Goal: Task Accomplishment & Management: Manage account settings

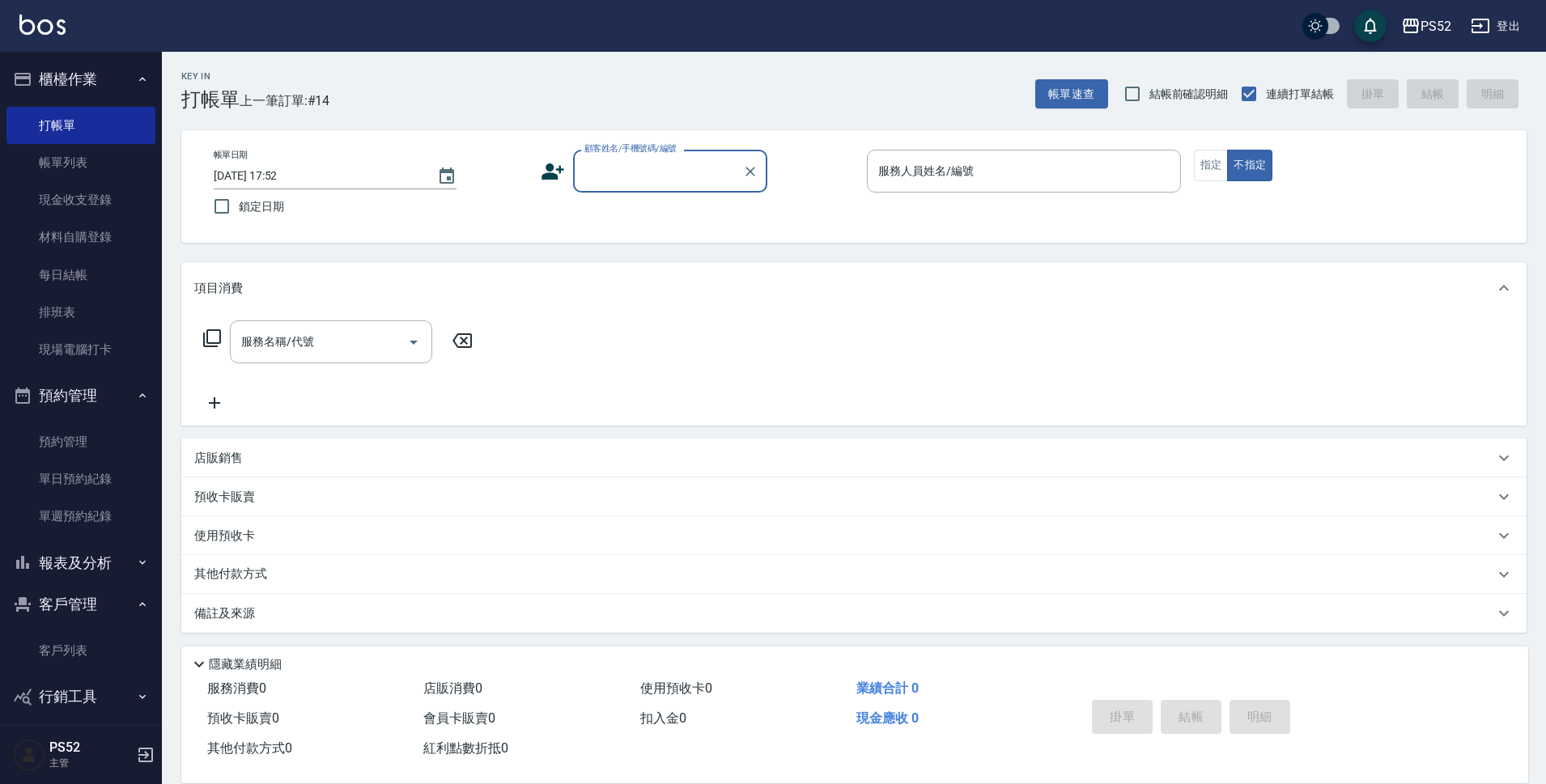
scroll to position [11, 0]
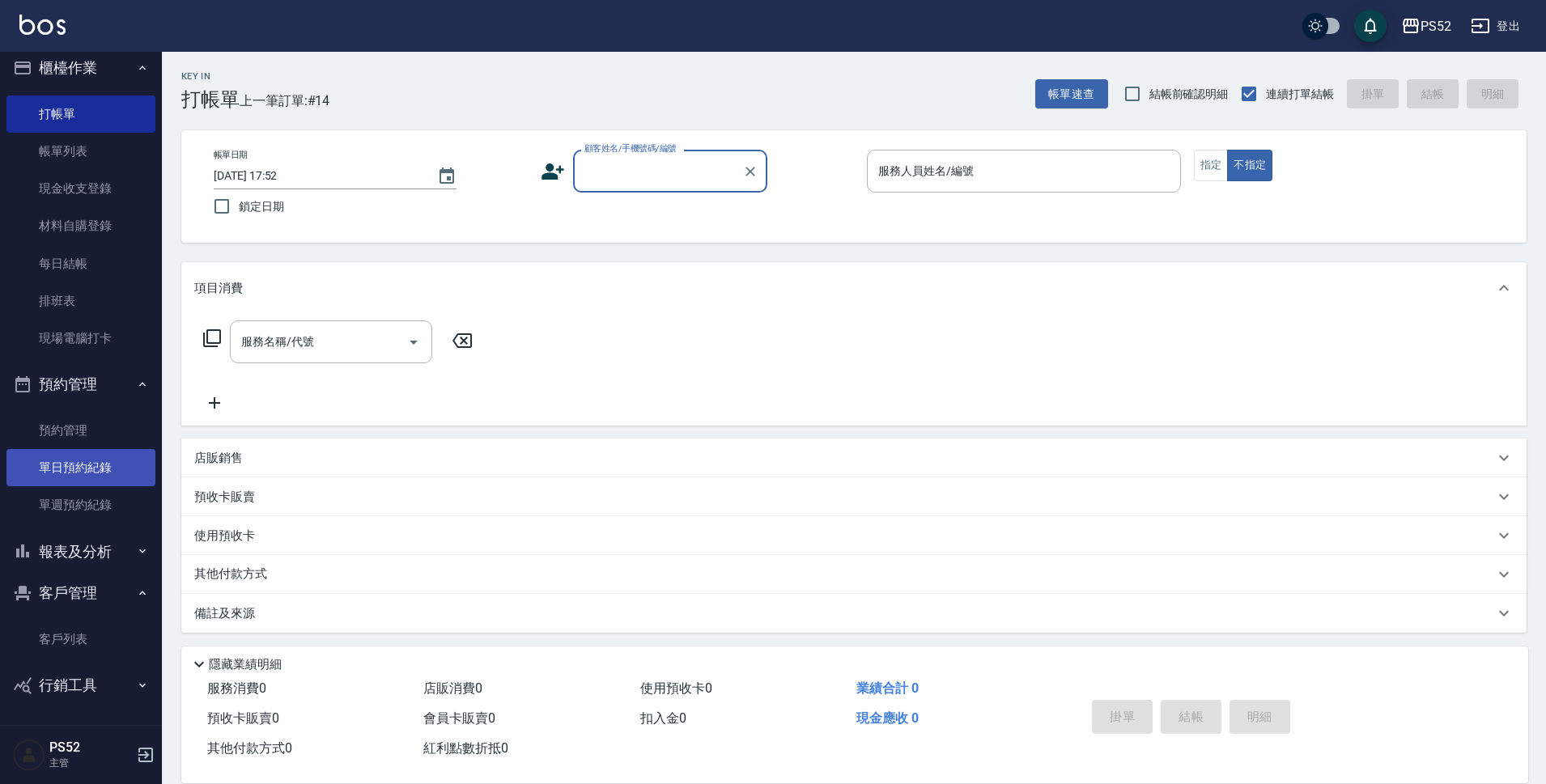
click at [54, 480] on link "單日預約紀錄" at bounding box center [80, 467] width 149 height 37
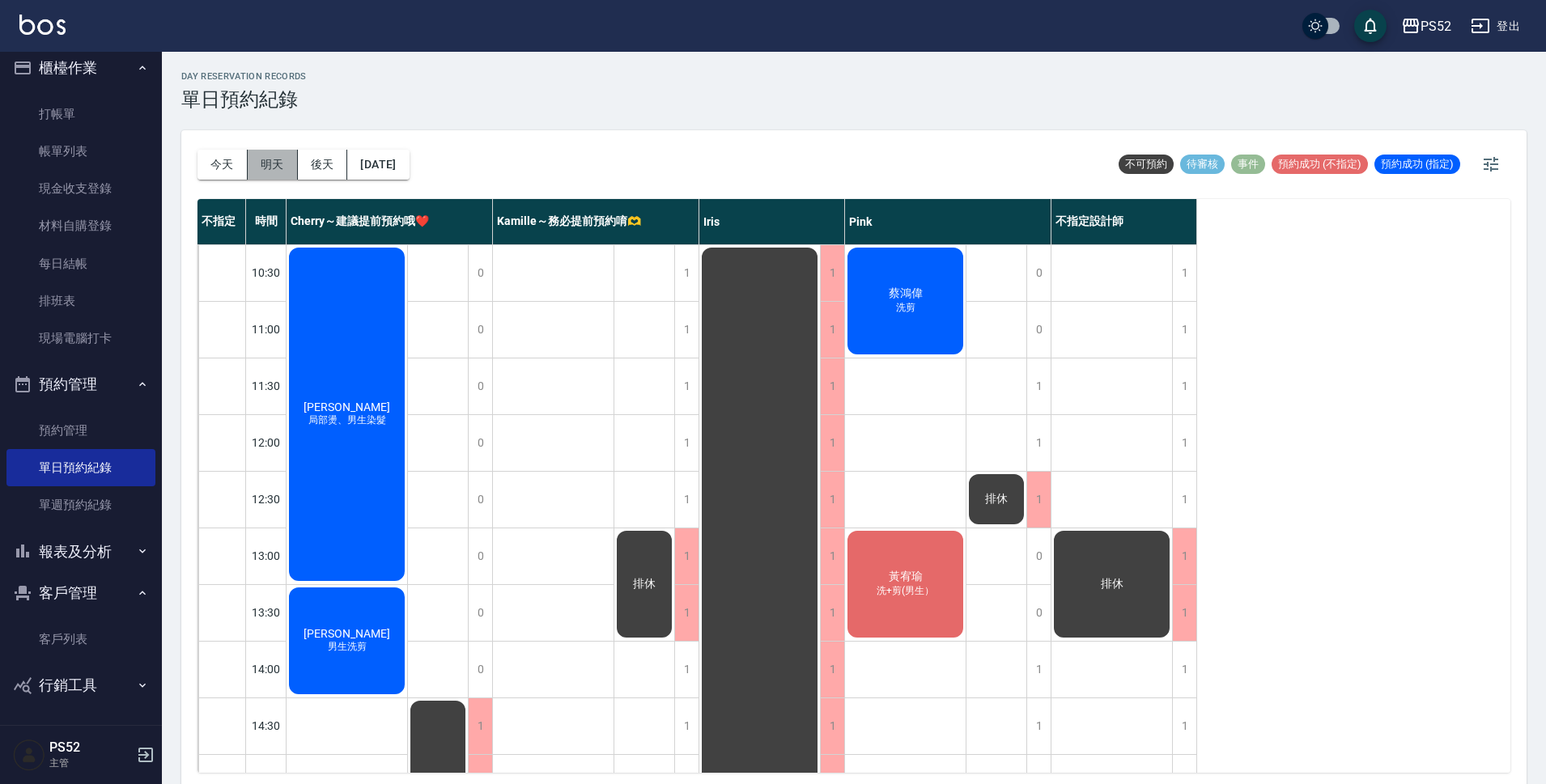
click at [262, 159] on button "明天" at bounding box center [272, 165] width 50 height 30
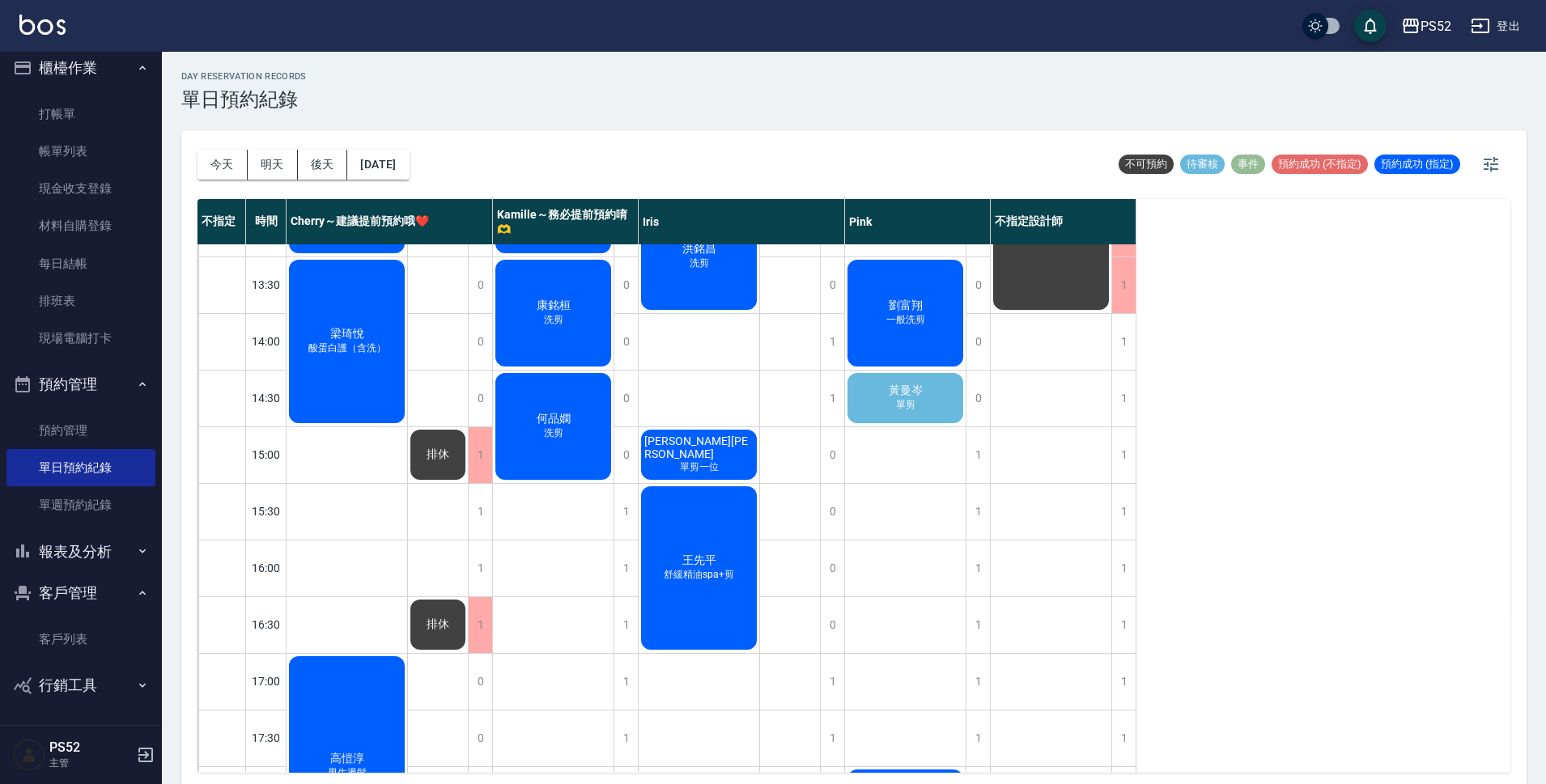
scroll to position [350, 0]
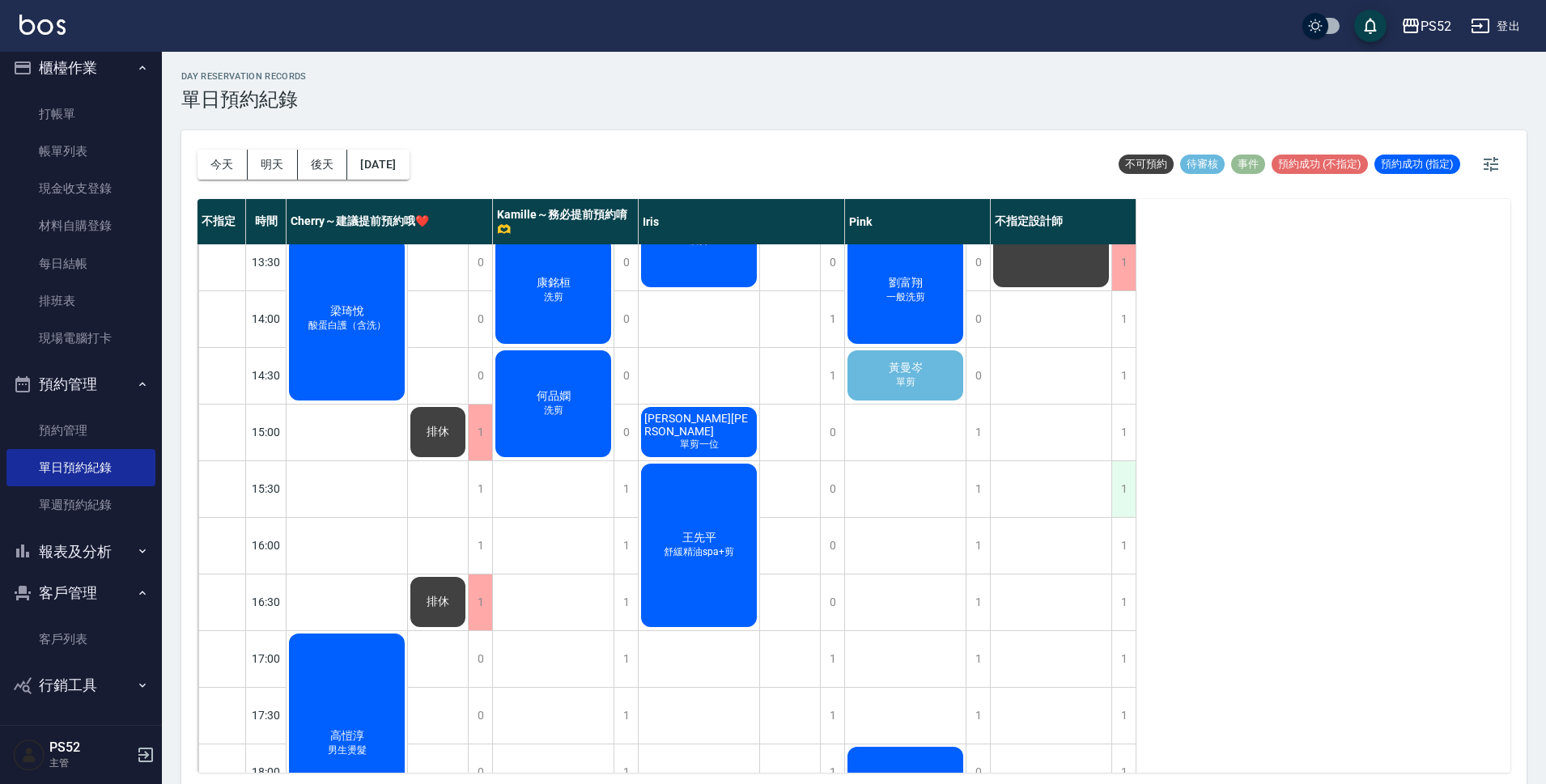
click at [1129, 500] on div "1" at bounding box center [1124, 488] width 25 height 55
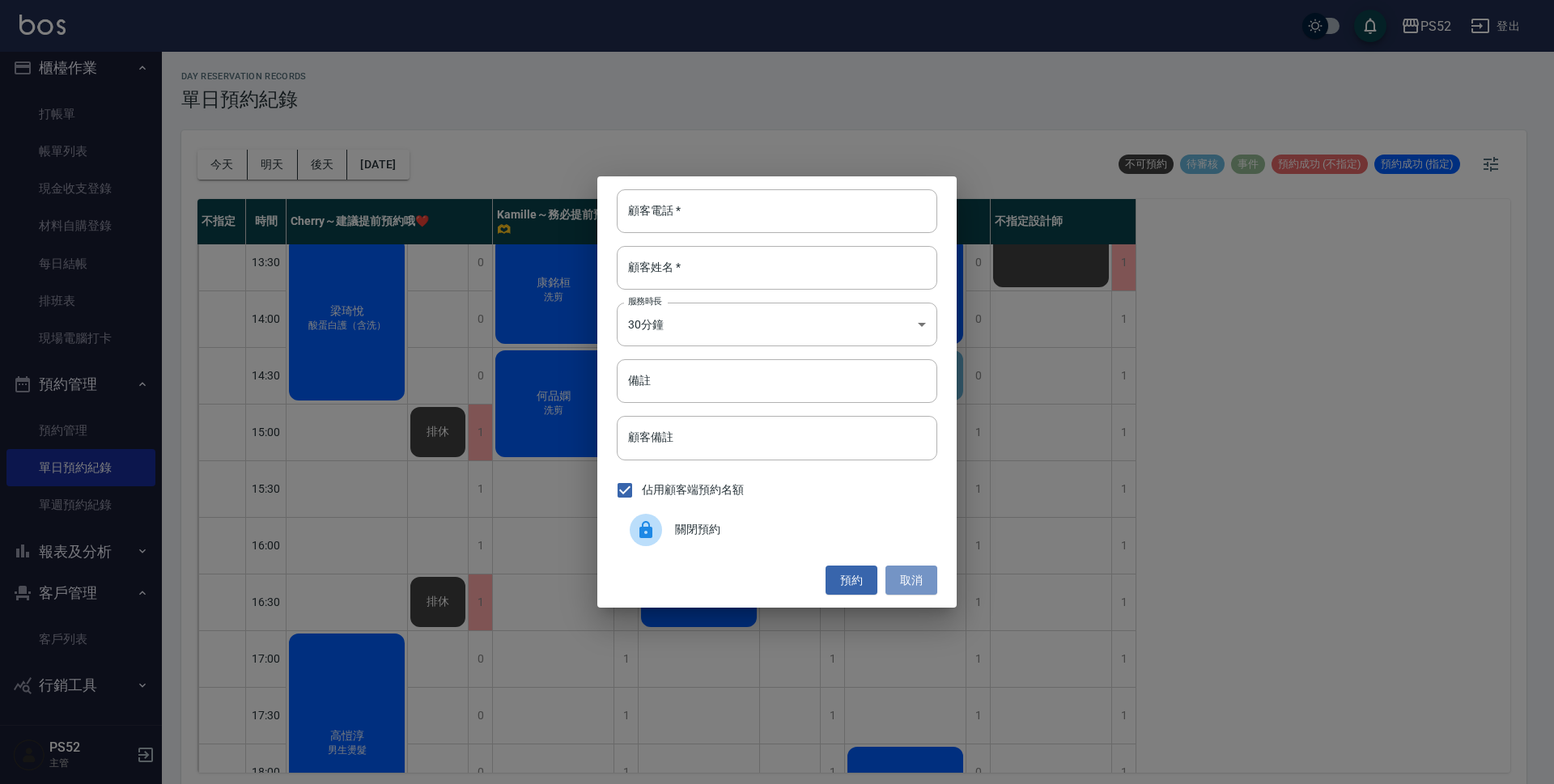
drag, startPoint x: 895, startPoint y: 586, endPoint x: 864, endPoint y: 502, distance: 89.5
click at [896, 586] on button "取消" at bounding box center [911, 581] width 52 height 30
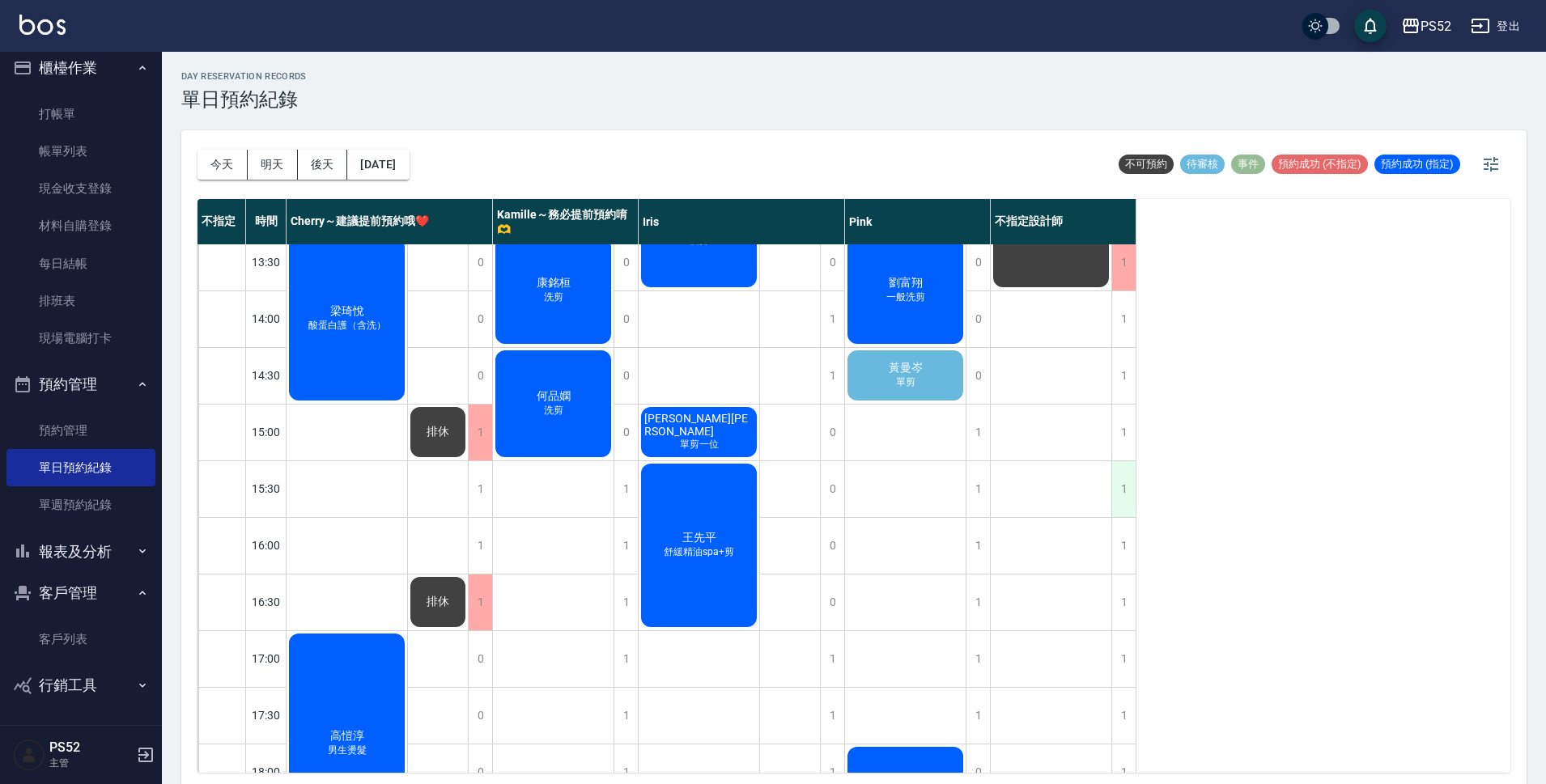
click at [1114, 477] on div "1" at bounding box center [1124, 488] width 25 height 55
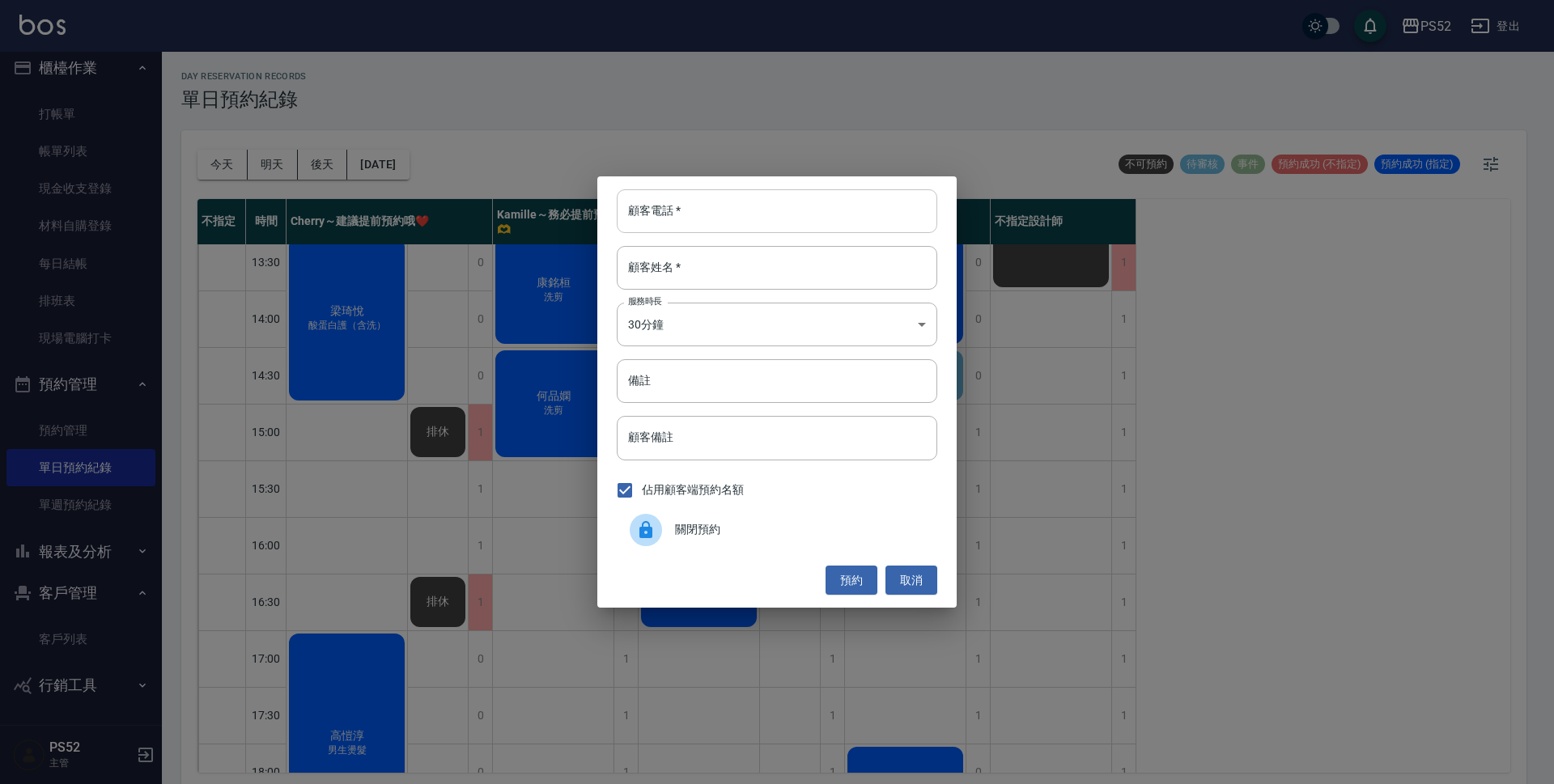
click at [663, 209] on input "顧客電話   *" at bounding box center [777, 211] width 320 height 44
paste input "0911773253"
type input "0911773253"
click at [667, 287] on input "顧客姓名   *" at bounding box center [777, 268] width 320 height 44
type input "王瑋"
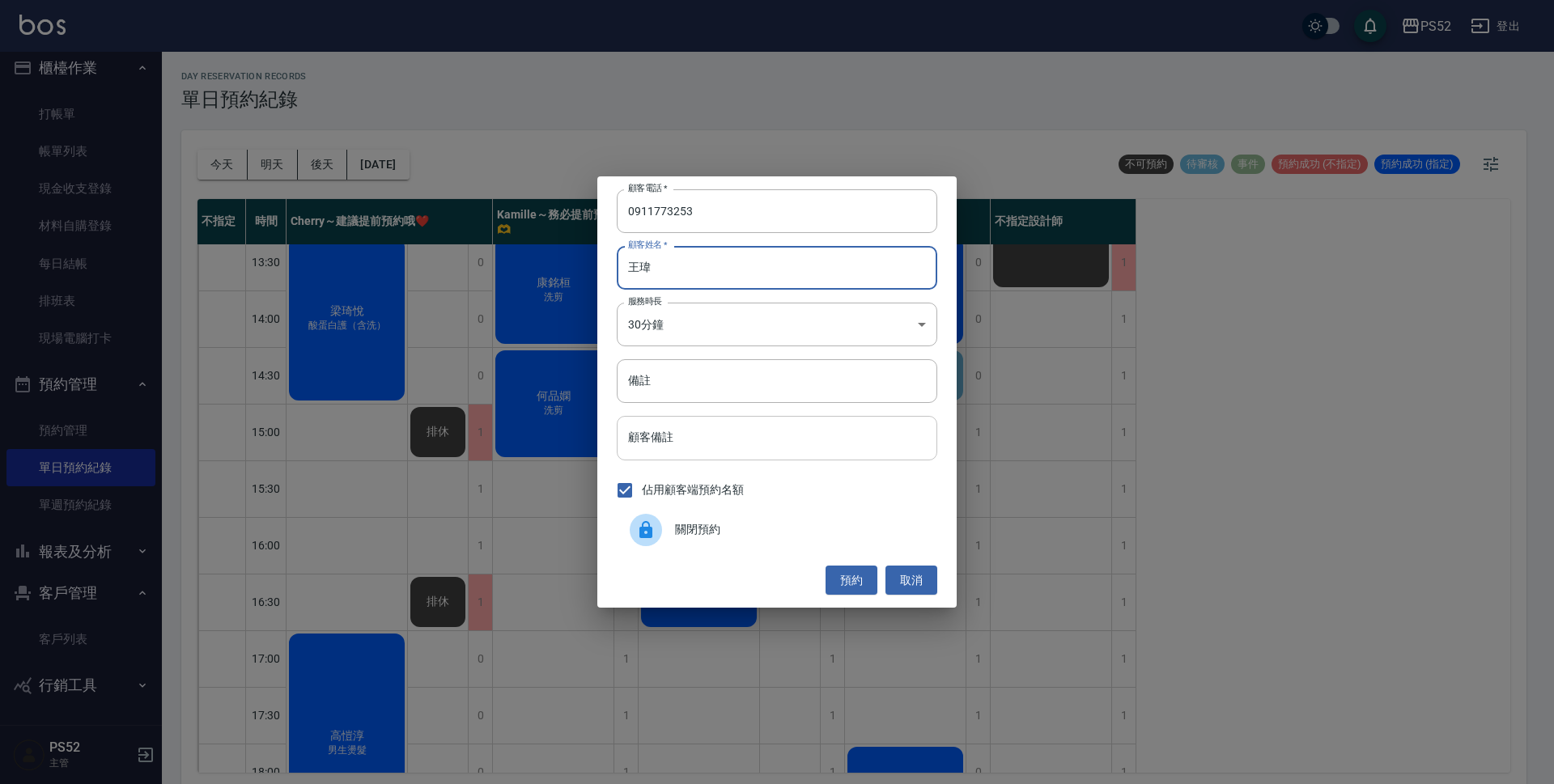
click at [727, 449] on input "顧客備註" at bounding box center [777, 438] width 320 height 44
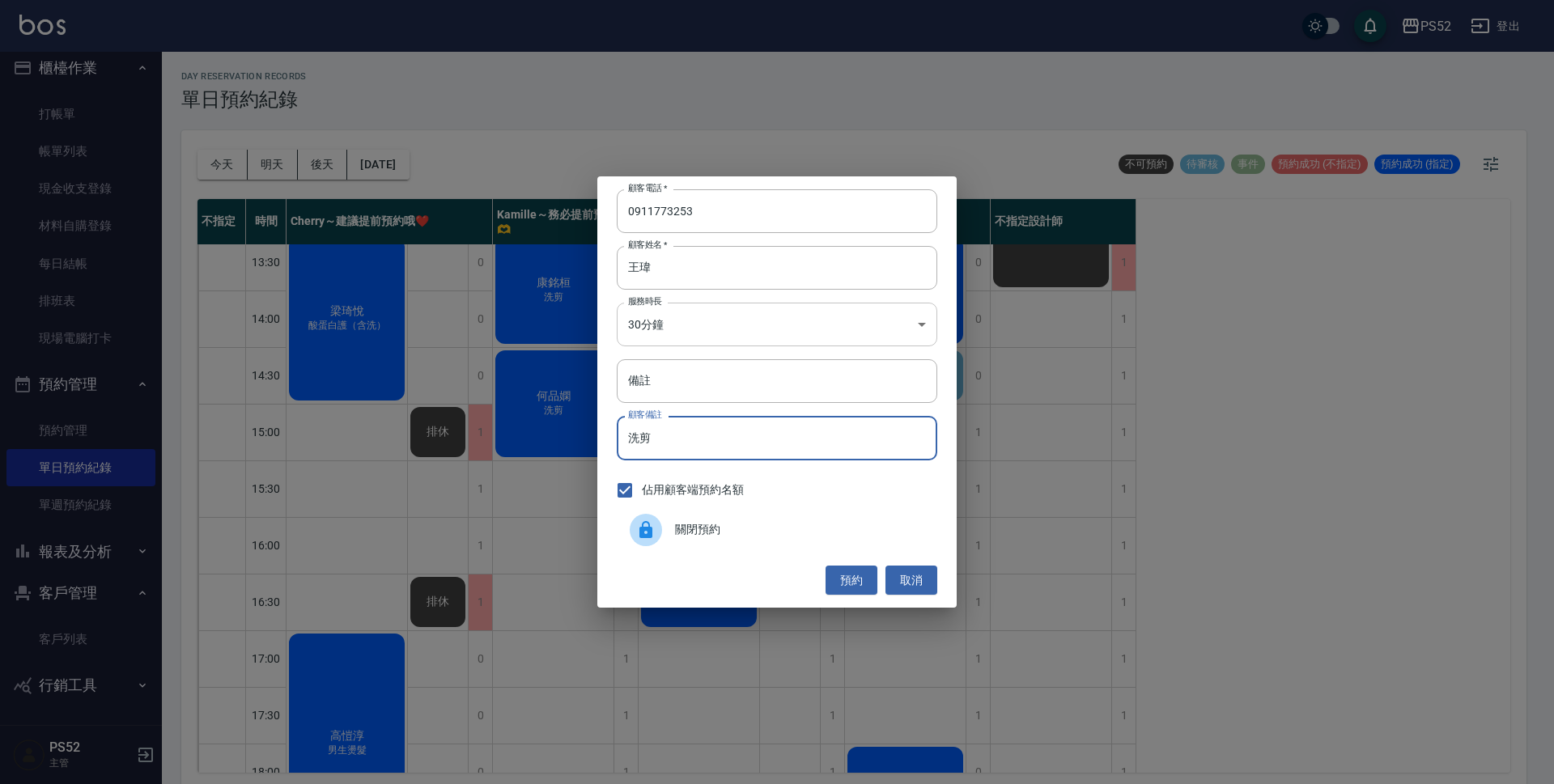
type input "洗剪"
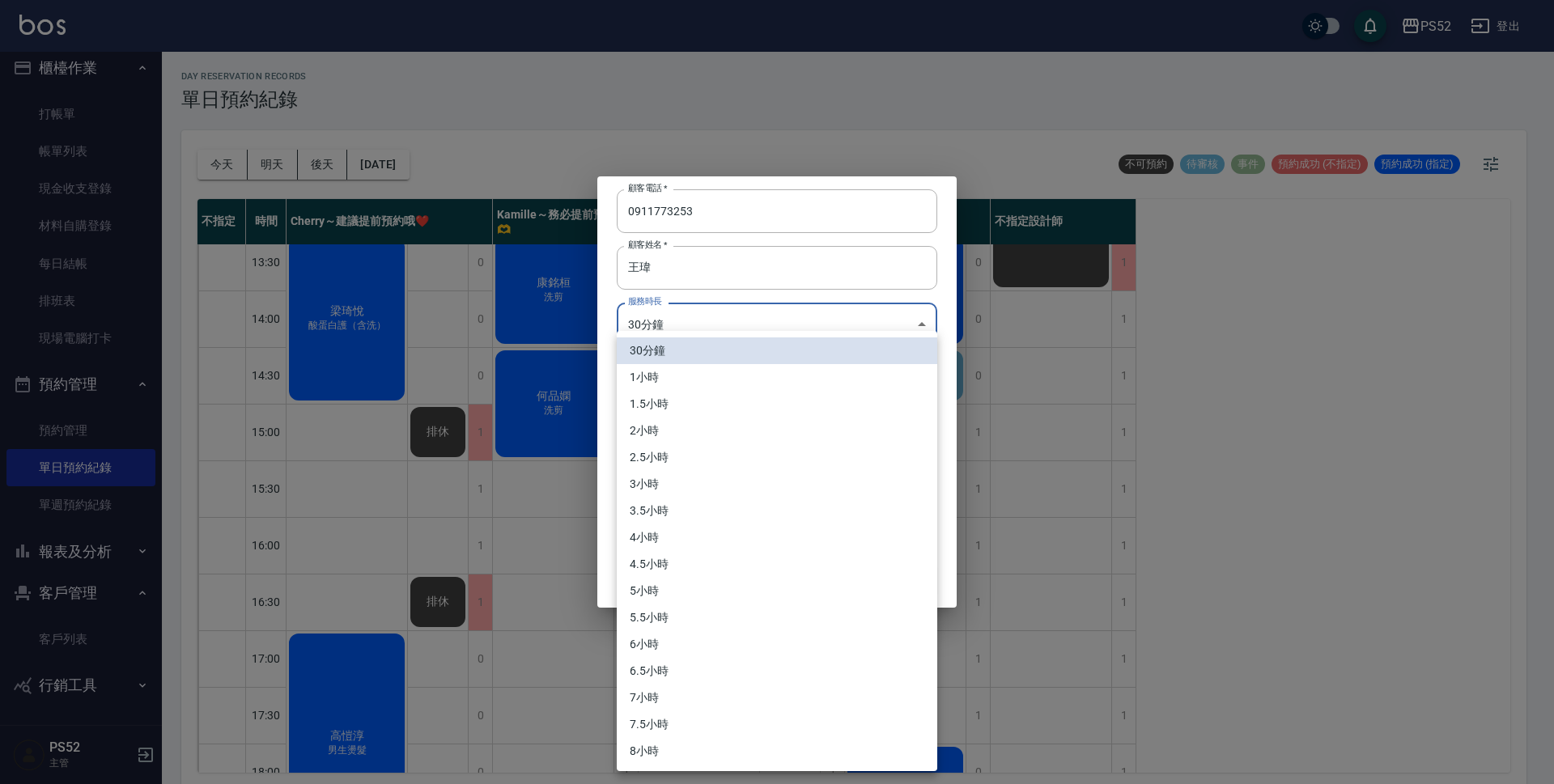
click at [709, 338] on body "PS52 登出 櫃檯作業 打帳單 帳單列表 現金收支登錄 材料自購登錄 每日結帳 排班表 現場電腦打卡 預約管理 預約管理 單日預約紀錄 單週預約紀錄 報表及…" at bounding box center [777, 394] width 1554 height 789
click at [658, 378] on li "1小時" at bounding box center [777, 377] width 320 height 26
type input "2"
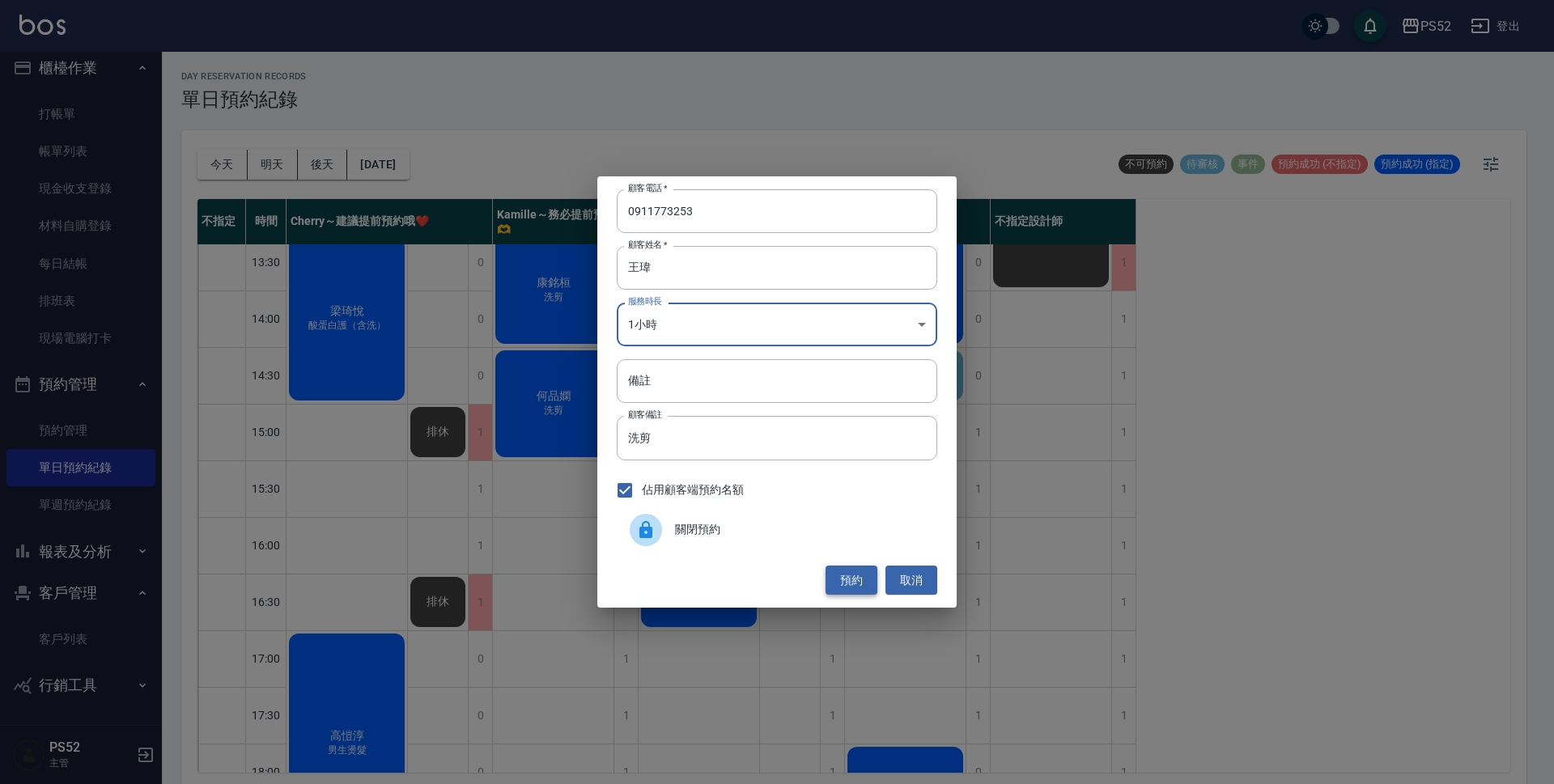
click at [851, 576] on button "預約" at bounding box center [851, 581] width 52 height 30
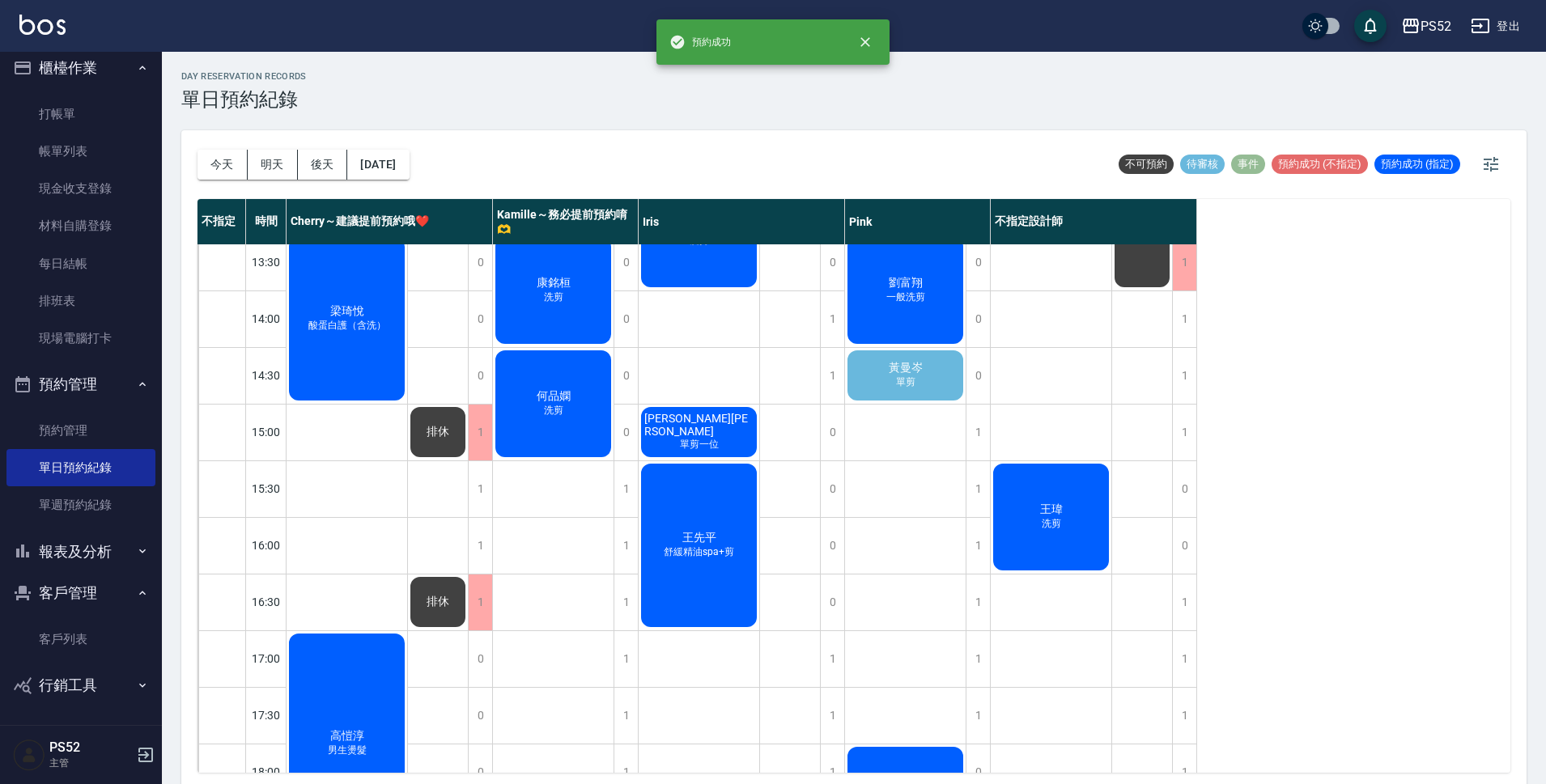
click at [408, 233] on div "[PERSON_NAME] 洗剪" at bounding box center [347, 92] width 121 height 282
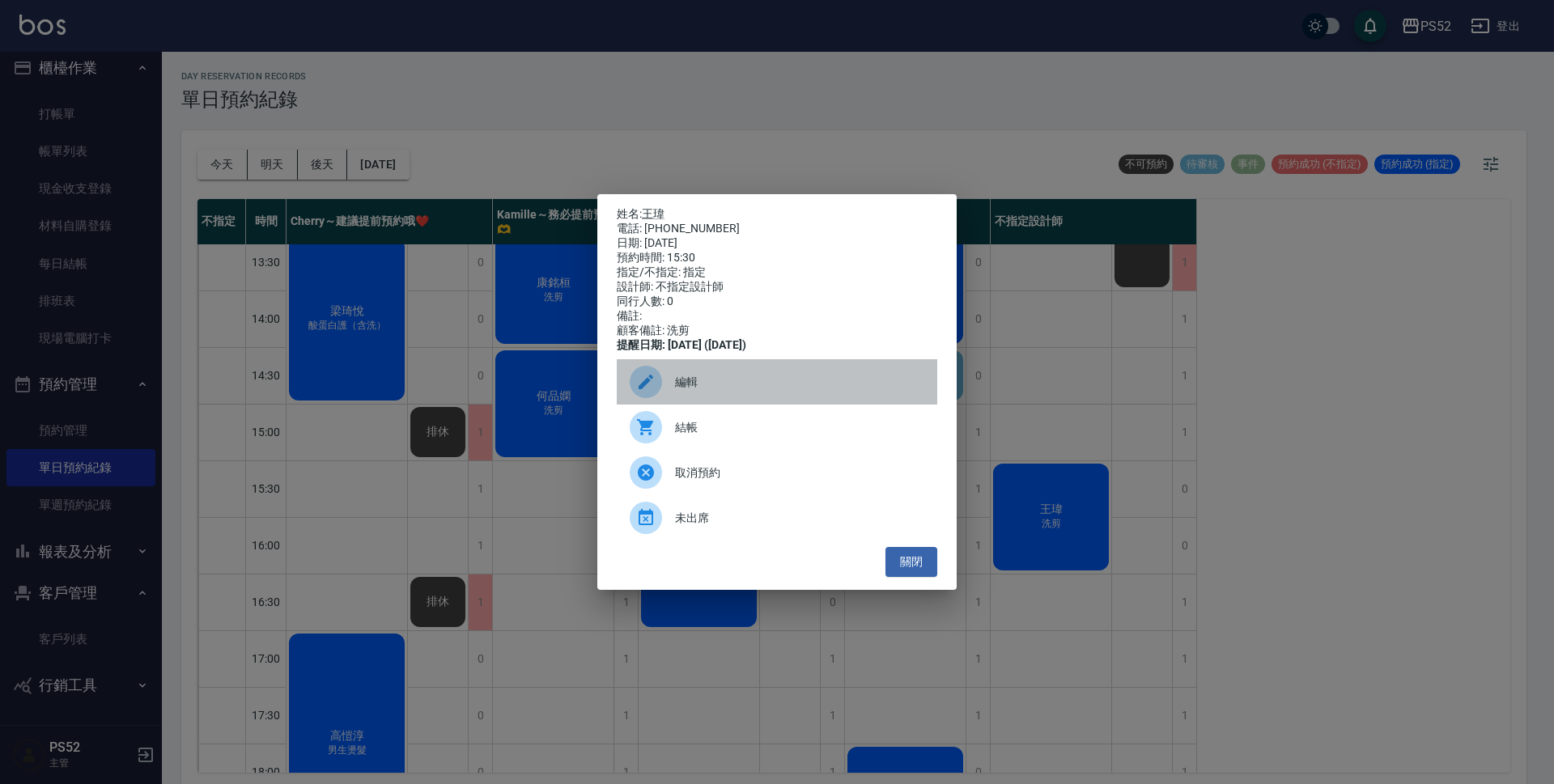
click at [686, 385] on span "編輯" at bounding box center [799, 382] width 249 height 17
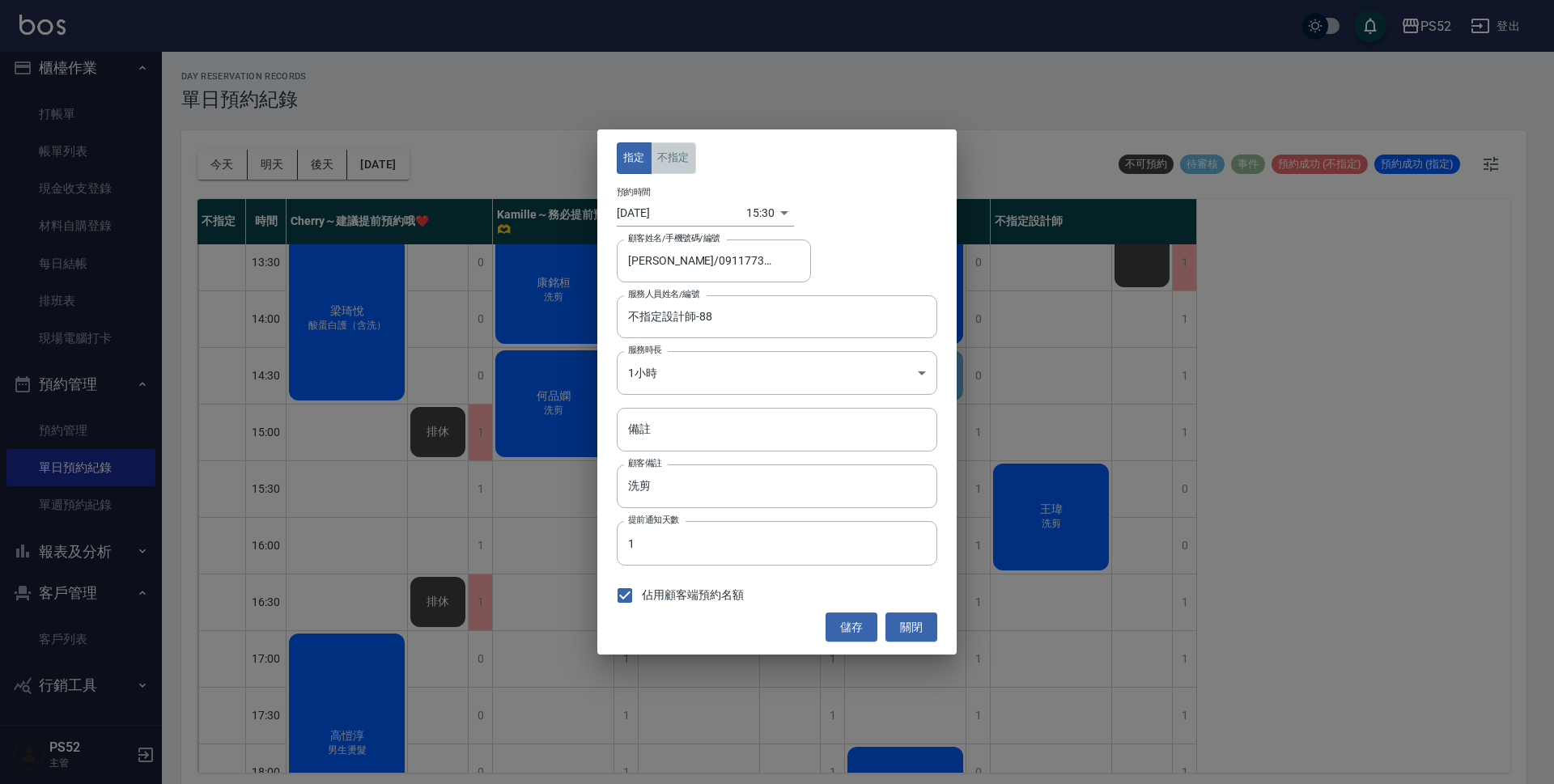
click at [668, 163] on button "不指定" at bounding box center [672, 158] width 45 height 32
click at [658, 311] on input "不指定設計師-88" at bounding box center [765, 317] width 282 height 28
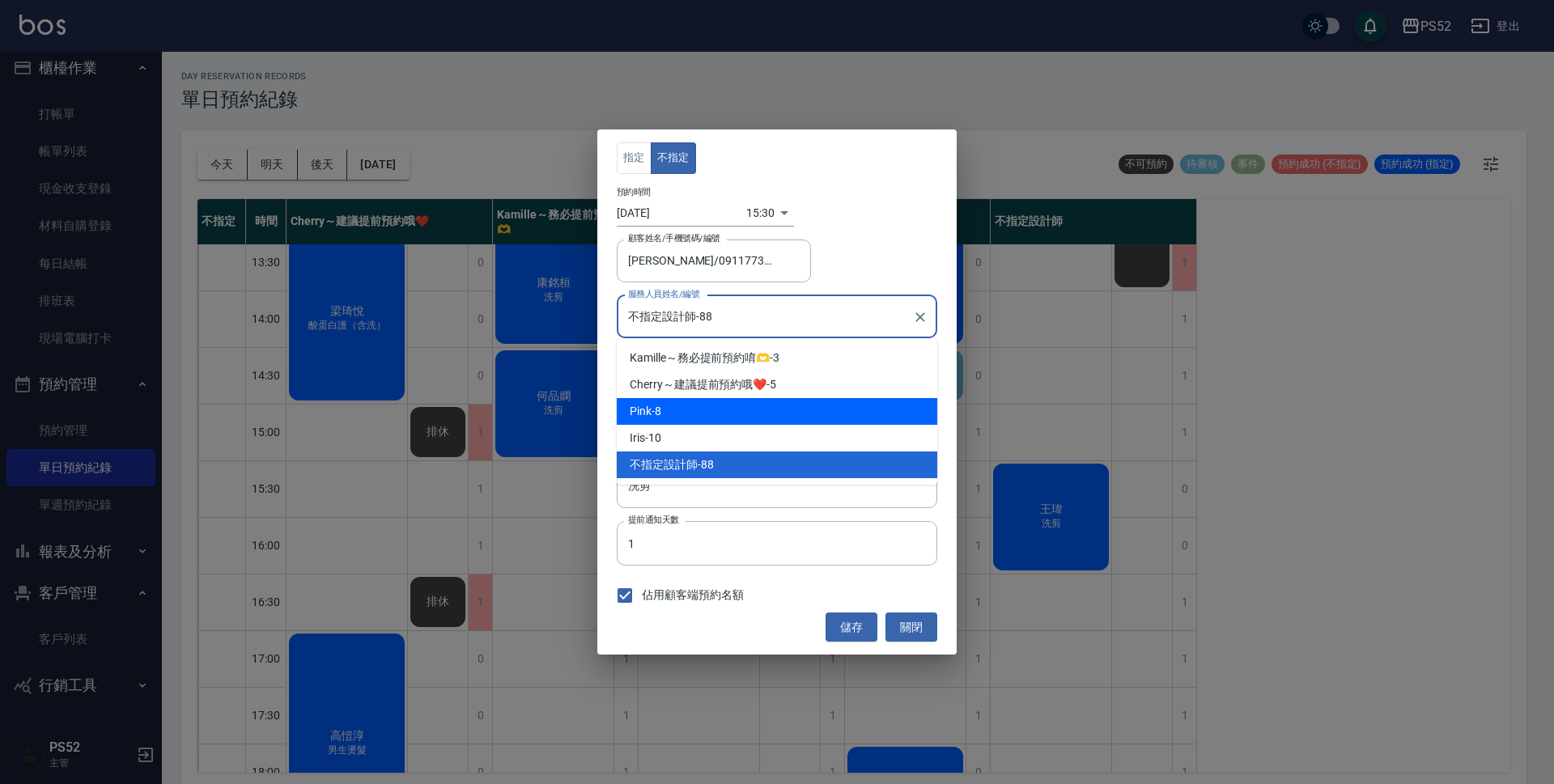
click at [649, 399] on div "Pink -8" at bounding box center [777, 411] width 320 height 26
type input "Pink-8"
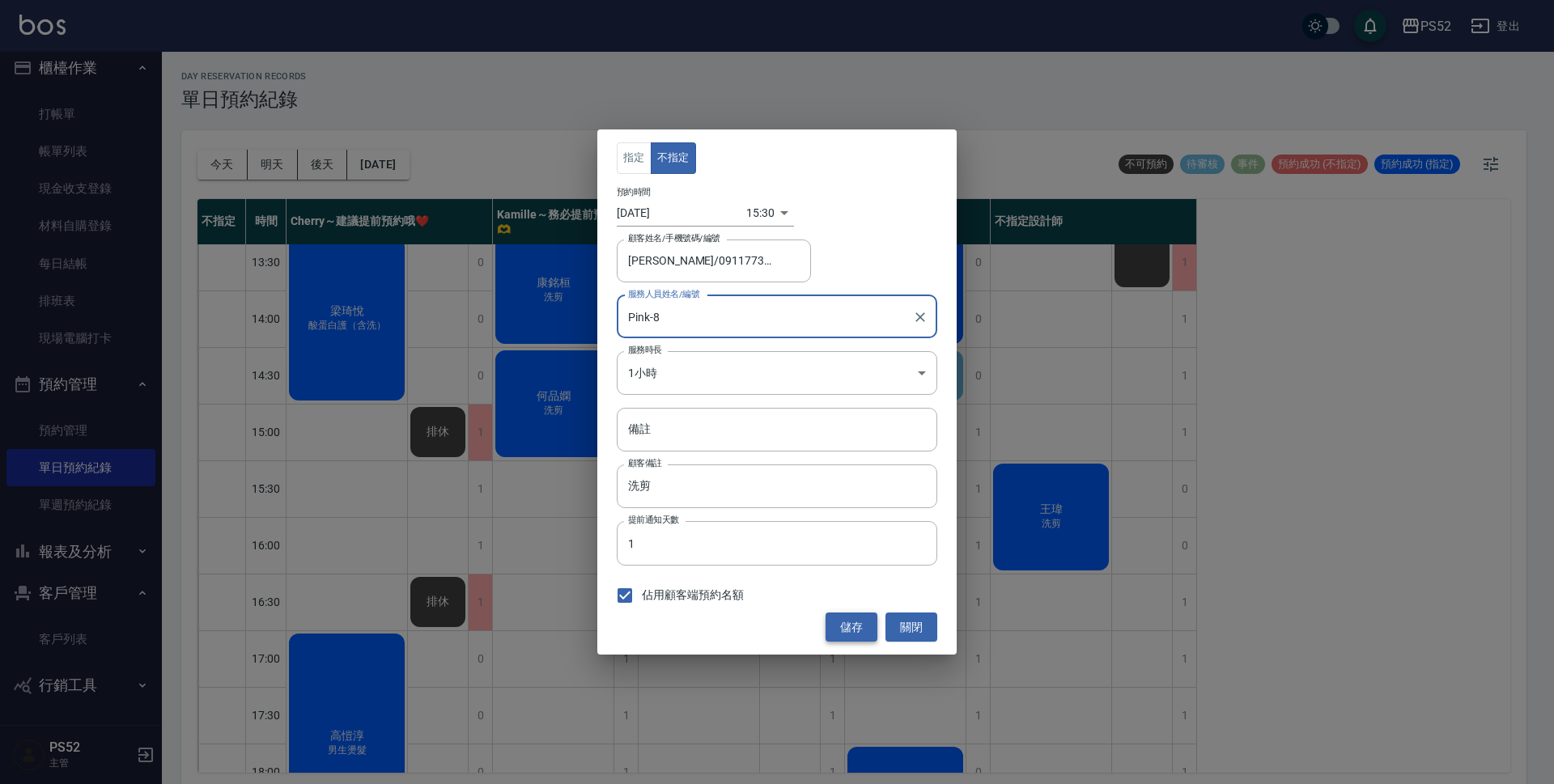
click at [849, 619] on button "儲存" at bounding box center [851, 627] width 52 height 30
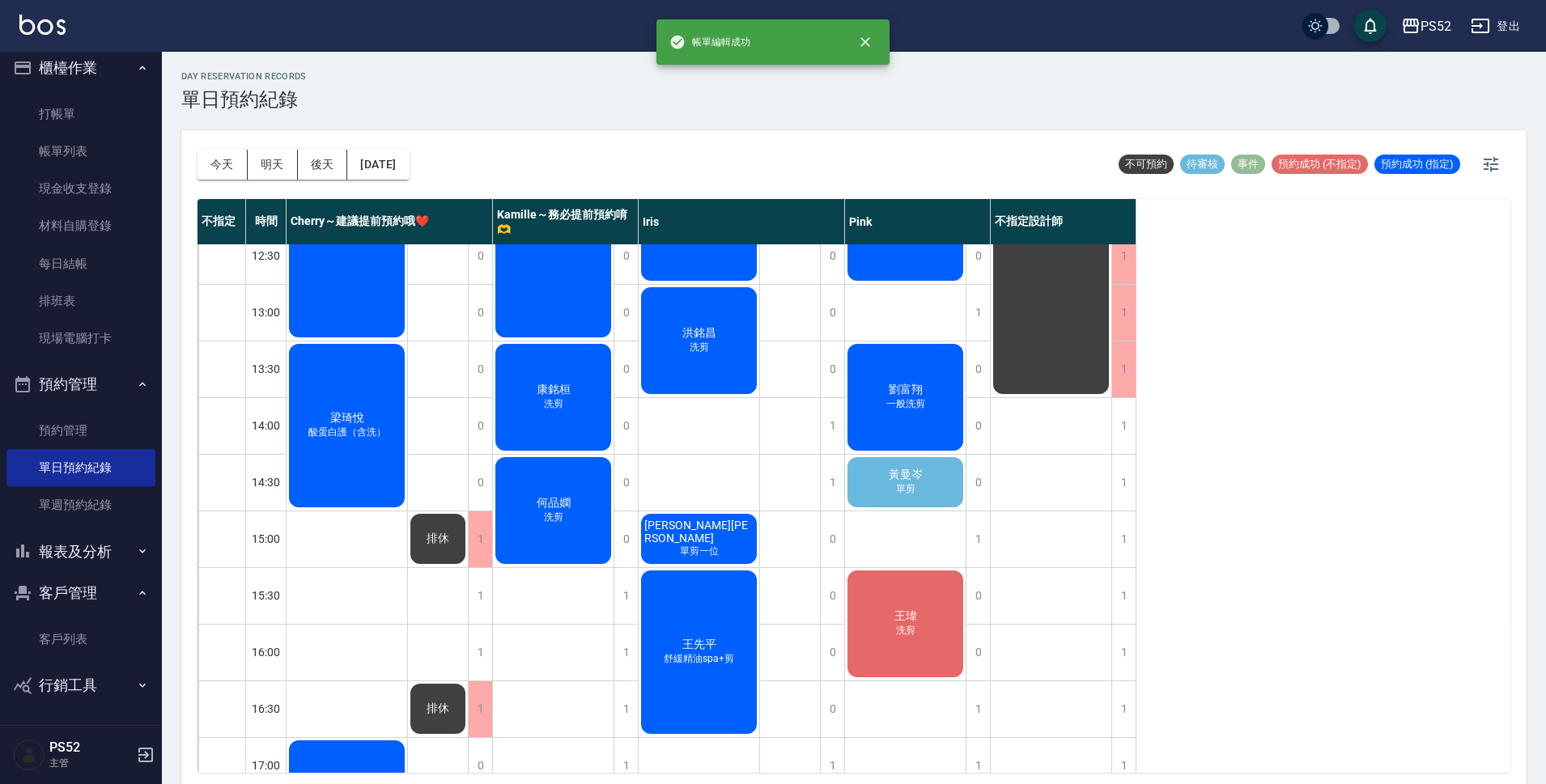
scroll to position [243, 0]
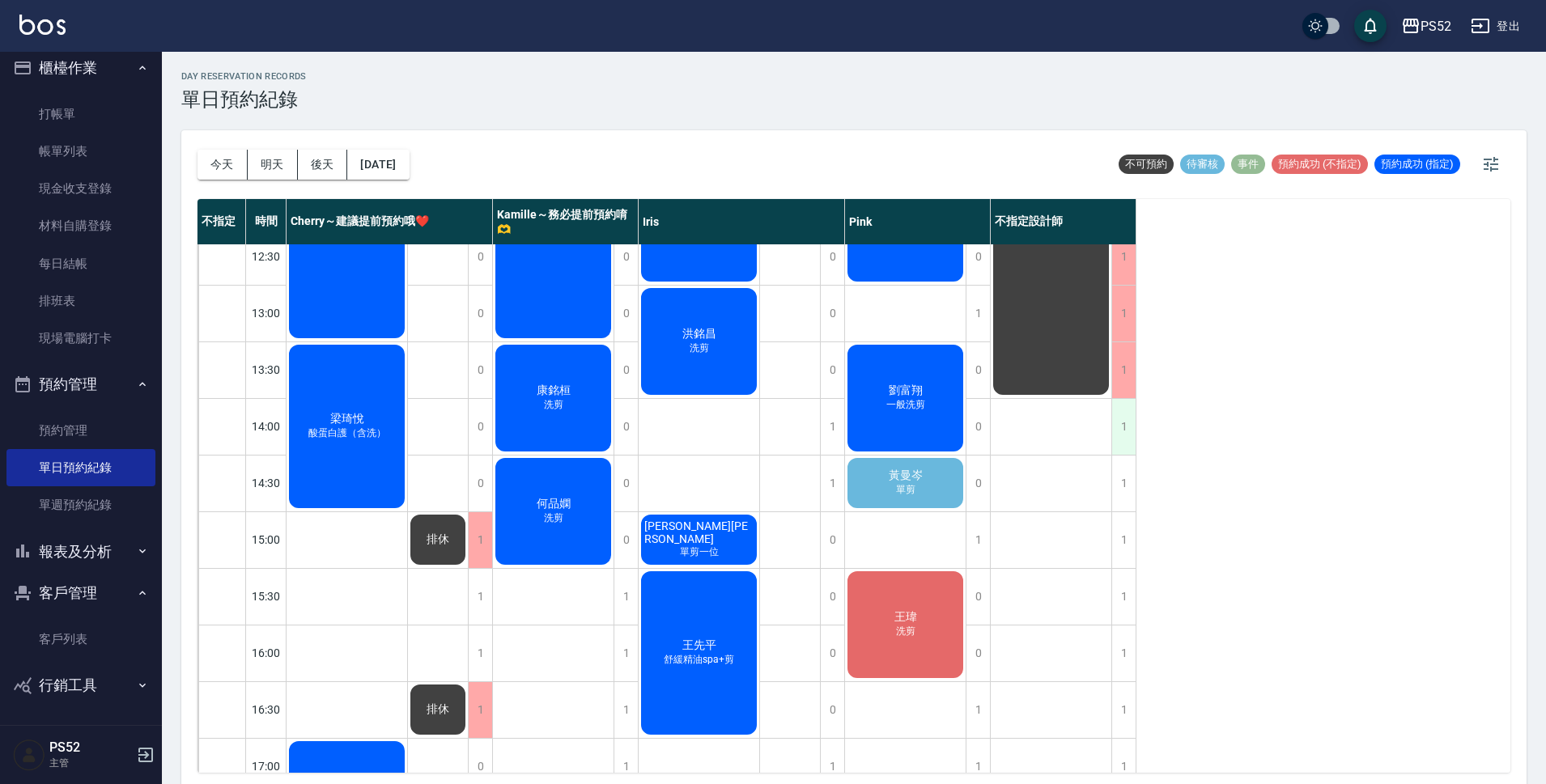
click at [1123, 409] on div "1" at bounding box center [1124, 426] width 25 height 55
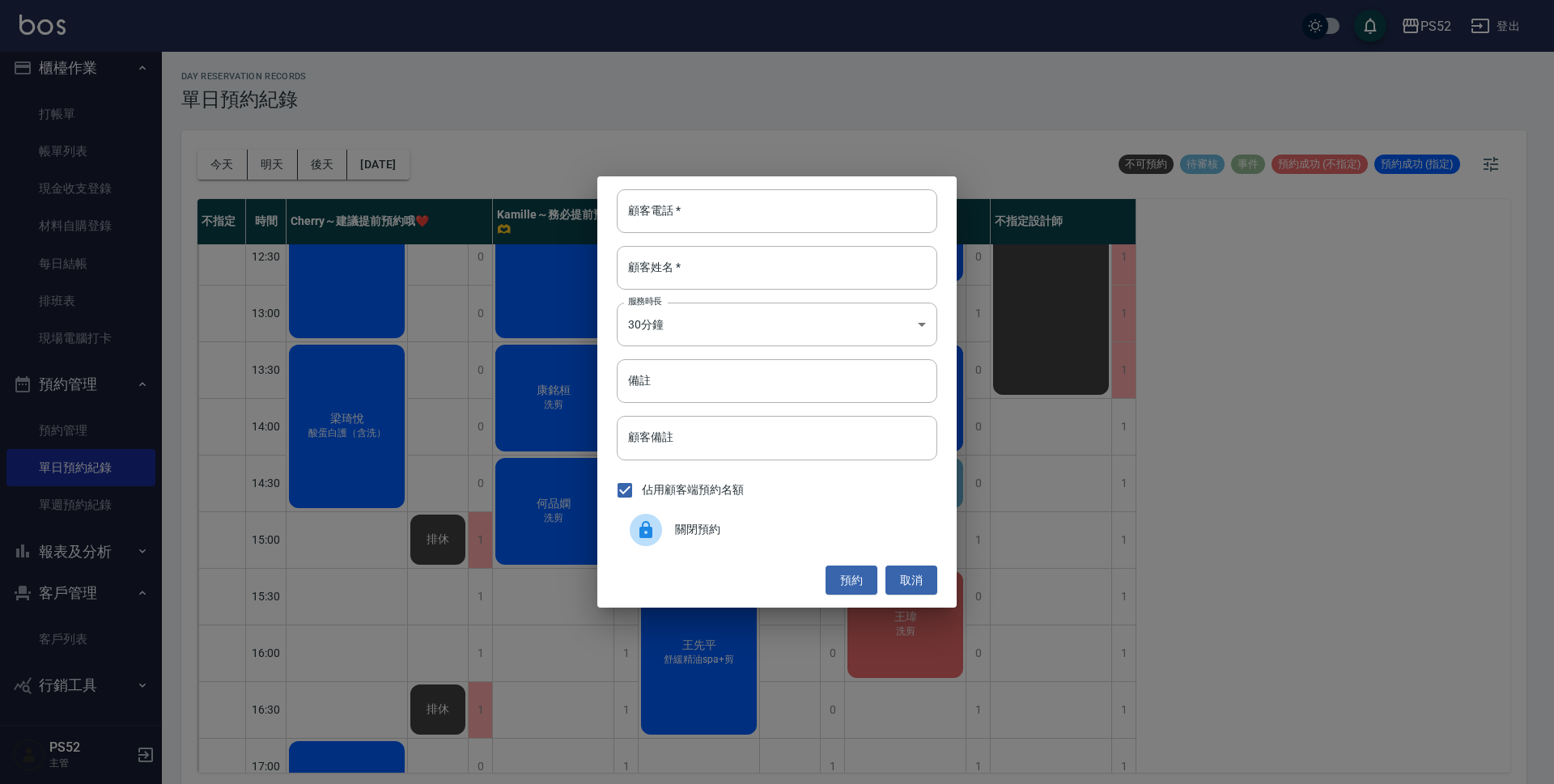
click at [715, 531] on span "關閉預約" at bounding box center [799, 529] width 249 height 17
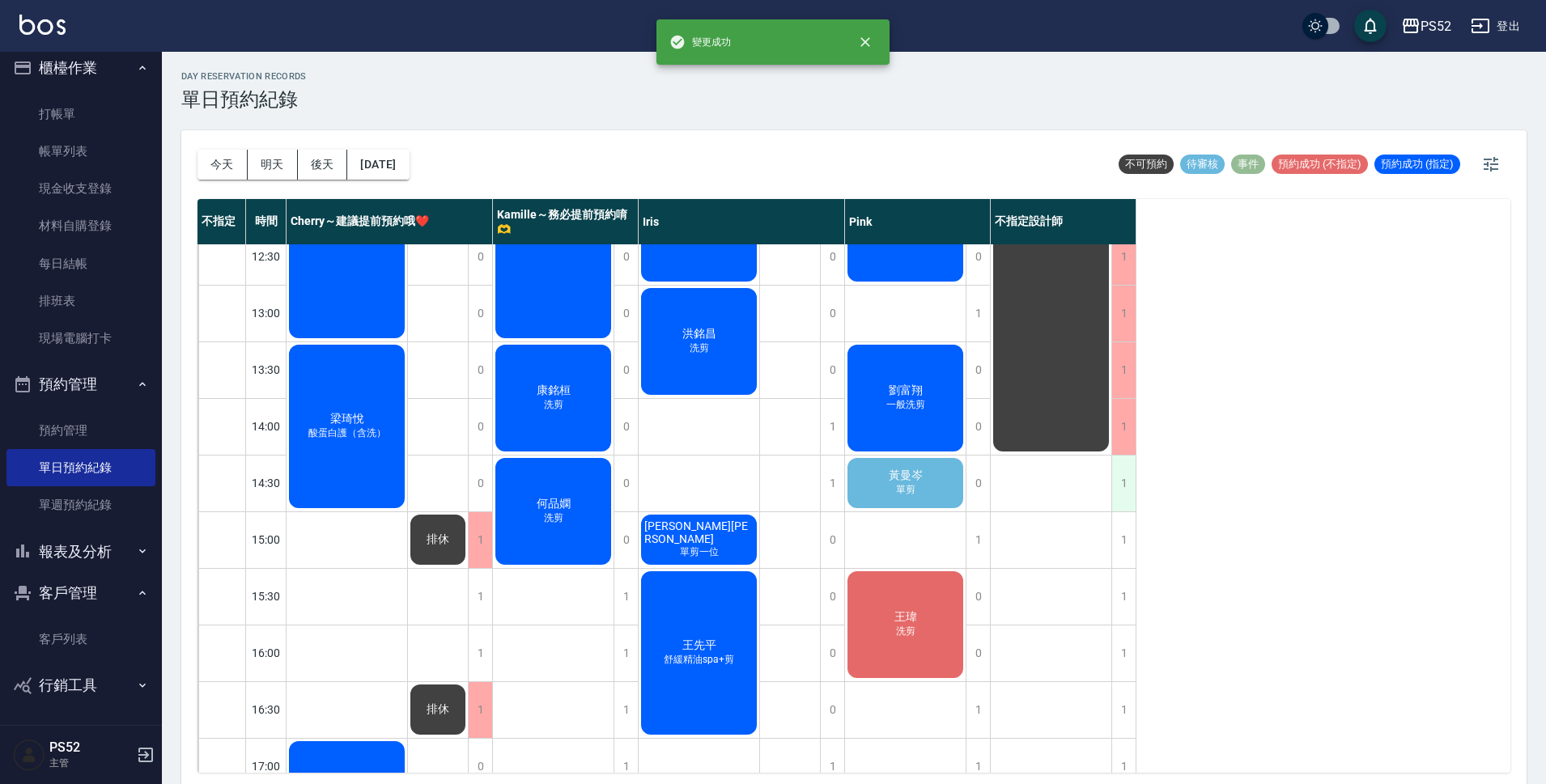
click at [1117, 478] on div "1" at bounding box center [1124, 483] width 25 height 55
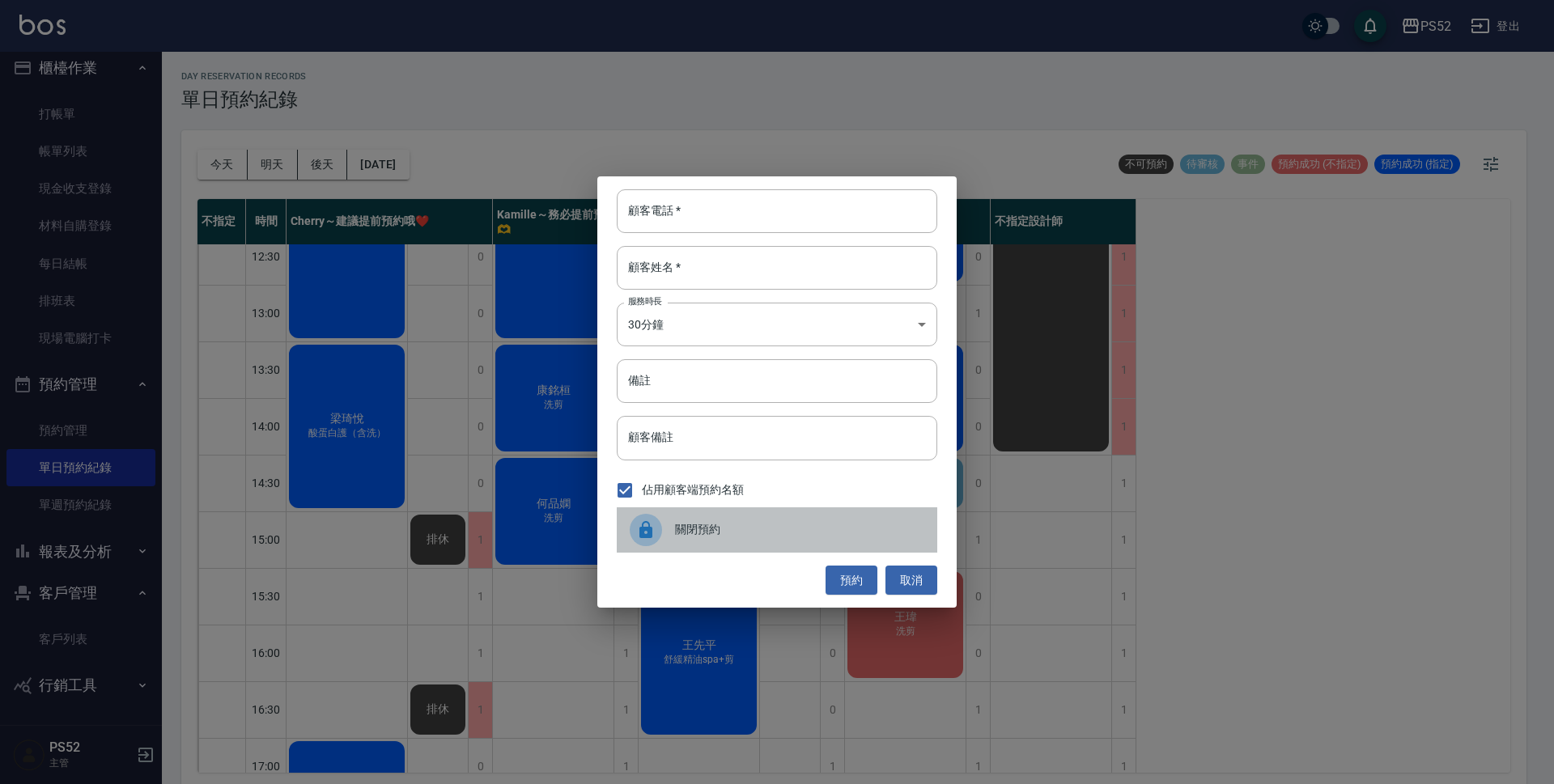
click at [674, 539] on div at bounding box center [651, 530] width 45 height 33
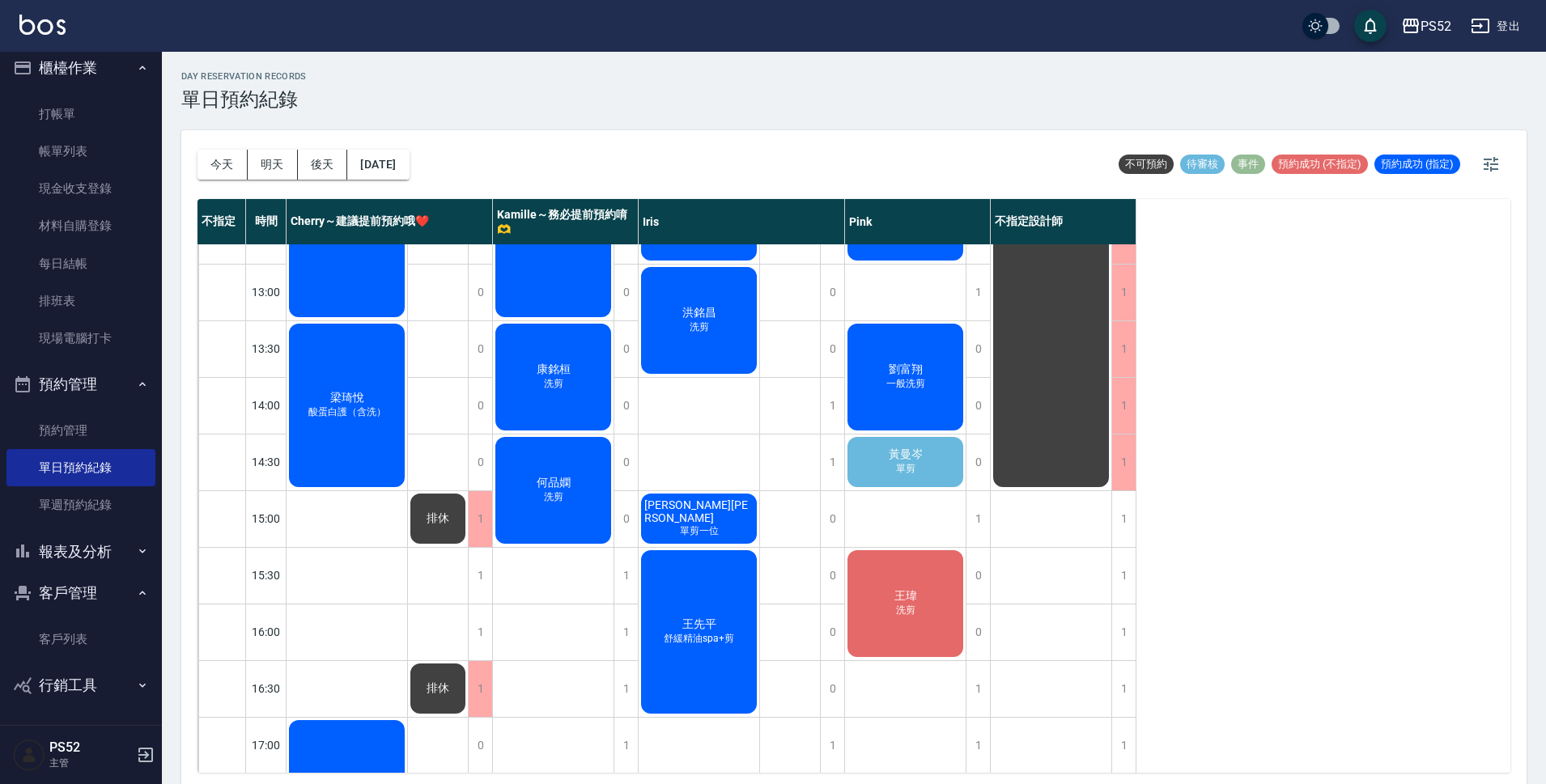
scroll to position [269, 0]
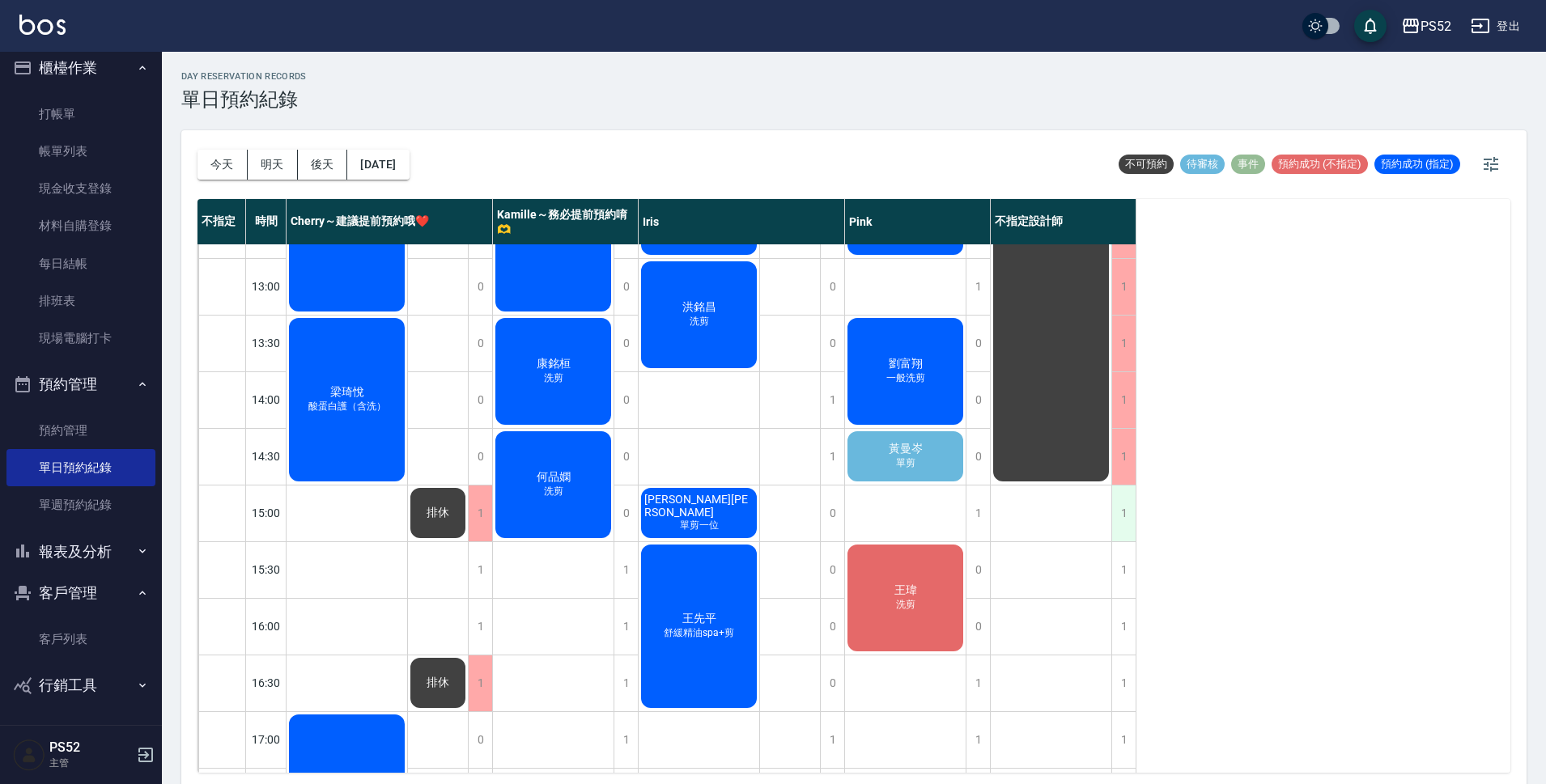
click at [1130, 528] on div "1" at bounding box center [1124, 513] width 25 height 55
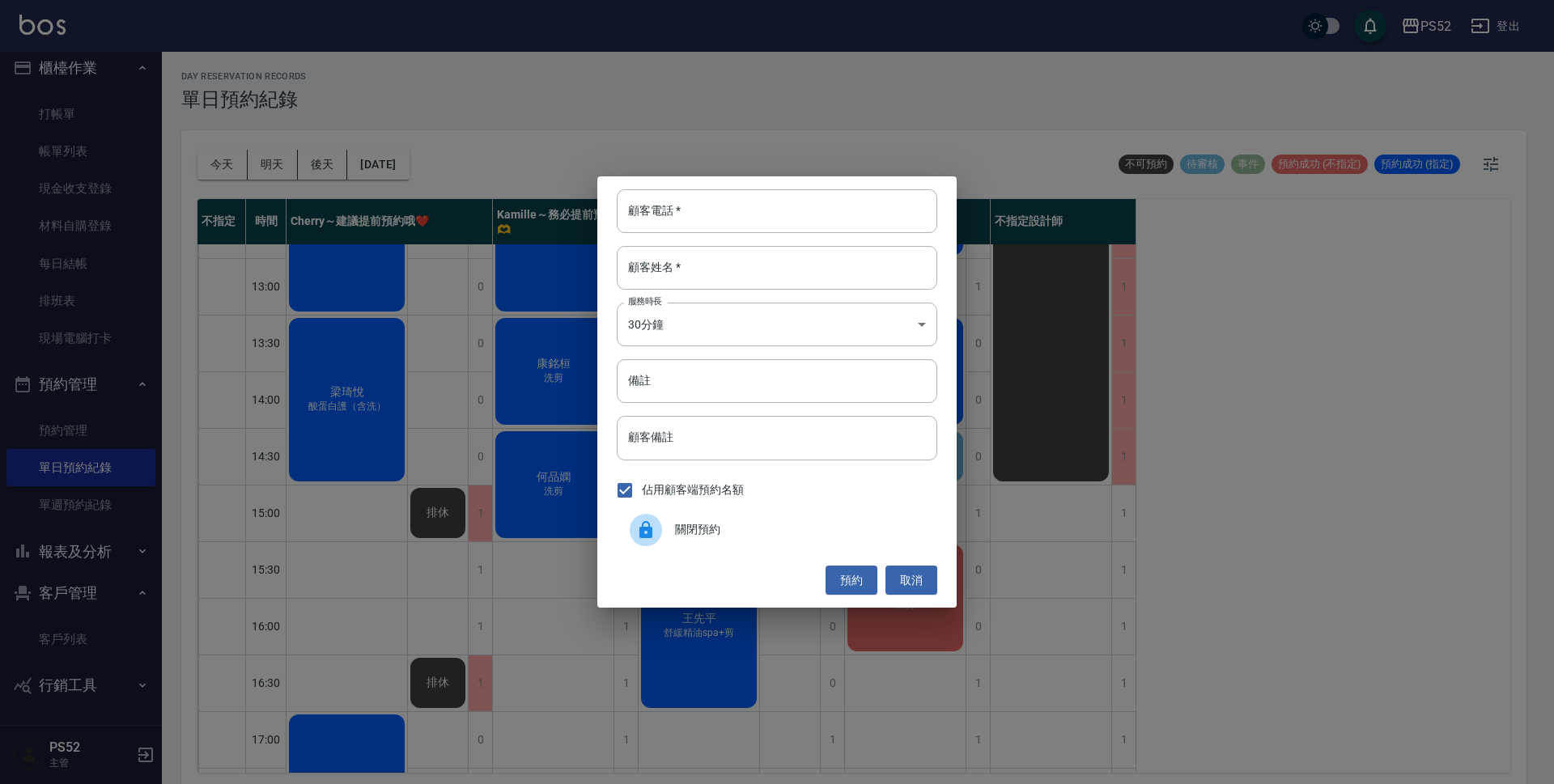
click at [690, 543] on div "關閉預約" at bounding box center [777, 530] width 320 height 45
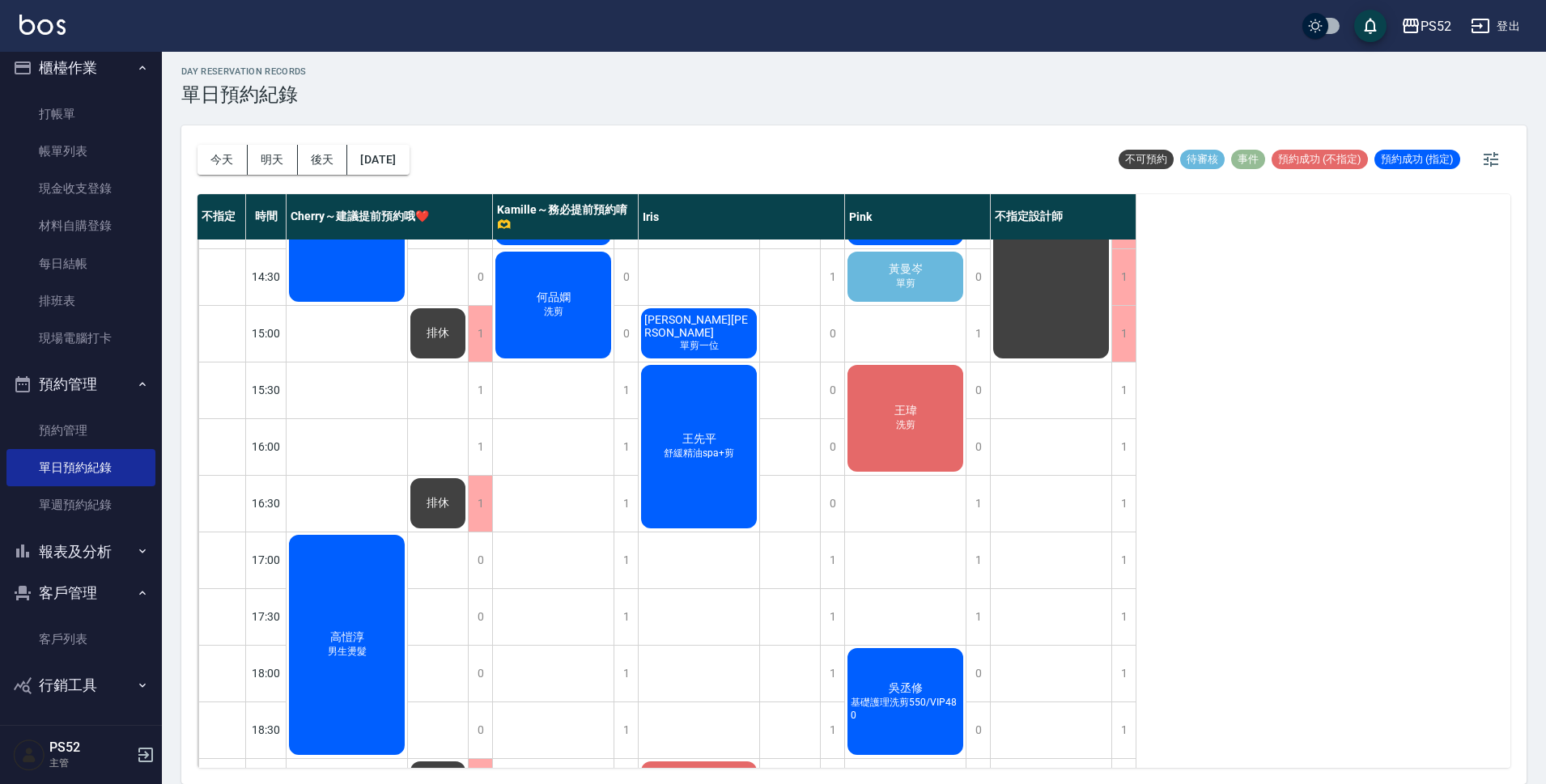
scroll to position [502, 0]
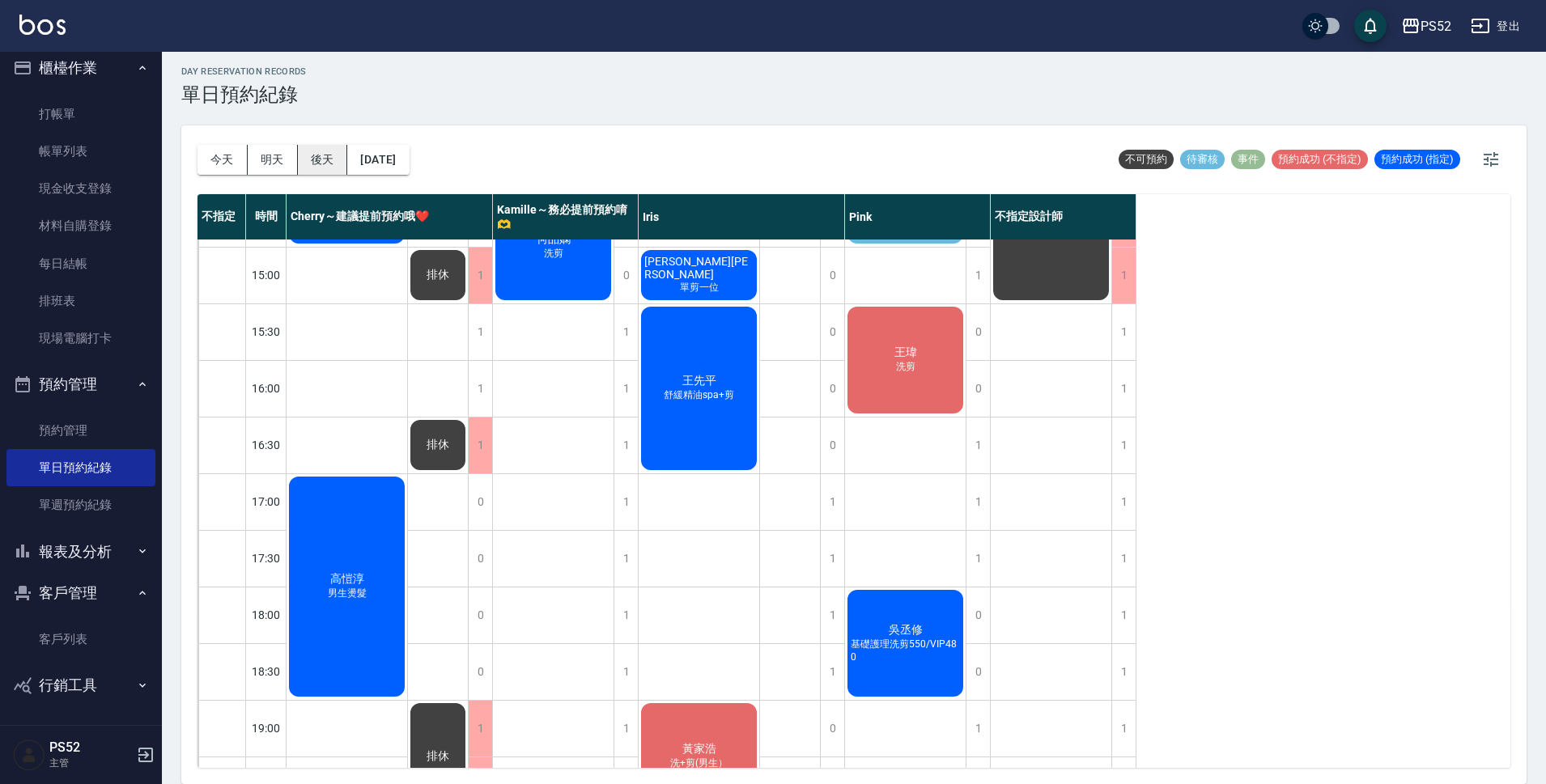
click at [321, 156] on button "後天" at bounding box center [322, 160] width 50 height 30
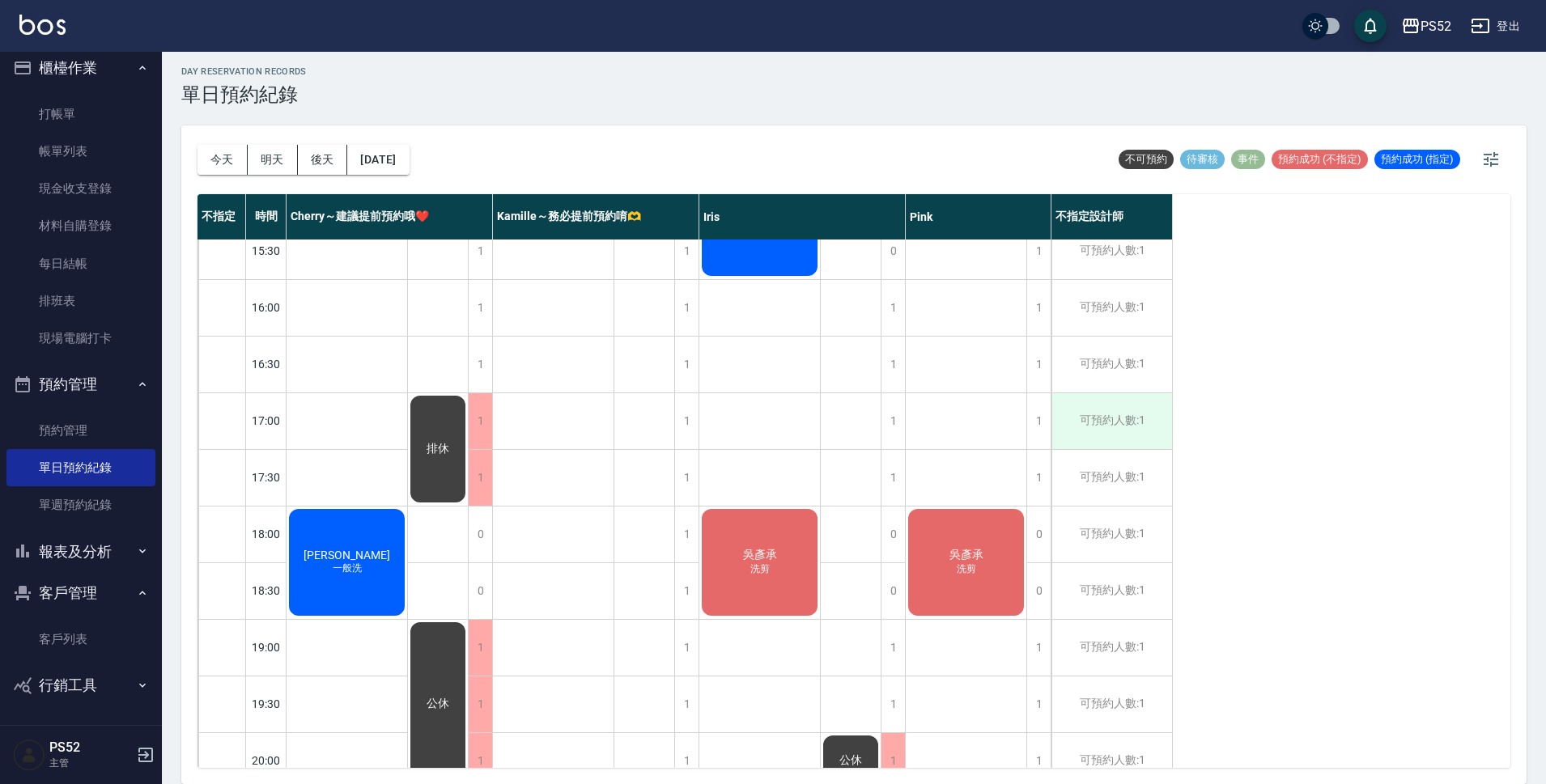
scroll to position [619, 0]
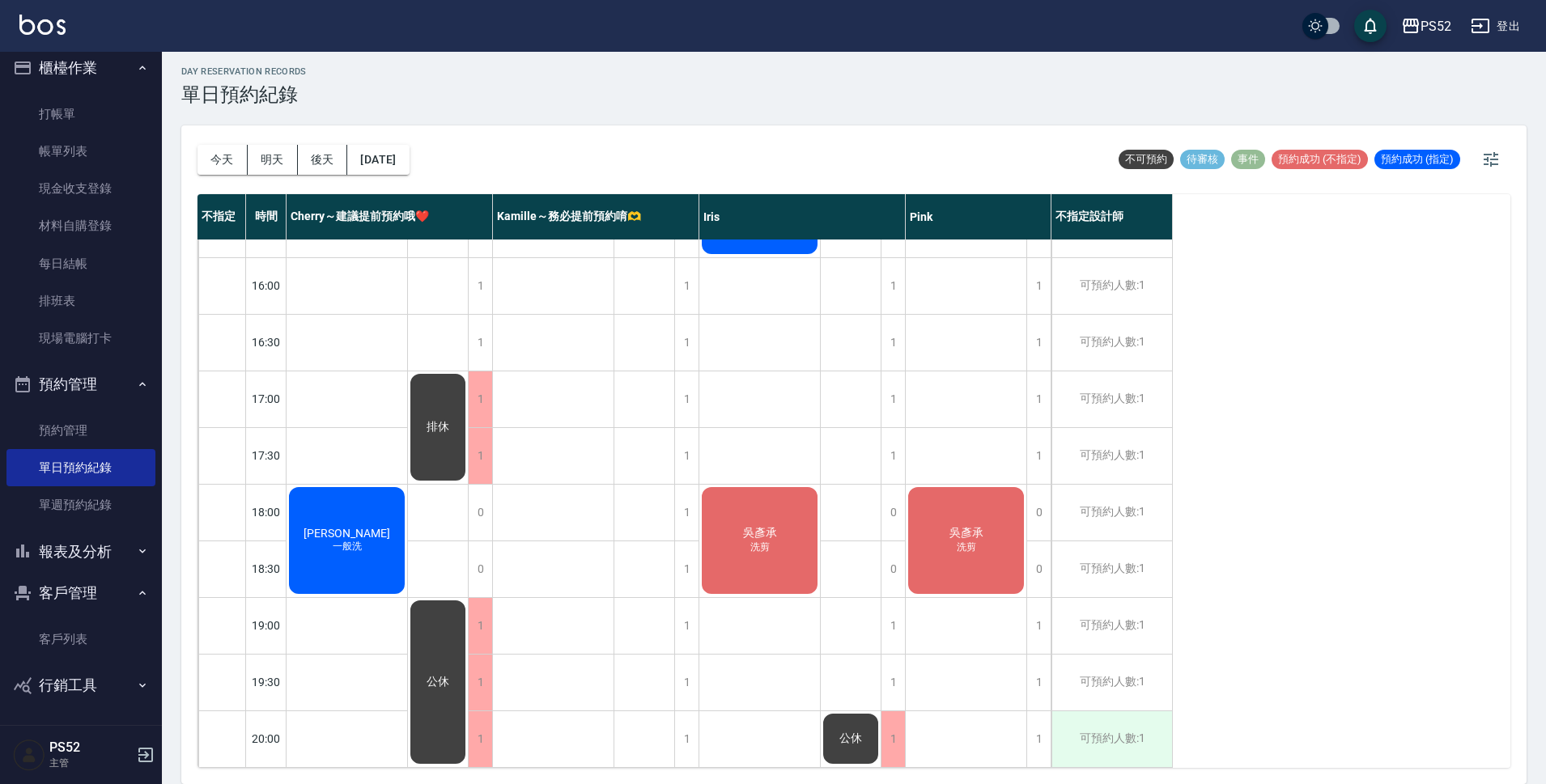
click at [1123, 729] on div "可預約人數:1" at bounding box center [1112, 738] width 121 height 55
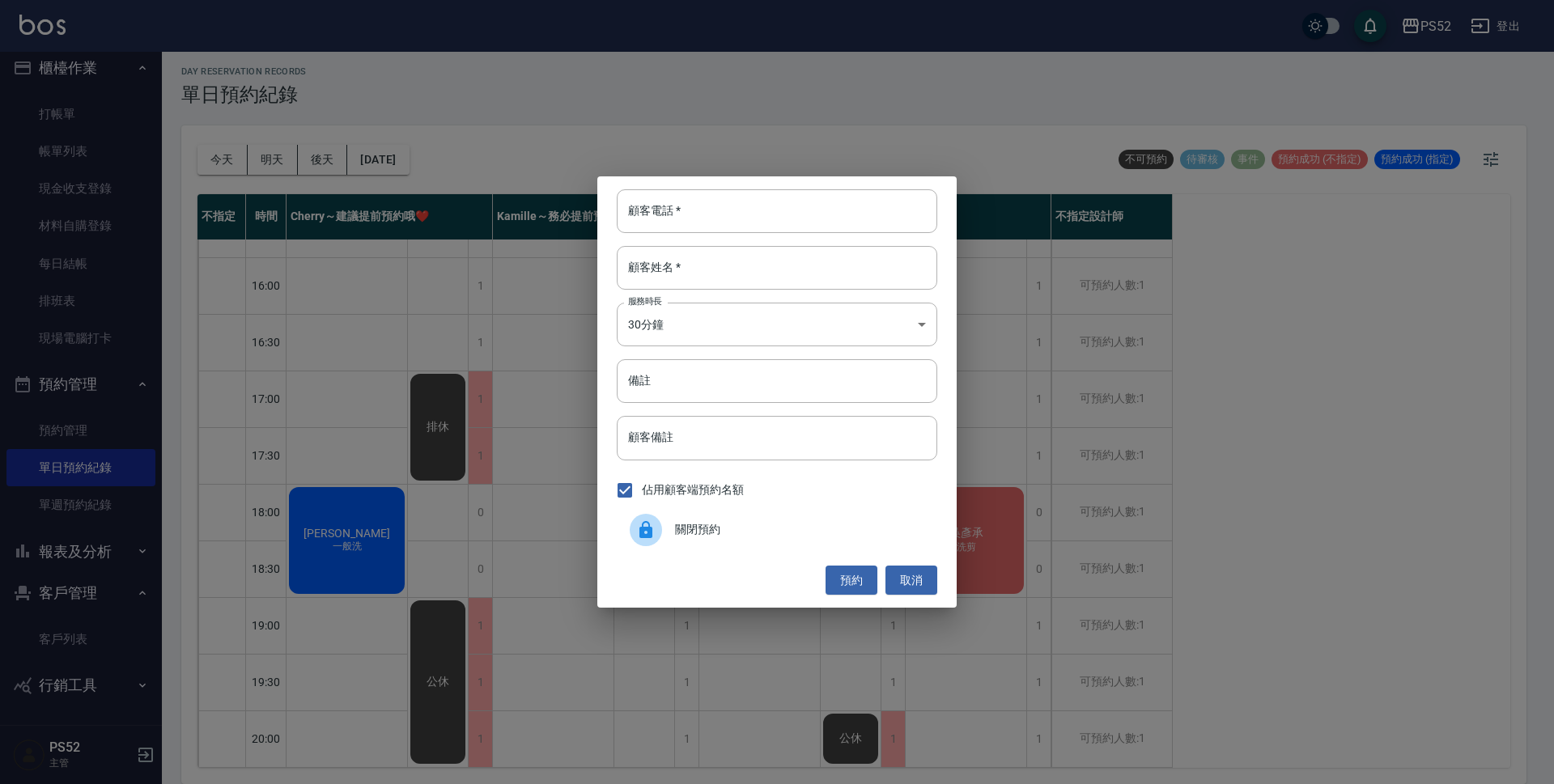
click at [692, 531] on span "關閉預約" at bounding box center [799, 529] width 249 height 17
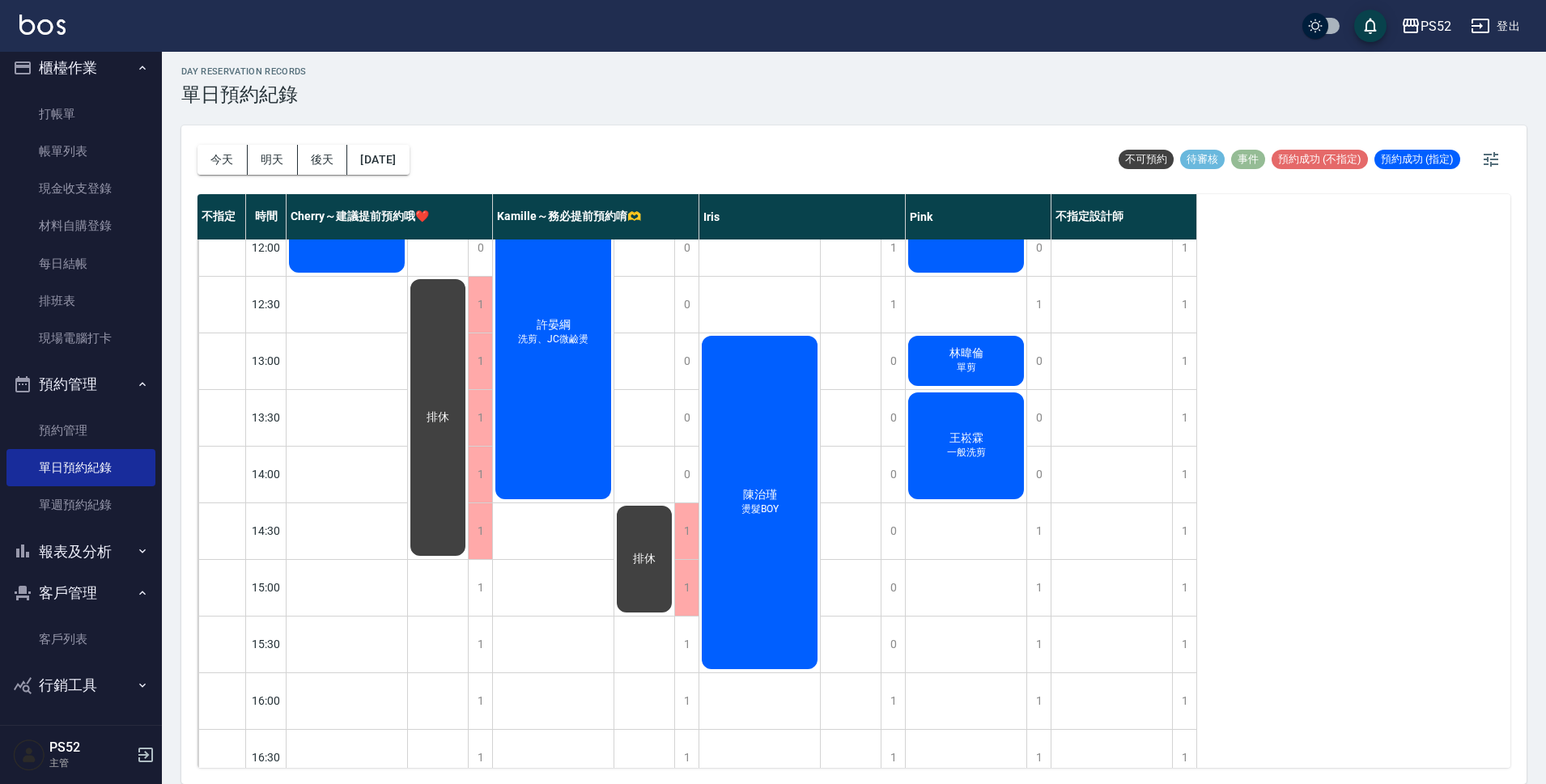
scroll to position [160, 0]
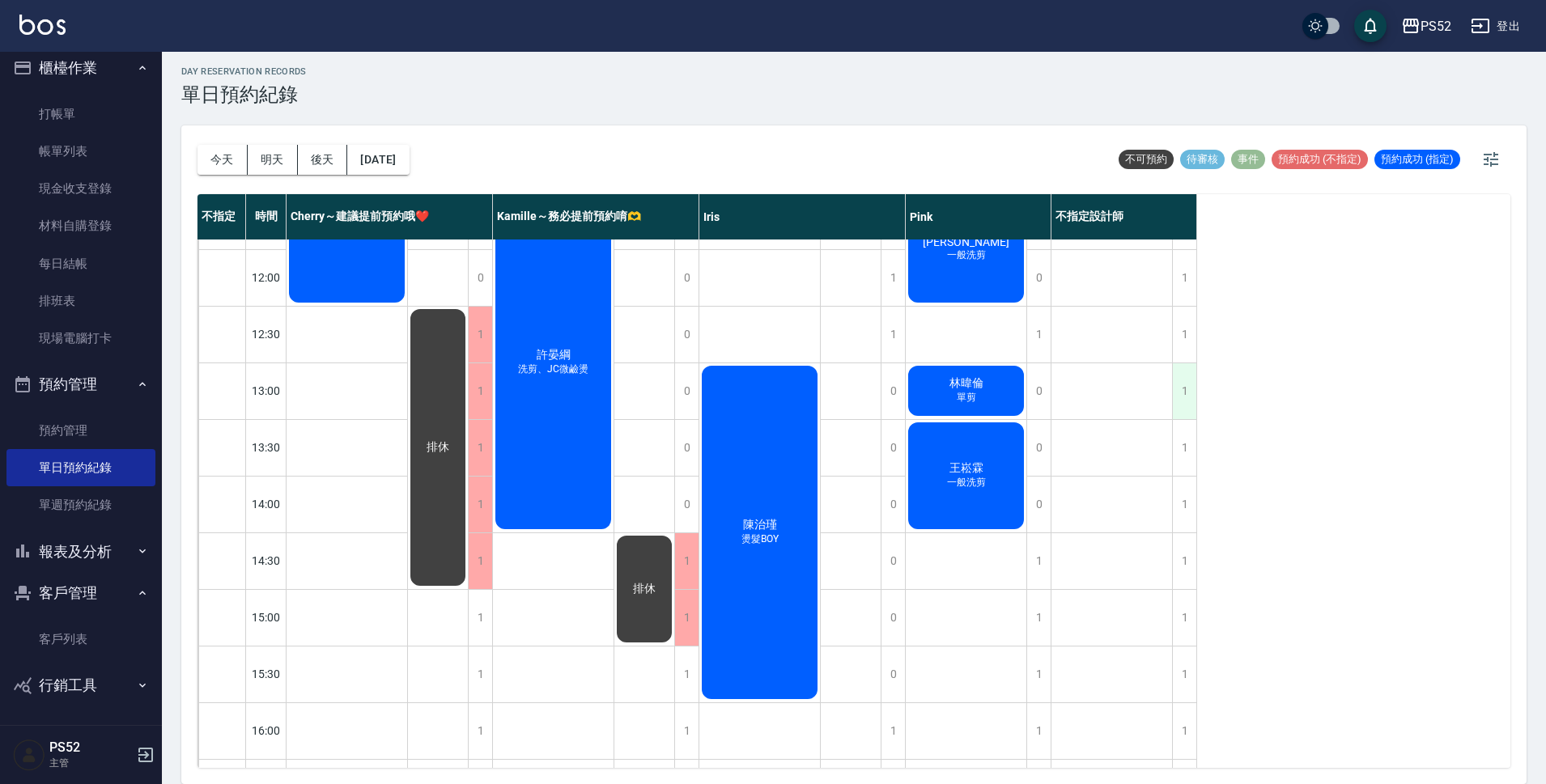
click at [1192, 407] on div "1" at bounding box center [1185, 391] width 25 height 55
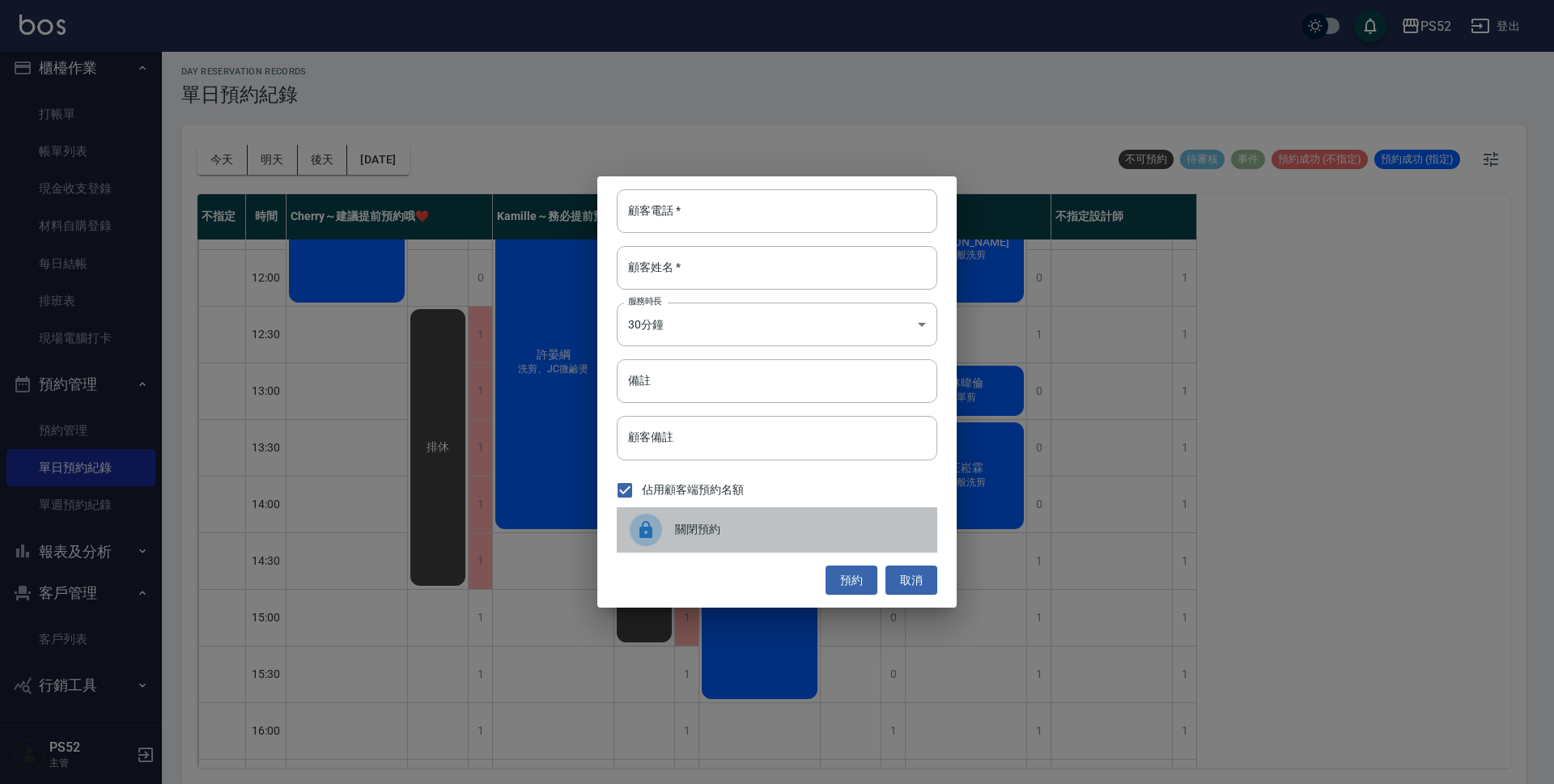
click at [707, 525] on span "關閉預約" at bounding box center [799, 529] width 249 height 17
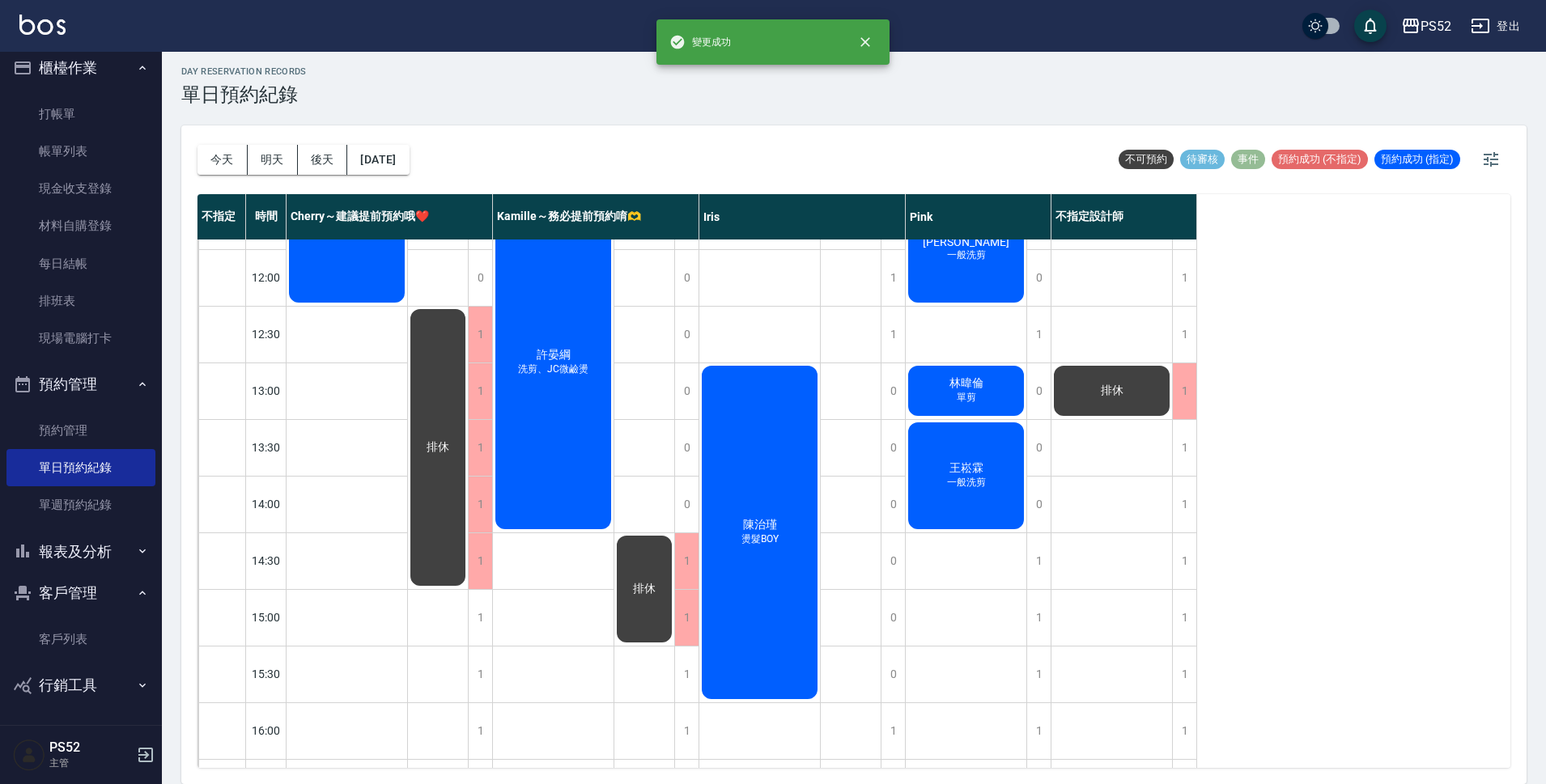
click at [1166, 450] on div "排休 排休" at bounding box center [1113, 645] width 121 height 1132
click at [1180, 457] on div "1" at bounding box center [1185, 447] width 25 height 55
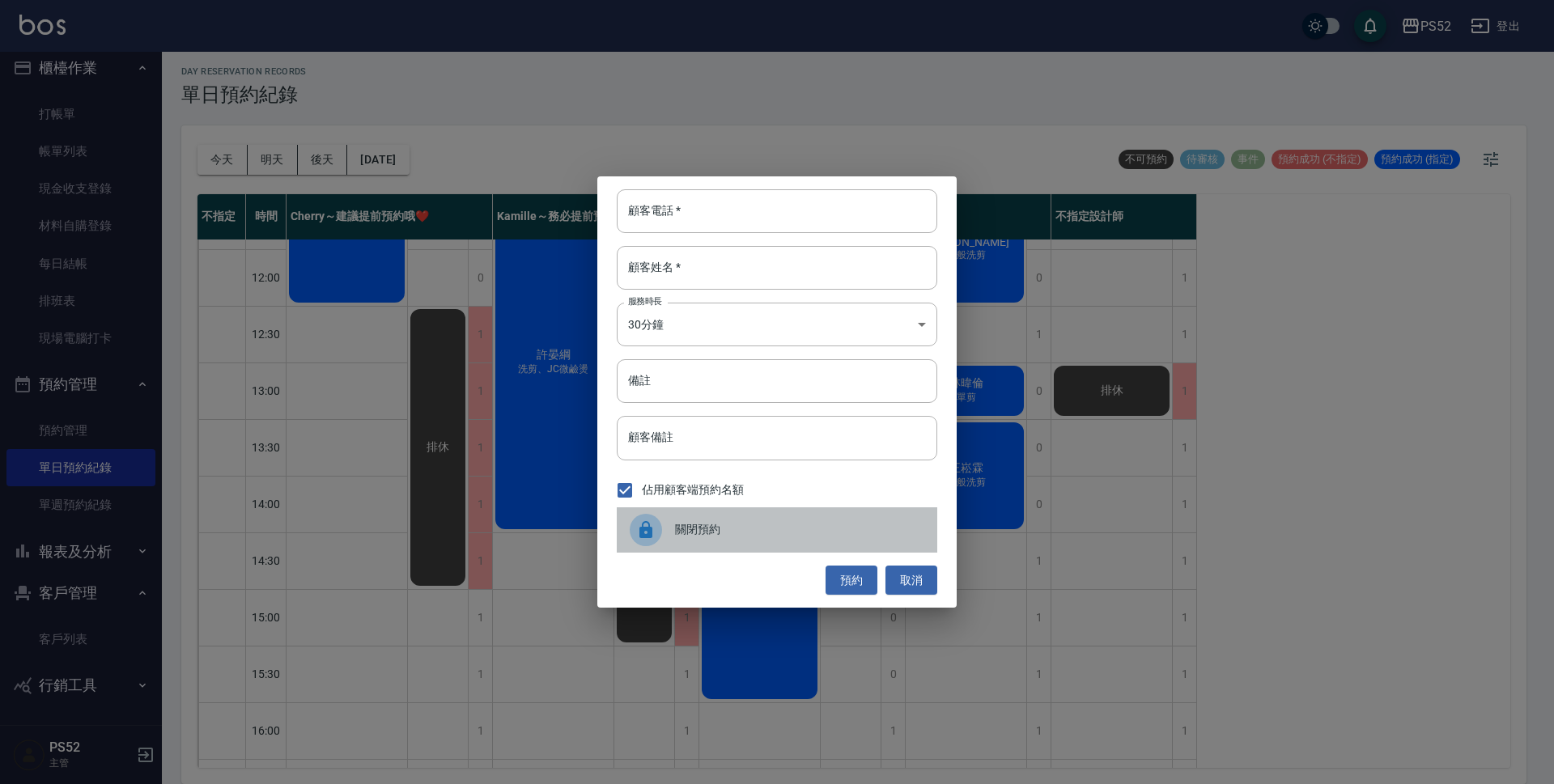
click at [684, 518] on div "關閉預約" at bounding box center [777, 530] width 320 height 45
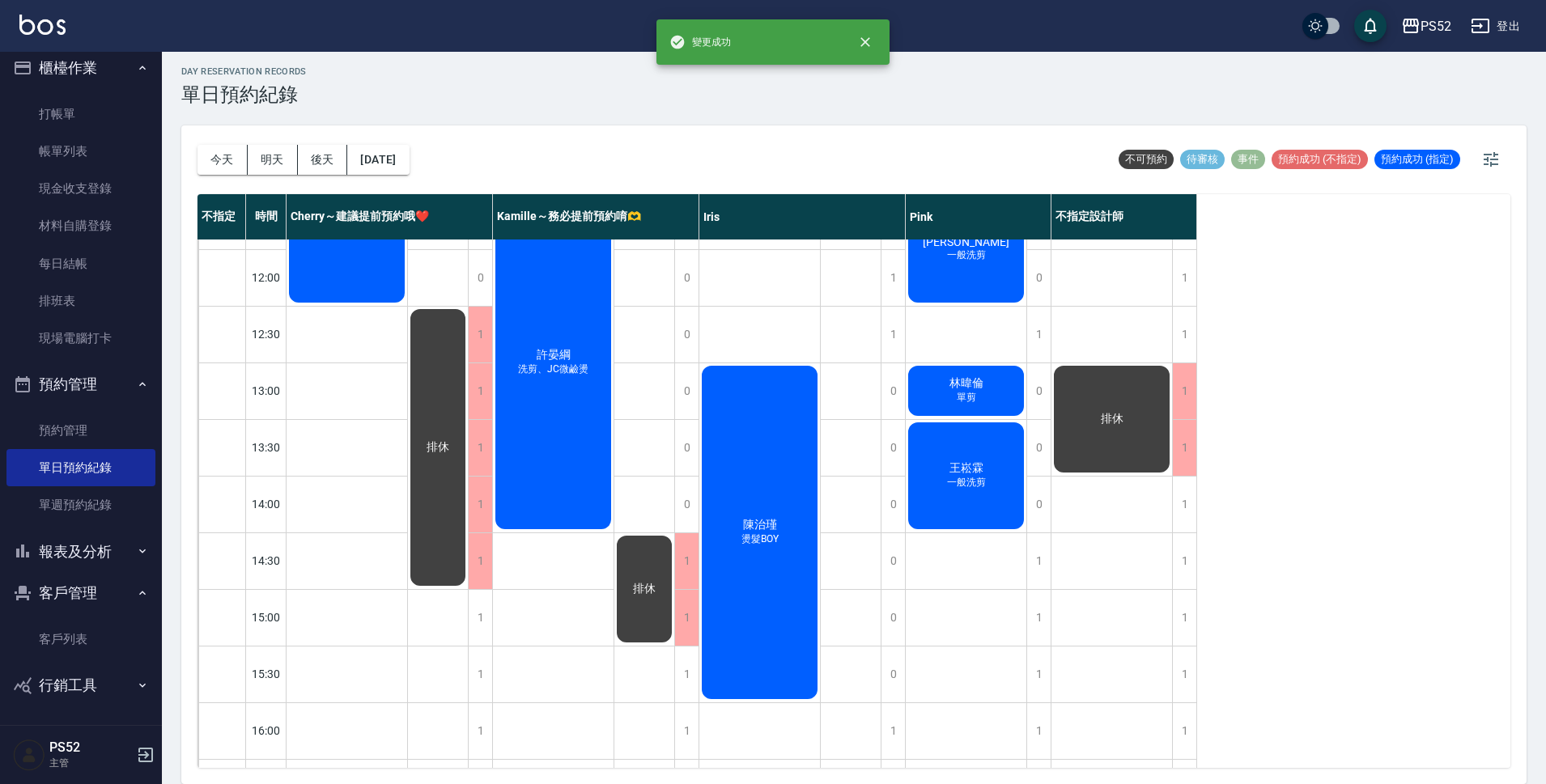
click at [1196, 496] on div "1" at bounding box center [1125, 504] width 146 height 56
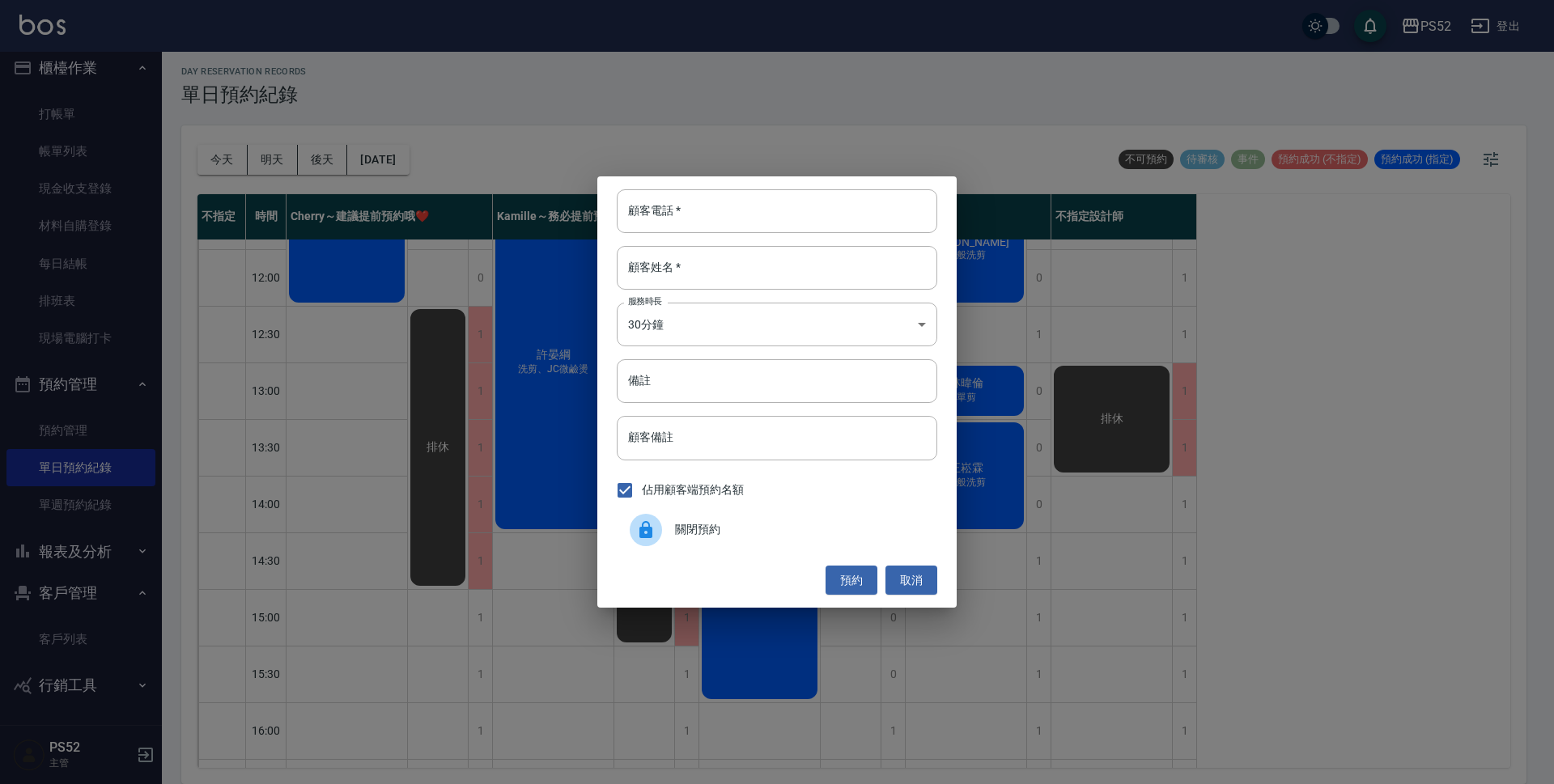
click at [1176, 502] on div "顧客電話   * 顧客電話   * 顧客姓名   * 顧客姓名   * 服務時長 30分鐘 1 服務時長 備註 備註 顧客備註 顧客備註 佔用顧客端預約名額 …" at bounding box center [777, 392] width 1554 height 784
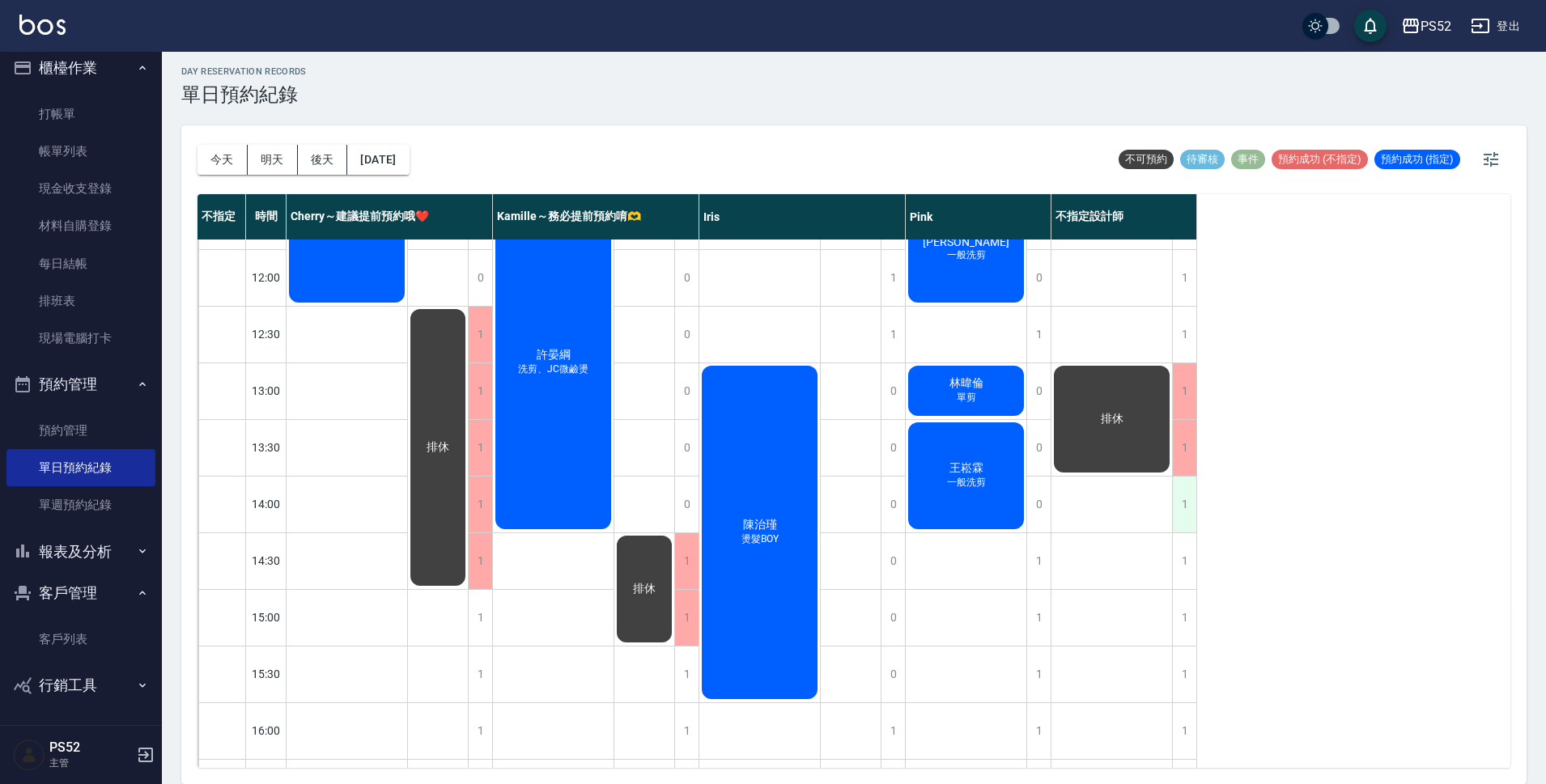
click at [1183, 488] on div "1" at bounding box center [1185, 504] width 25 height 55
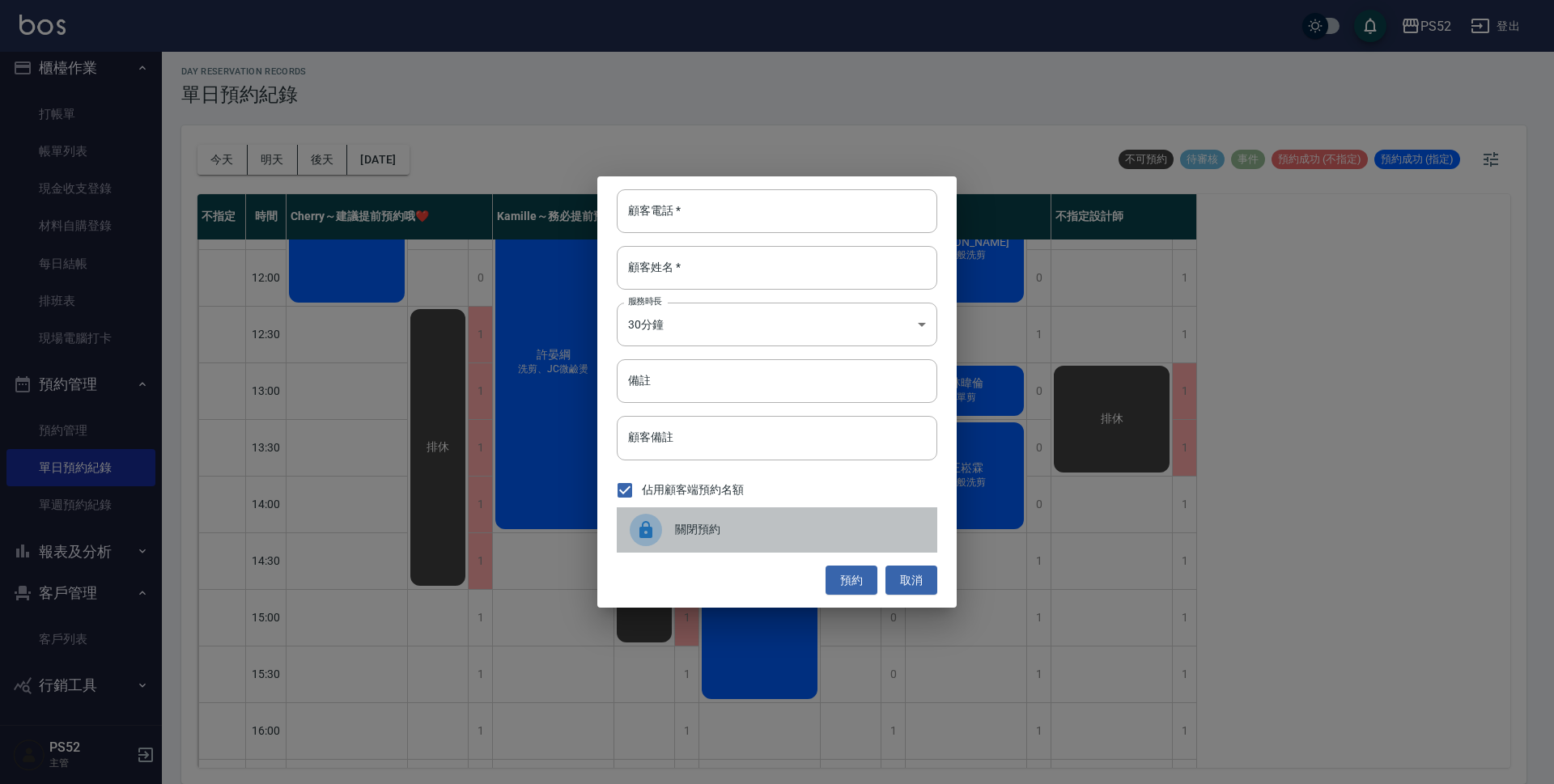
click at [665, 528] on div at bounding box center [651, 530] width 45 height 33
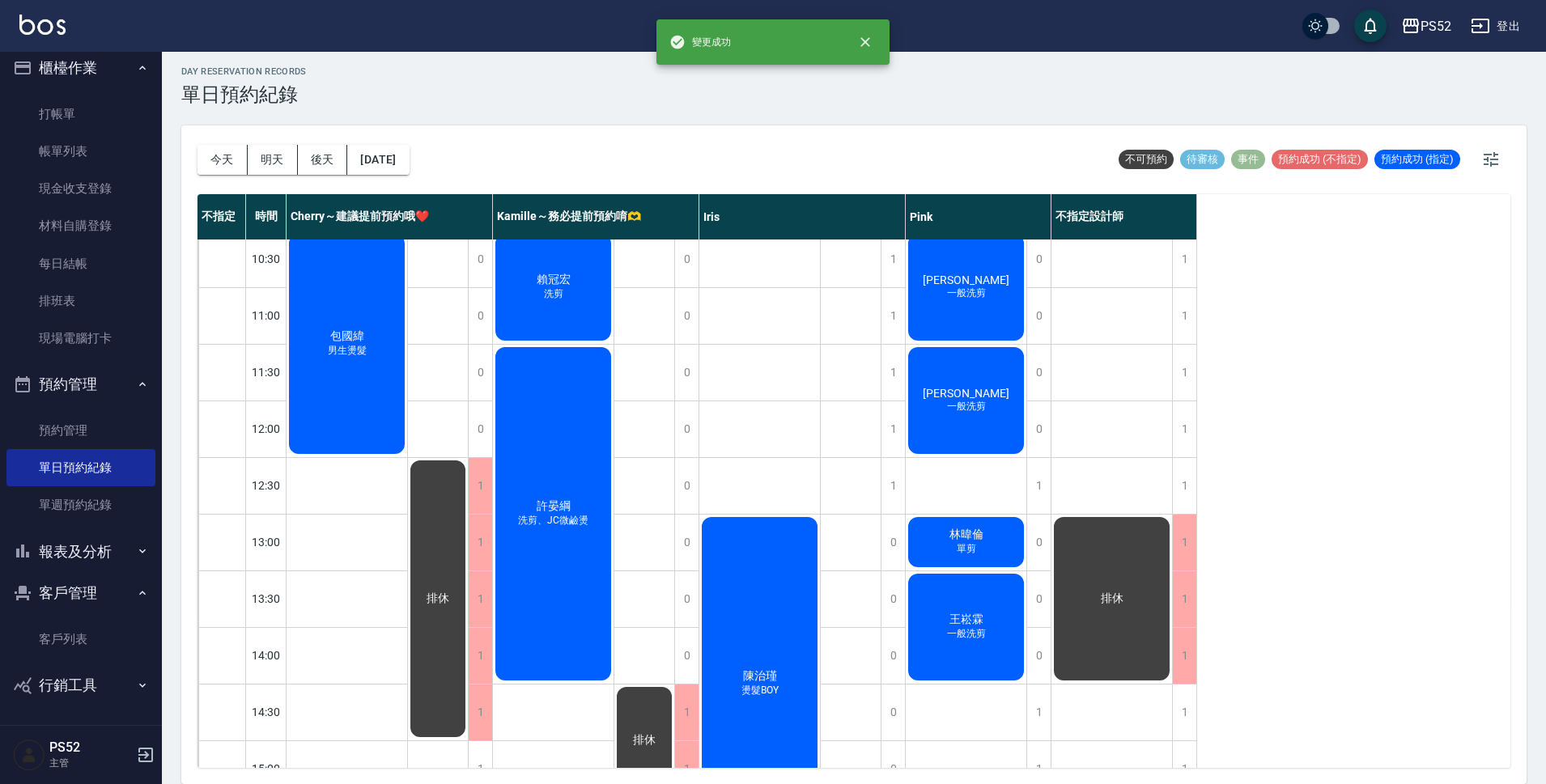
scroll to position [0, 0]
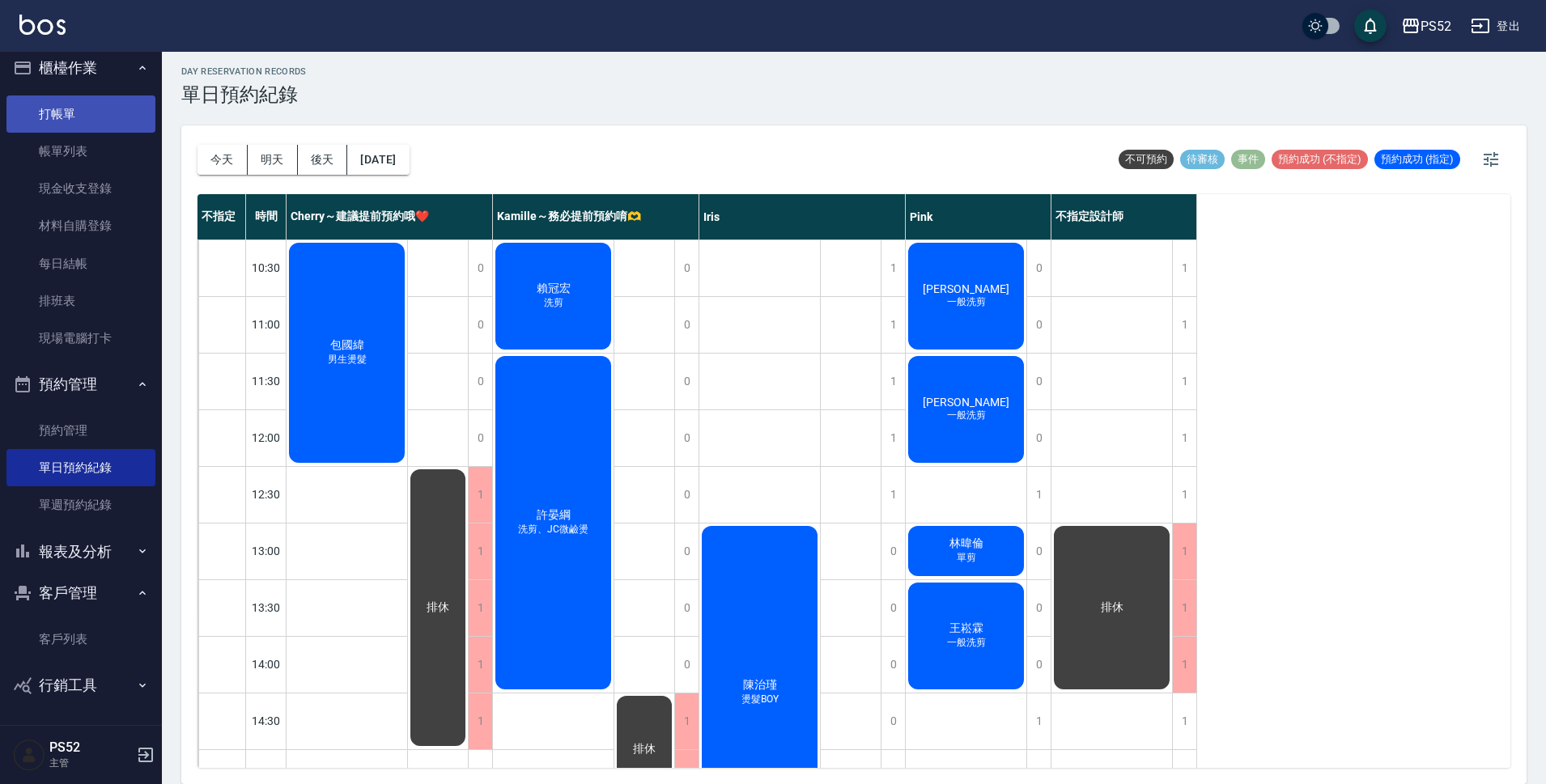
click at [106, 114] on link "打帳單" at bounding box center [80, 114] width 149 height 37
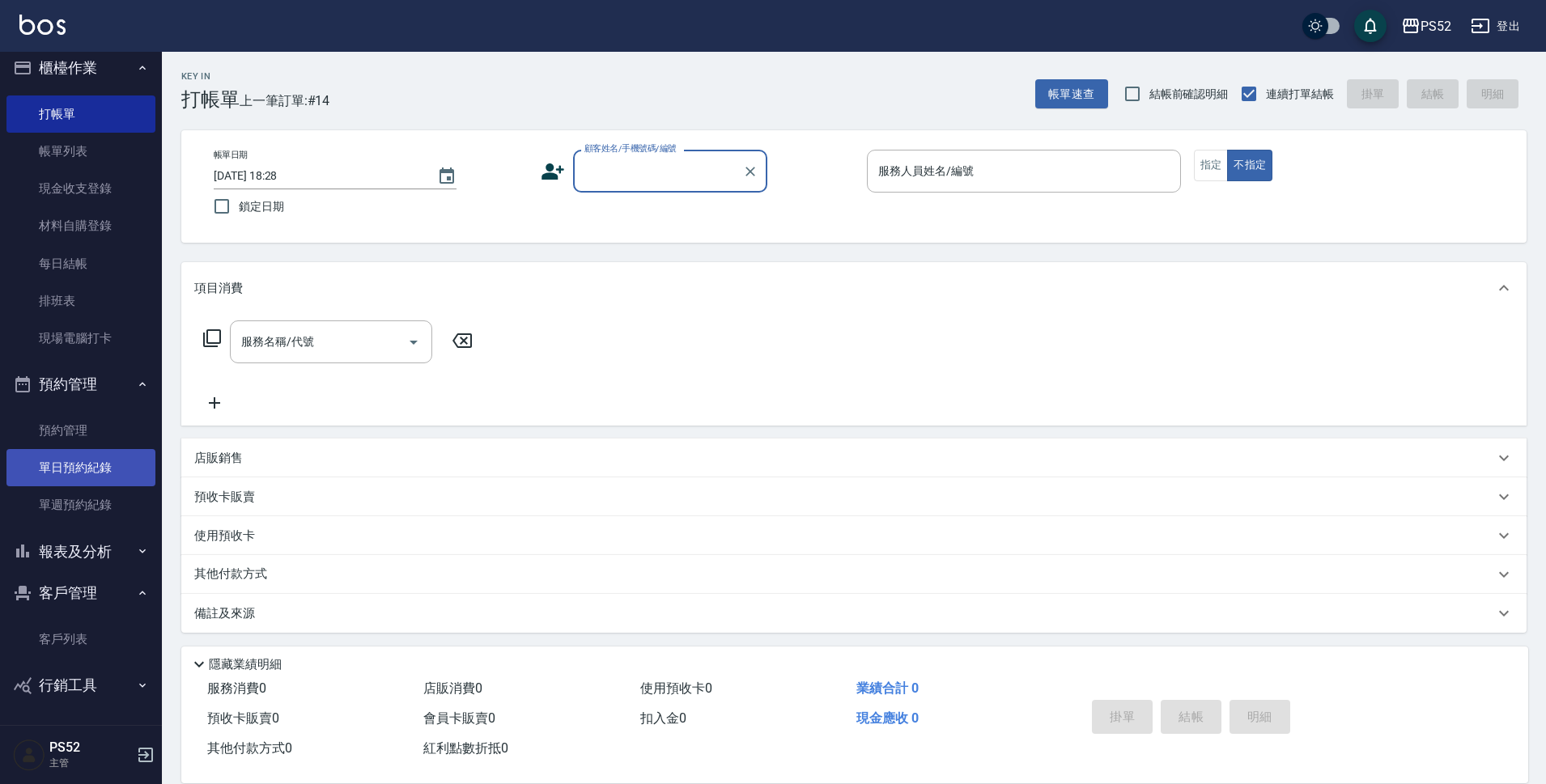
click at [99, 464] on link "單日預約紀錄" at bounding box center [80, 467] width 149 height 37
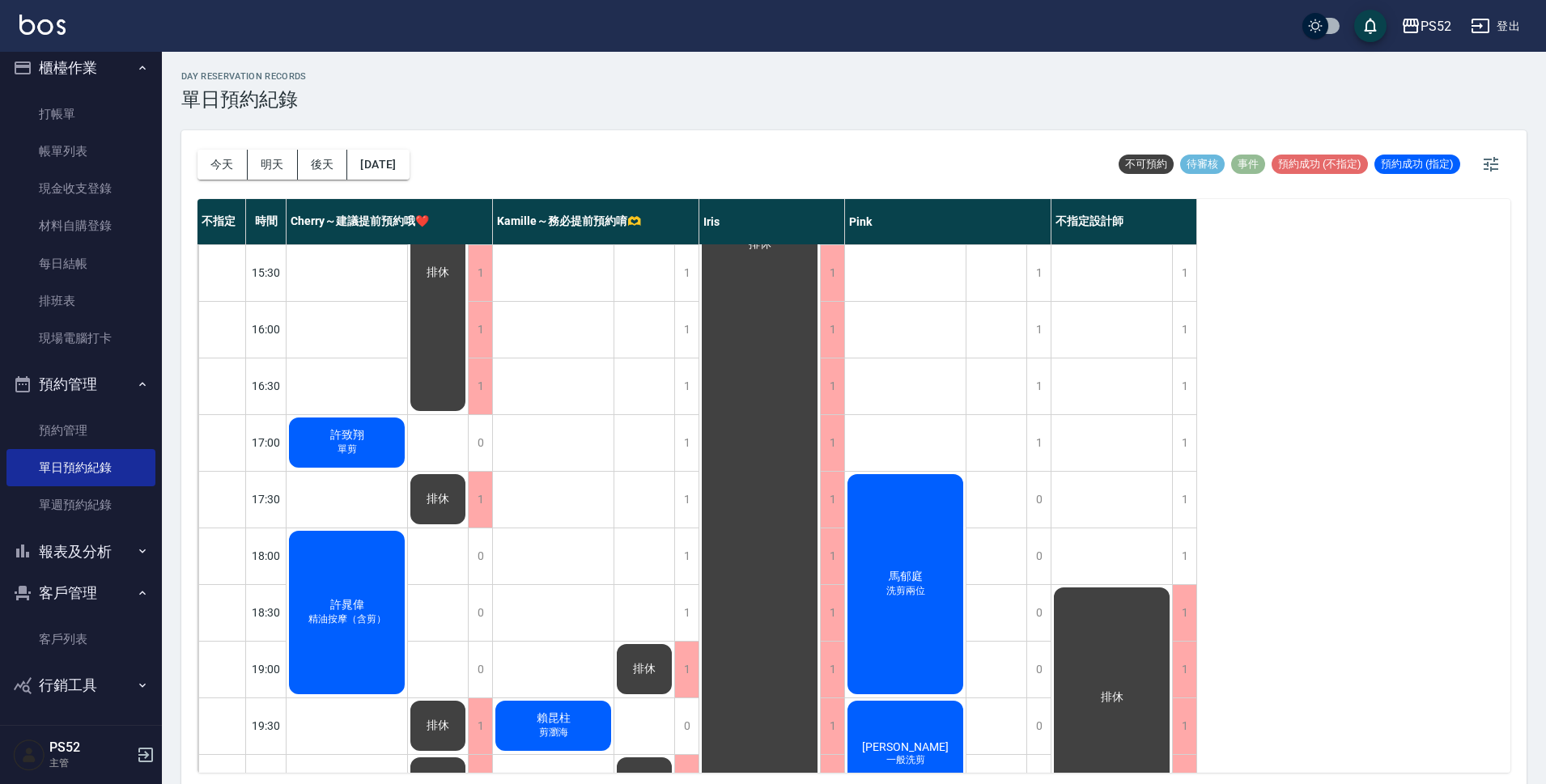
scroll to position [619, 0]
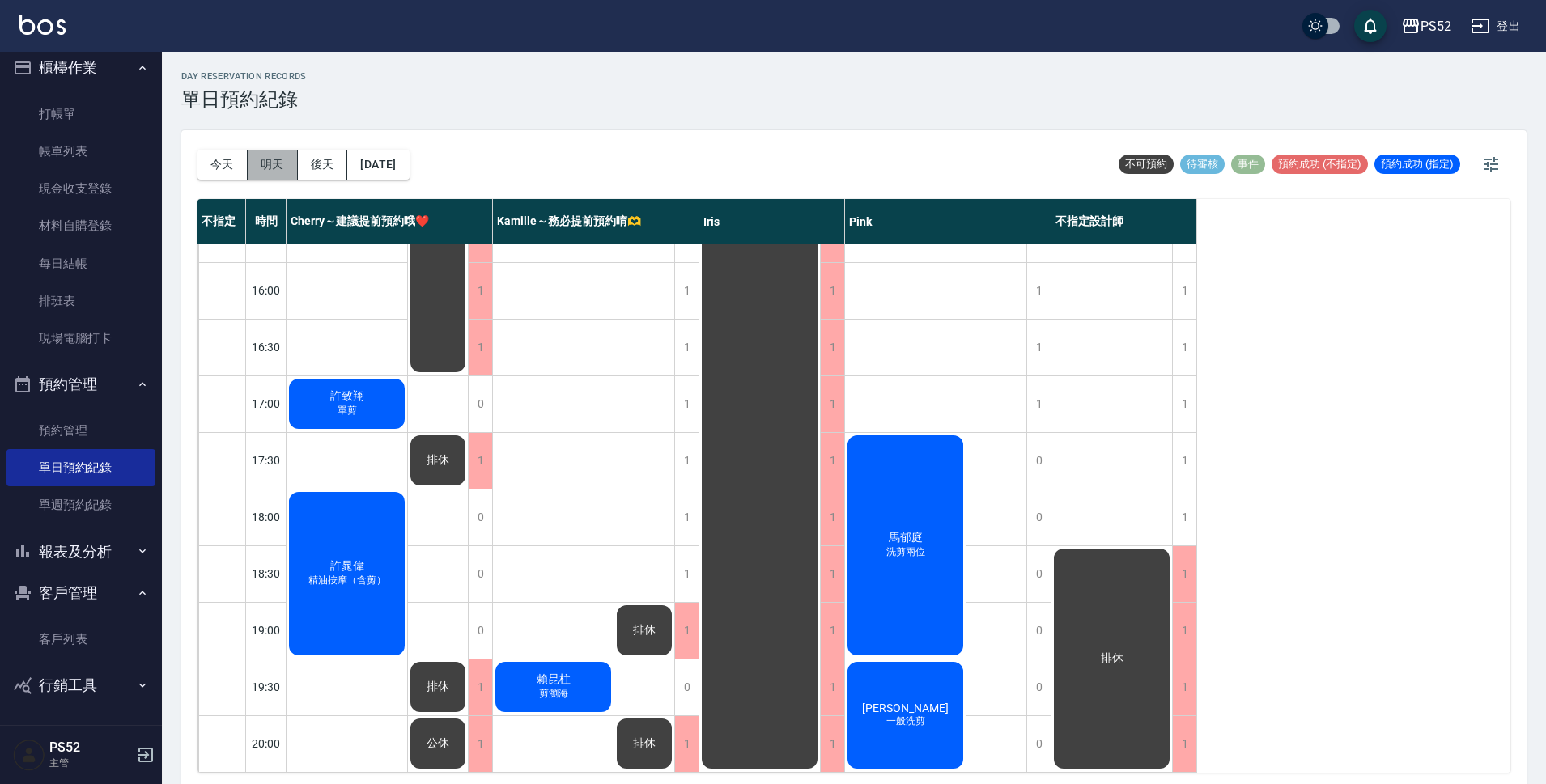
click at [287, 172] on button "明天" at bounding box center [272, 165] width 50 height 30
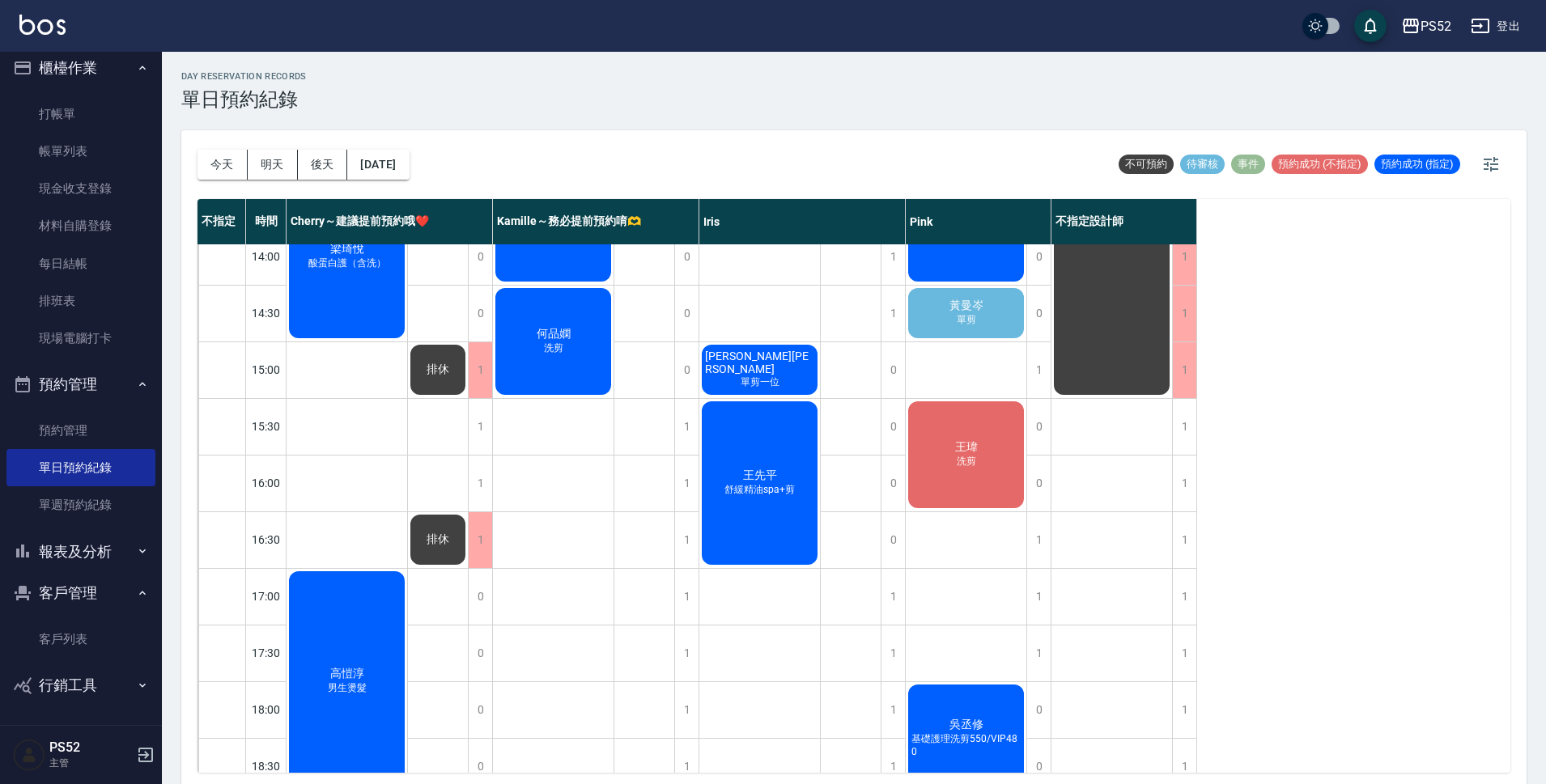
scroll to position [377, 0]
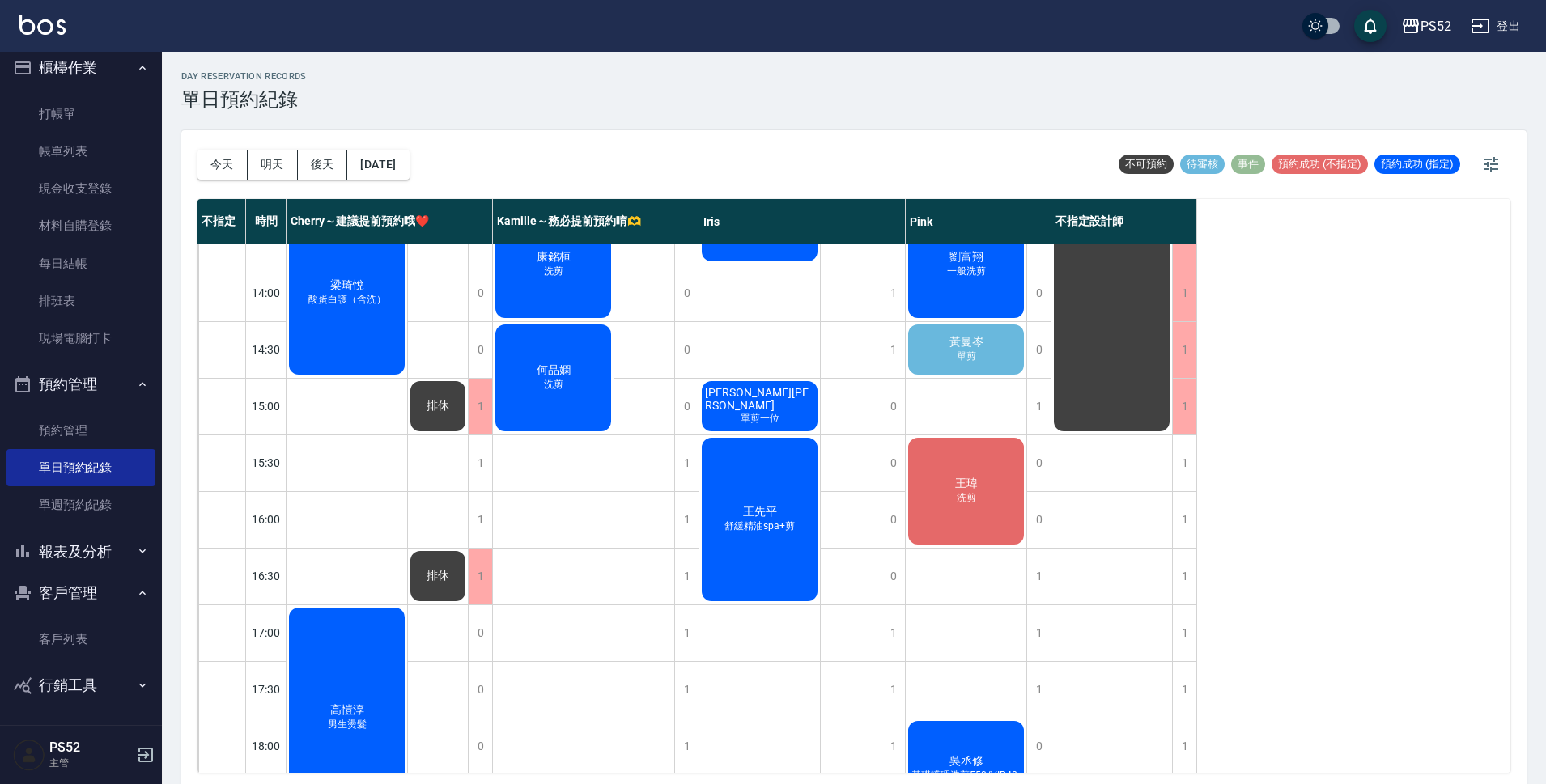
click at [394, 80] on span "單剪" at bounding box center [347, 73] width 94 height 14
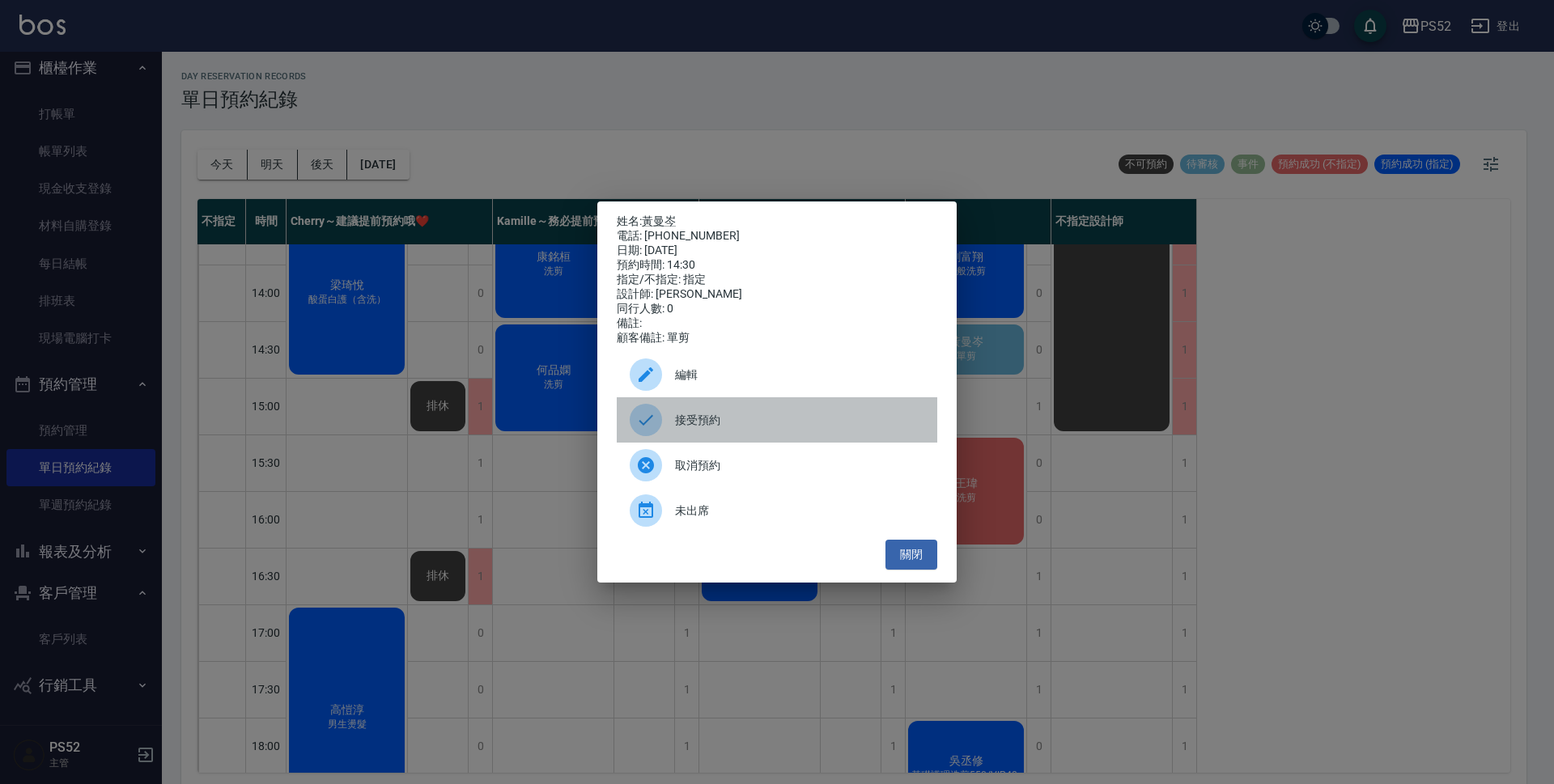
click at [741, 420] on span "接受預約" at bounding box center [799, 420] width 249 height 17
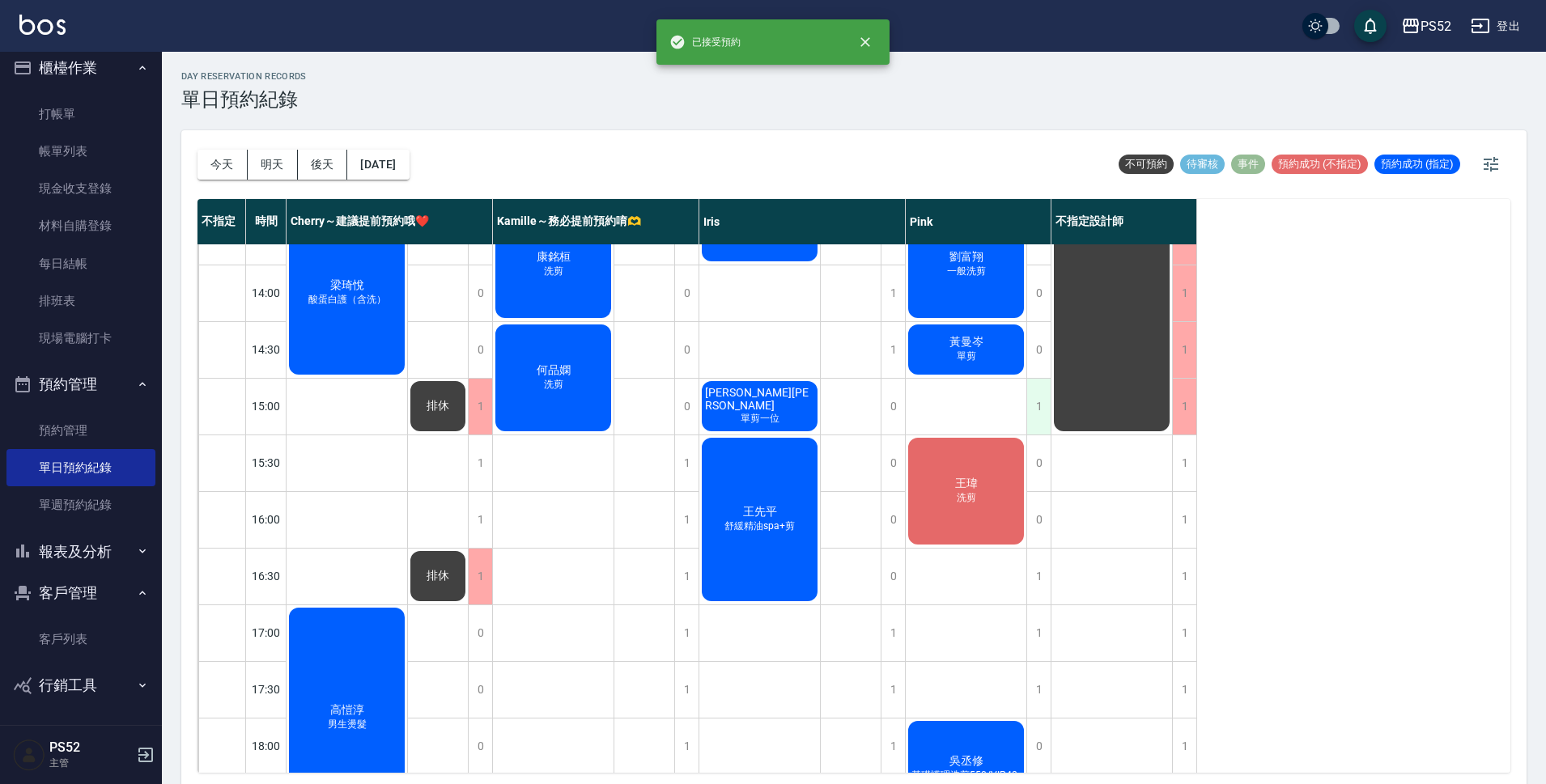
click at [1040, 415] on div "1" at bounding box center [1039, 406] width 25 height 55
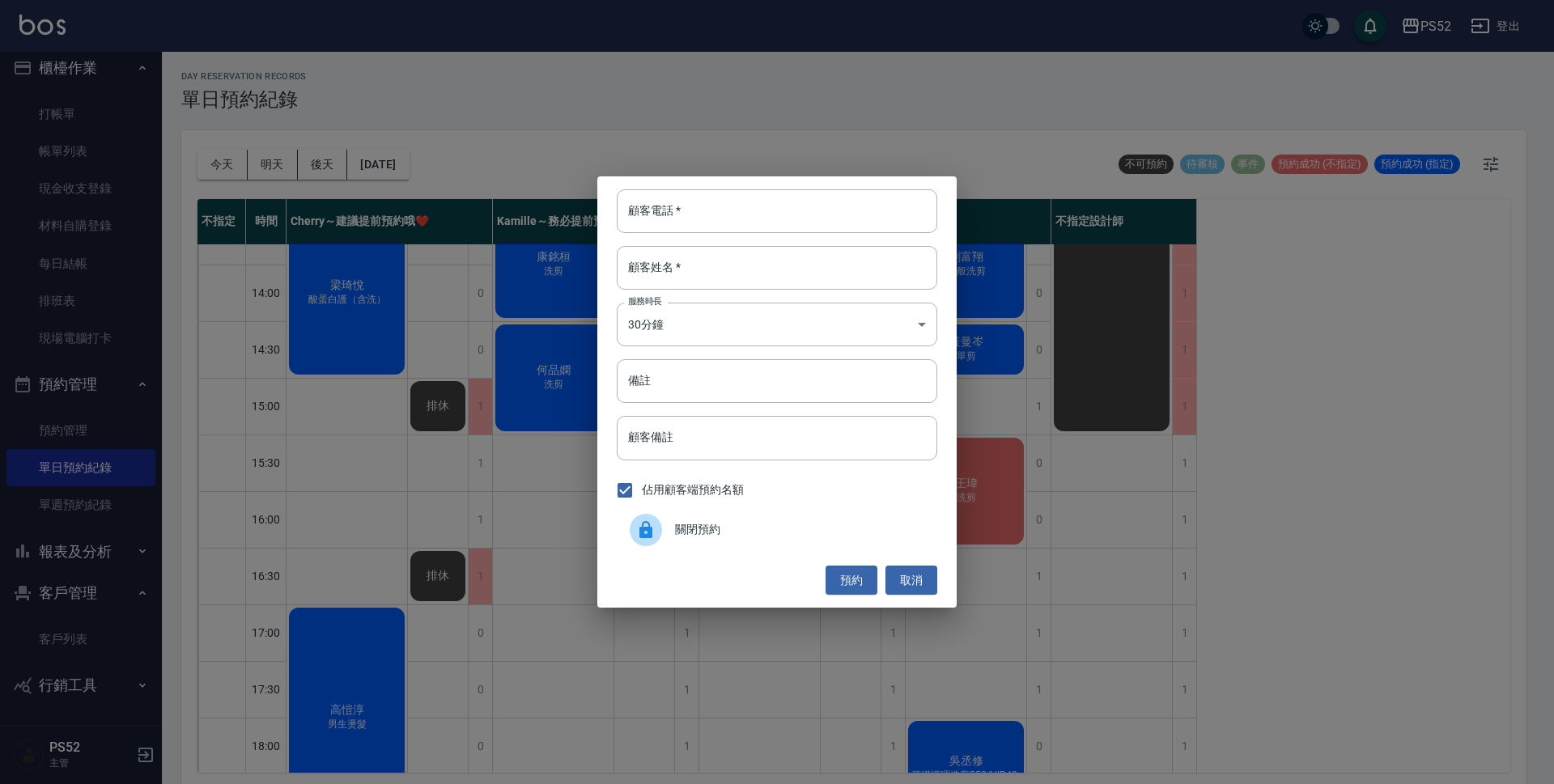
click at [720, 531] on span "關閉預約" at bounding box center [799, 529] width 249 height 17
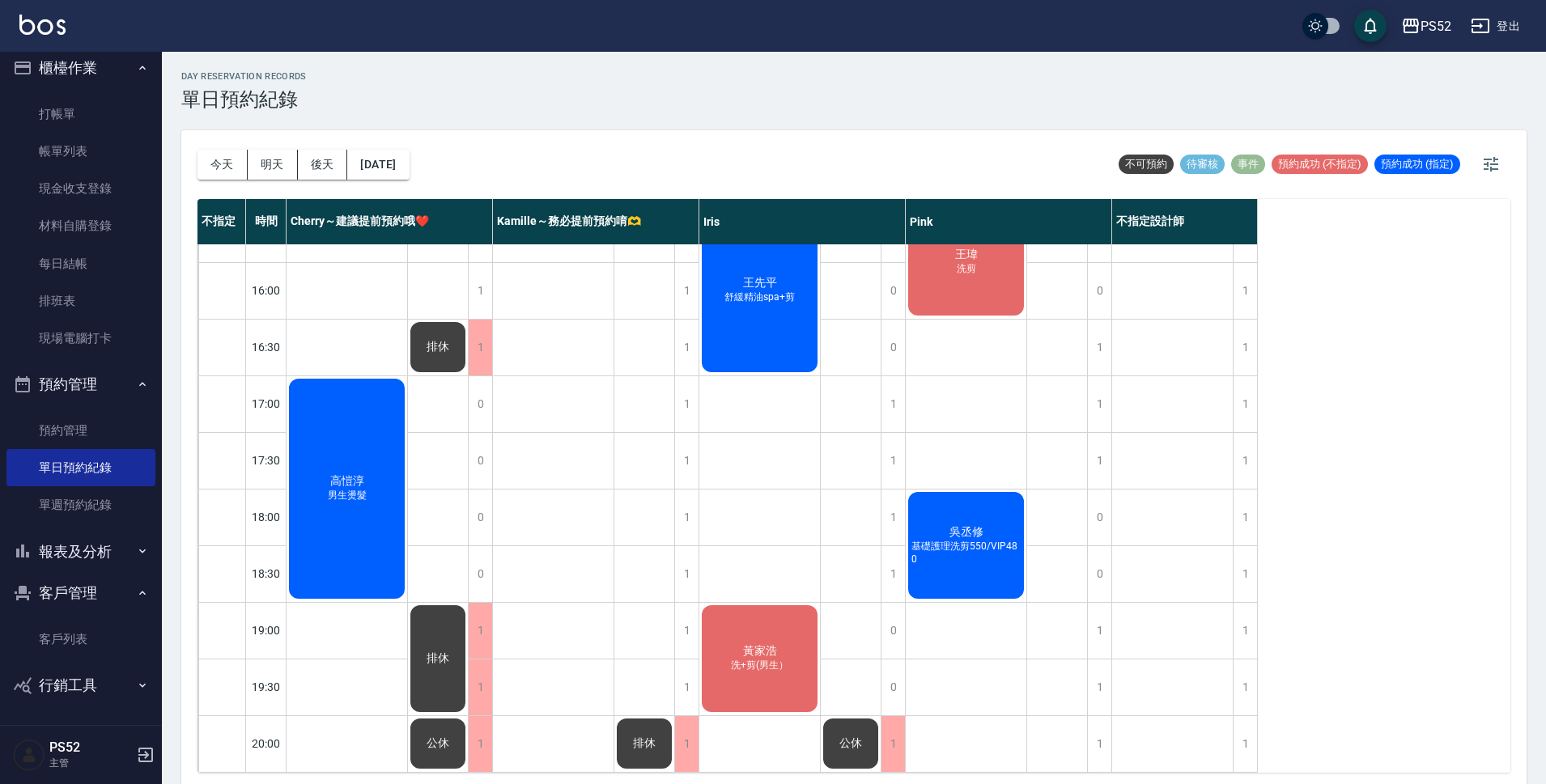
scroll to position [5, 0]
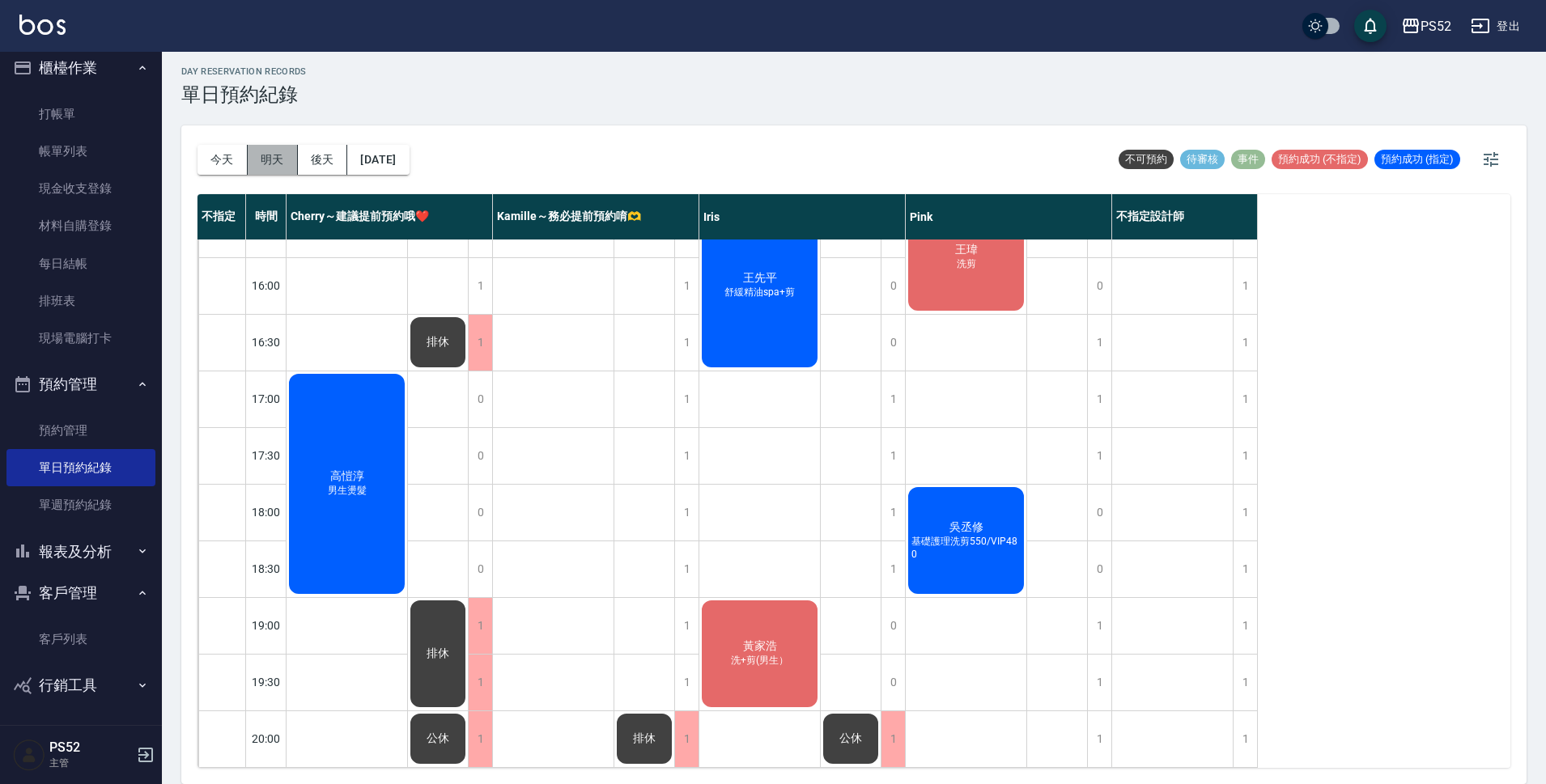
click at [297, 159] on button "明天" at bounding box center [272, 160] width 50 height 30
click at [304, 160] on button "後天" at bounding box center [322, 160] width 50 height 30
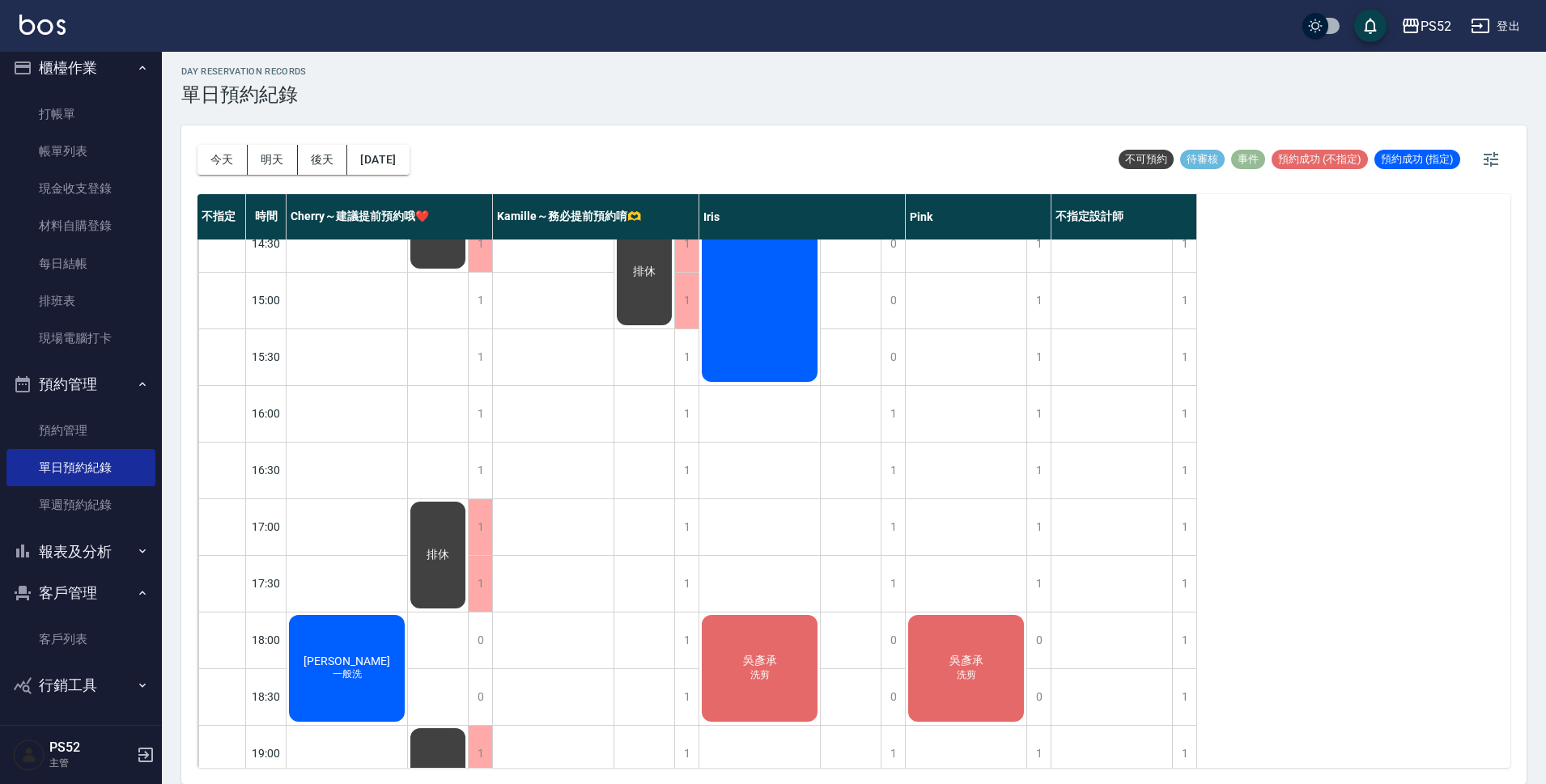
scroll to position [486, 0]
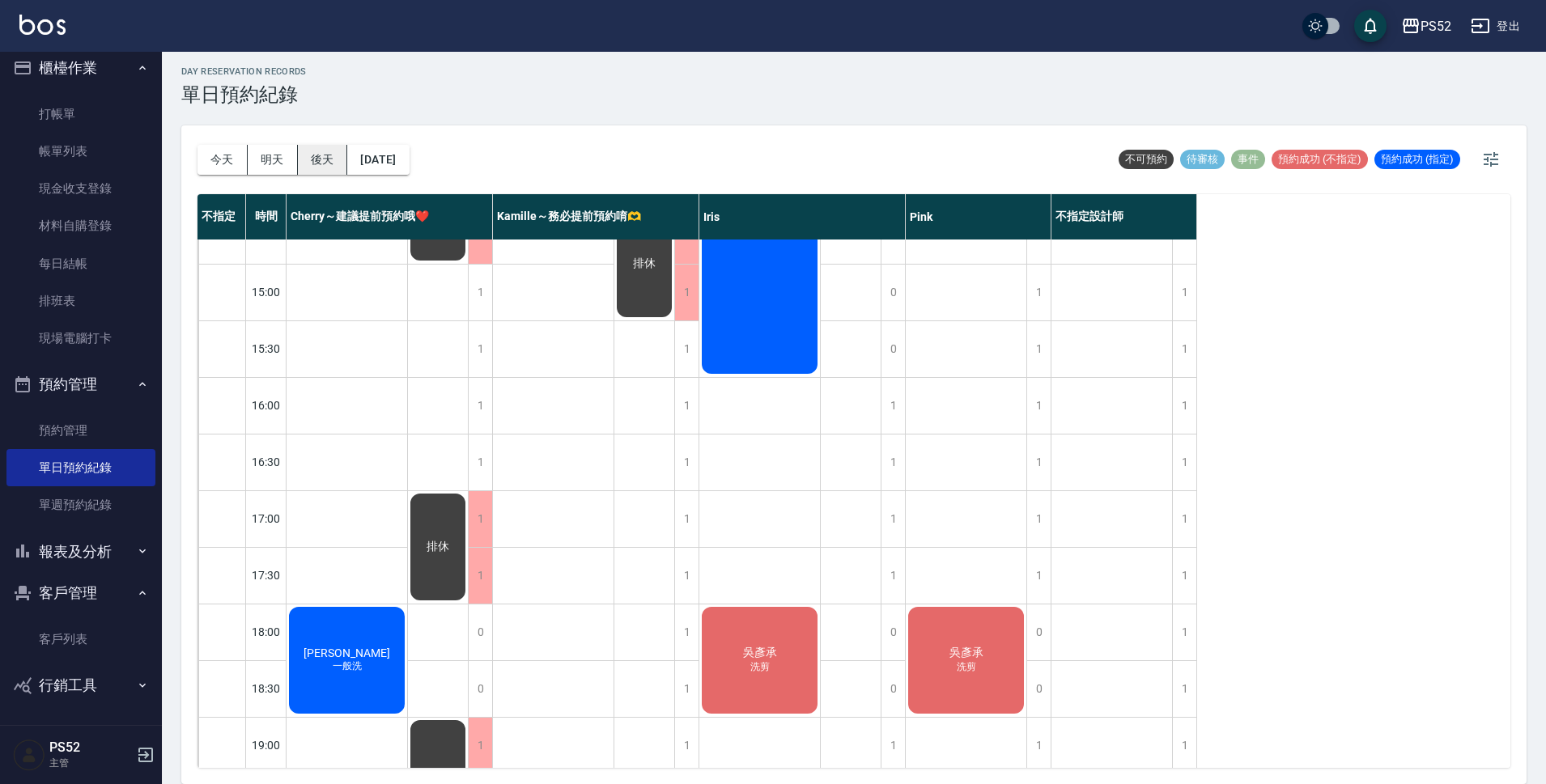
click at [334, 156] on button "後天" at bounding box center [322, 160] width 50 height 30
click at [409, 145] on button "[DATE]" at bounding box center [379, 160] width 62 height 30
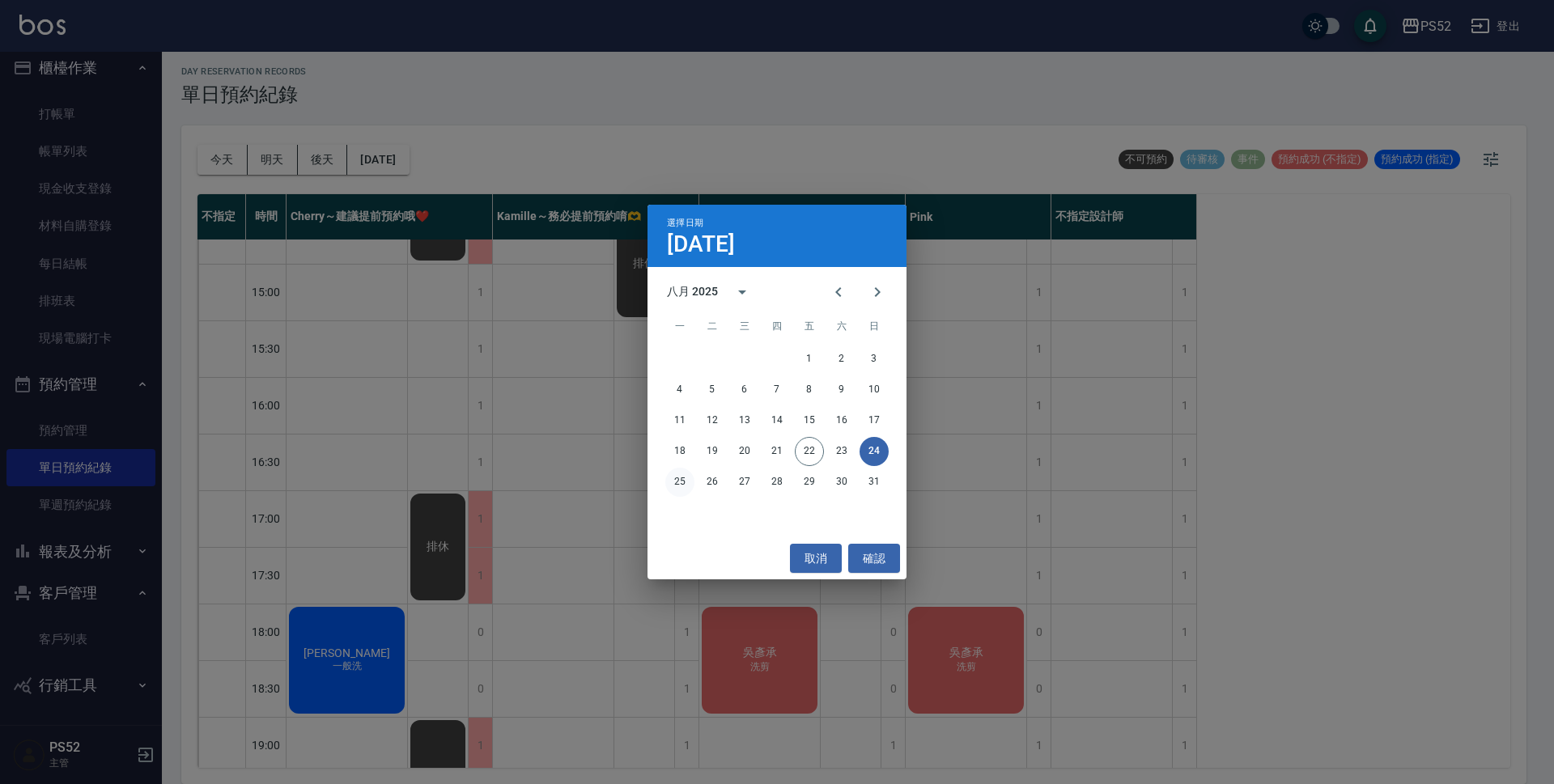
click at [674, 485] on button "25" at bounding box center [679, 482] width 29 height 29
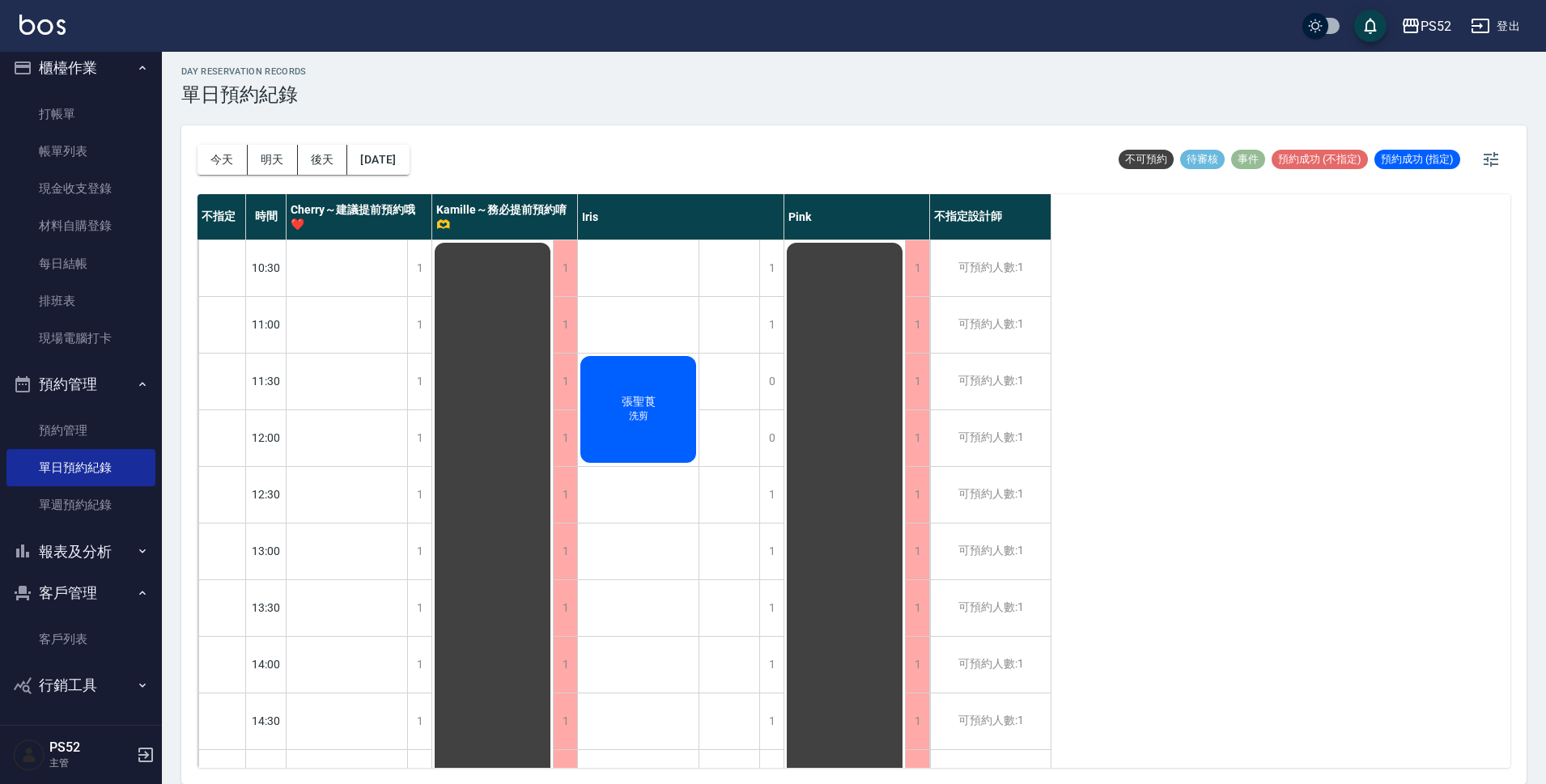
click at [707, 136] on div "[DATE] [DATE] [DATE] [DATE] 不可預約 待審核 事件 預約成功 (不指定) 預約成功 (指定)" at bounding box center [854, 160] width 1314 height 69
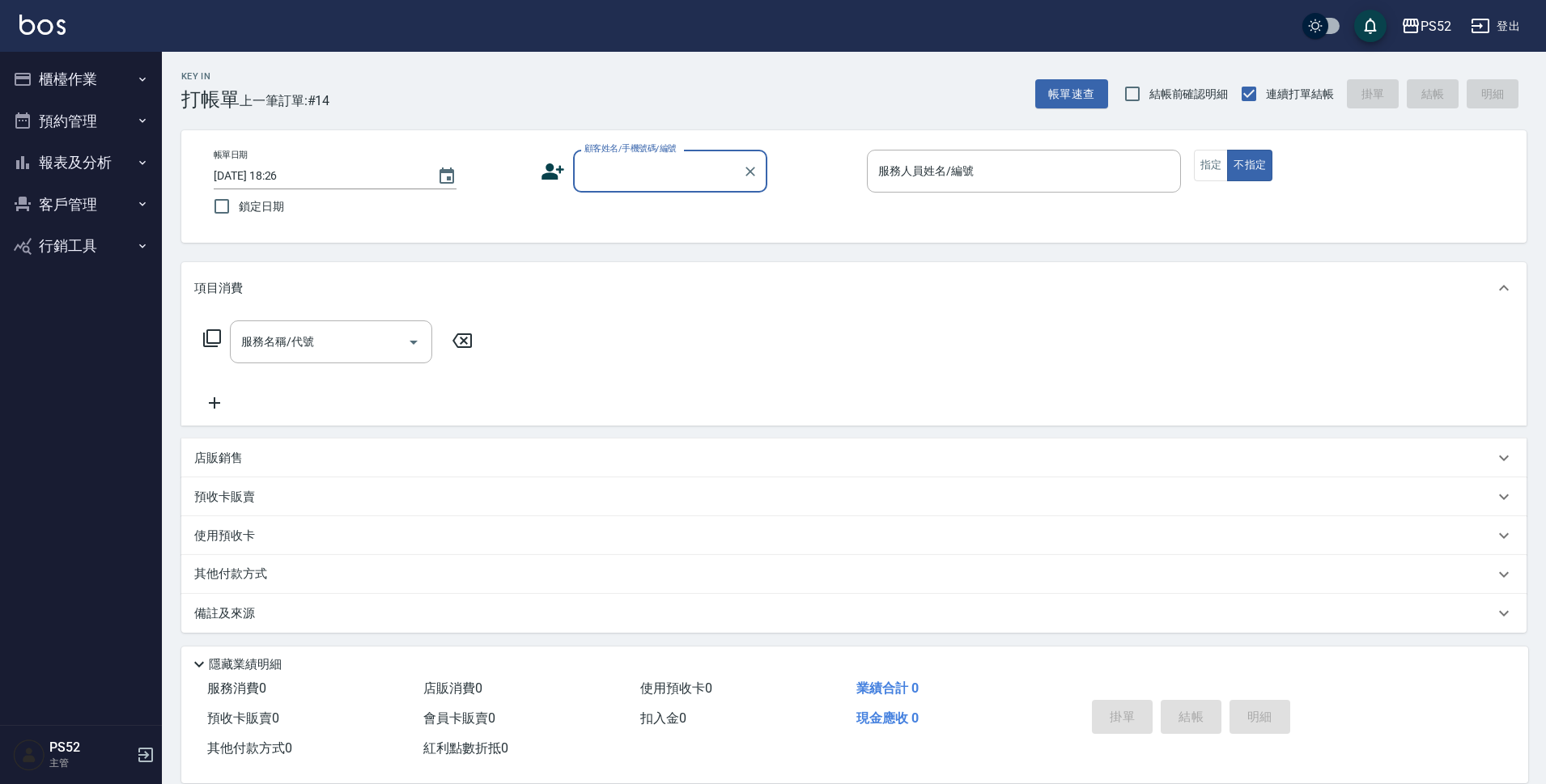
click at [85, 127] on button "預約管理" at bounding box center [80, 121] width 149 height 42
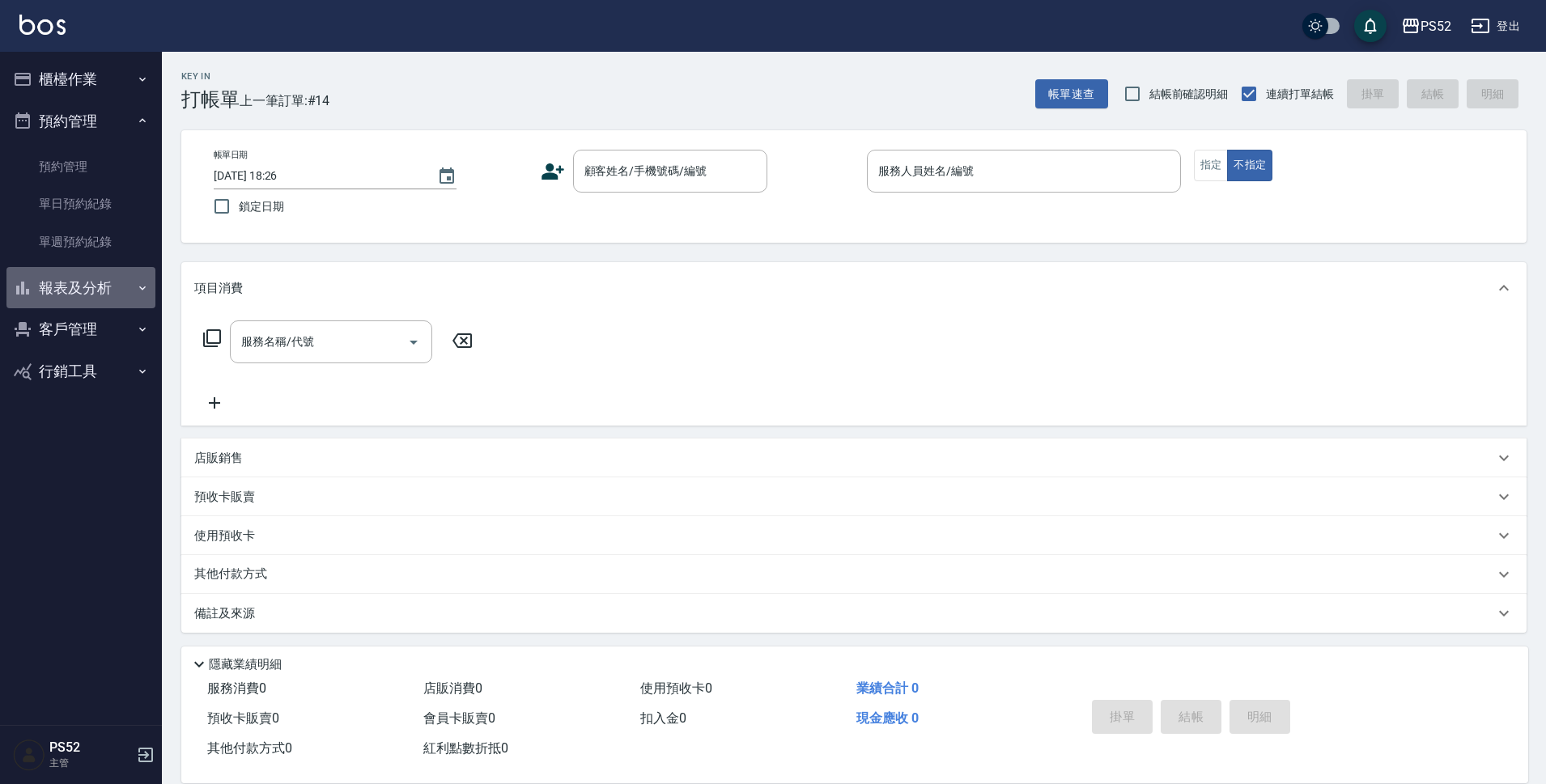
click at [93, 279] on button "報表及分析" at bounding box center [80, 288] width 149 height 42
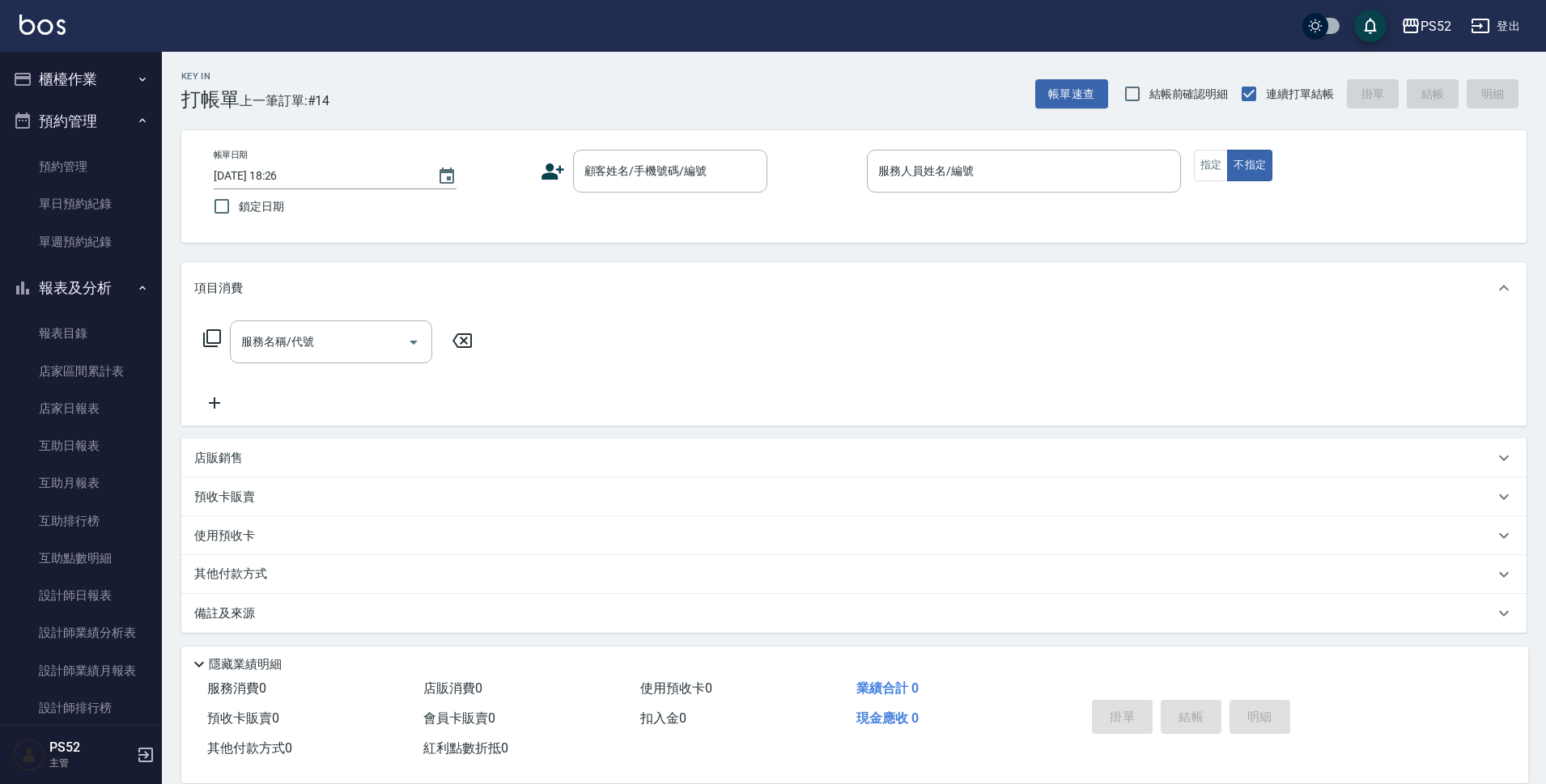
click at [77, 284] on button "報表及分析" at bounding box center [80, 288] width 149 height 42
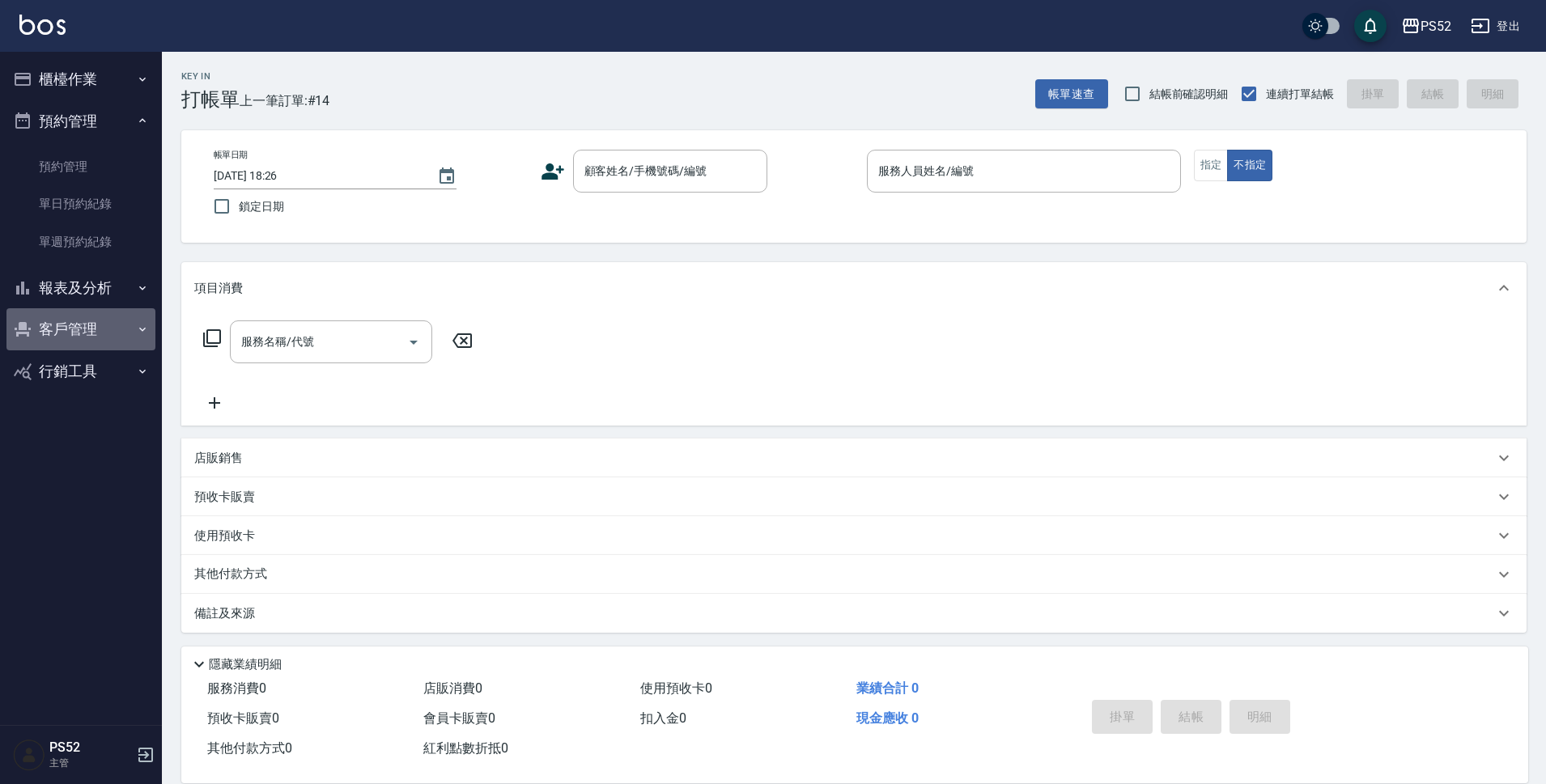
click at [82, 337] on button "客戶管理" at bounding box center [80, 329] width 149 height 42
click at [76, 383] on link "客戶列表" at bounding box center [80, 376] width 149 height 37
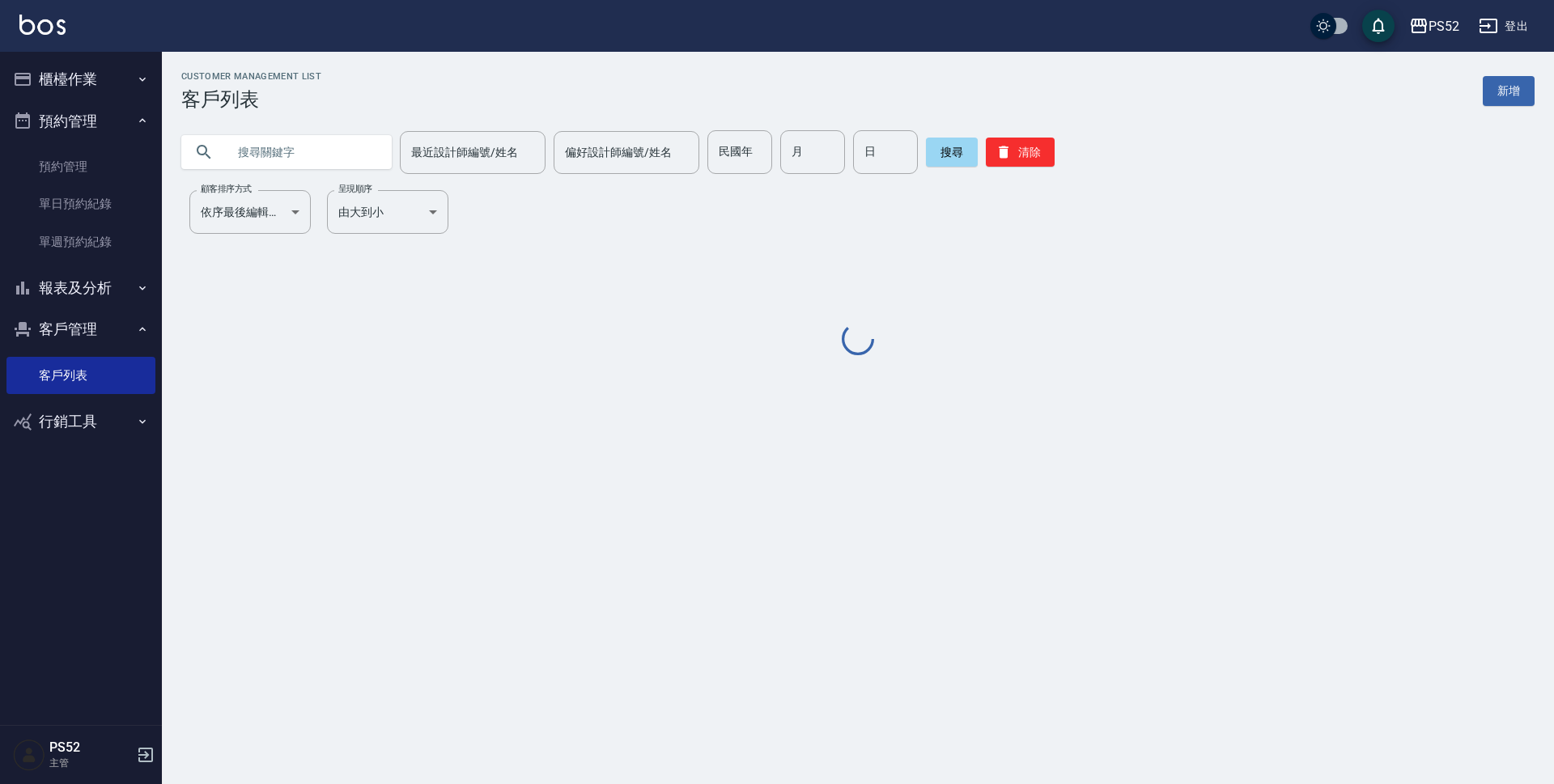
click at [301, 173] on input "text" at bounding box center [302, 152] width 152 height 44
click at [302, 170] on input "text" at bounding box center [302, 152] width 152 height 44
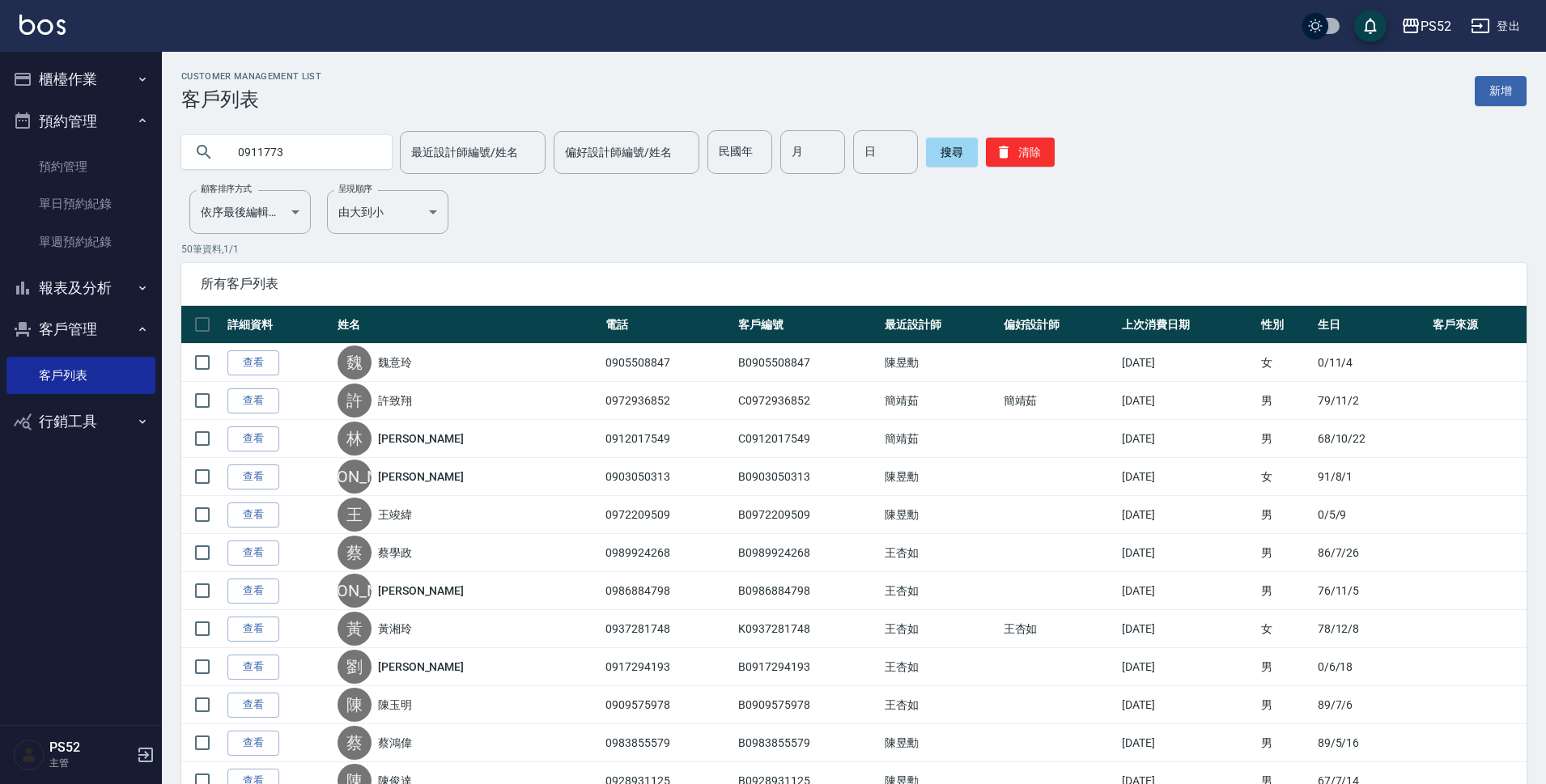
type input "0911773"
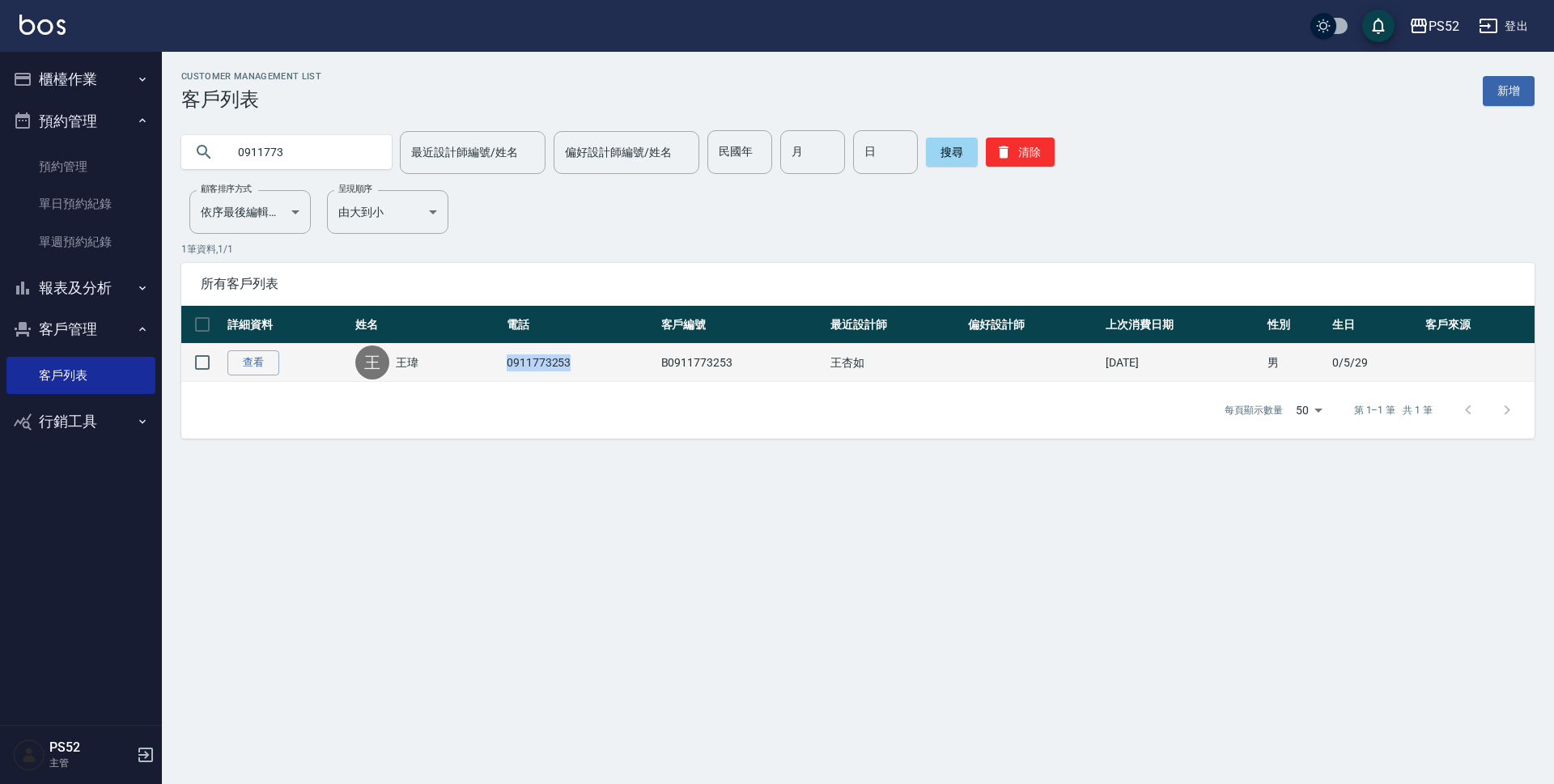
drag, startPoint x: 583, startPoint y: 366, endPoint x: 509, endPoint y: 361, distance: 74.2
click at [509, 361] on td "0911773253" at bounding box center [580, 363] width 155 height 38
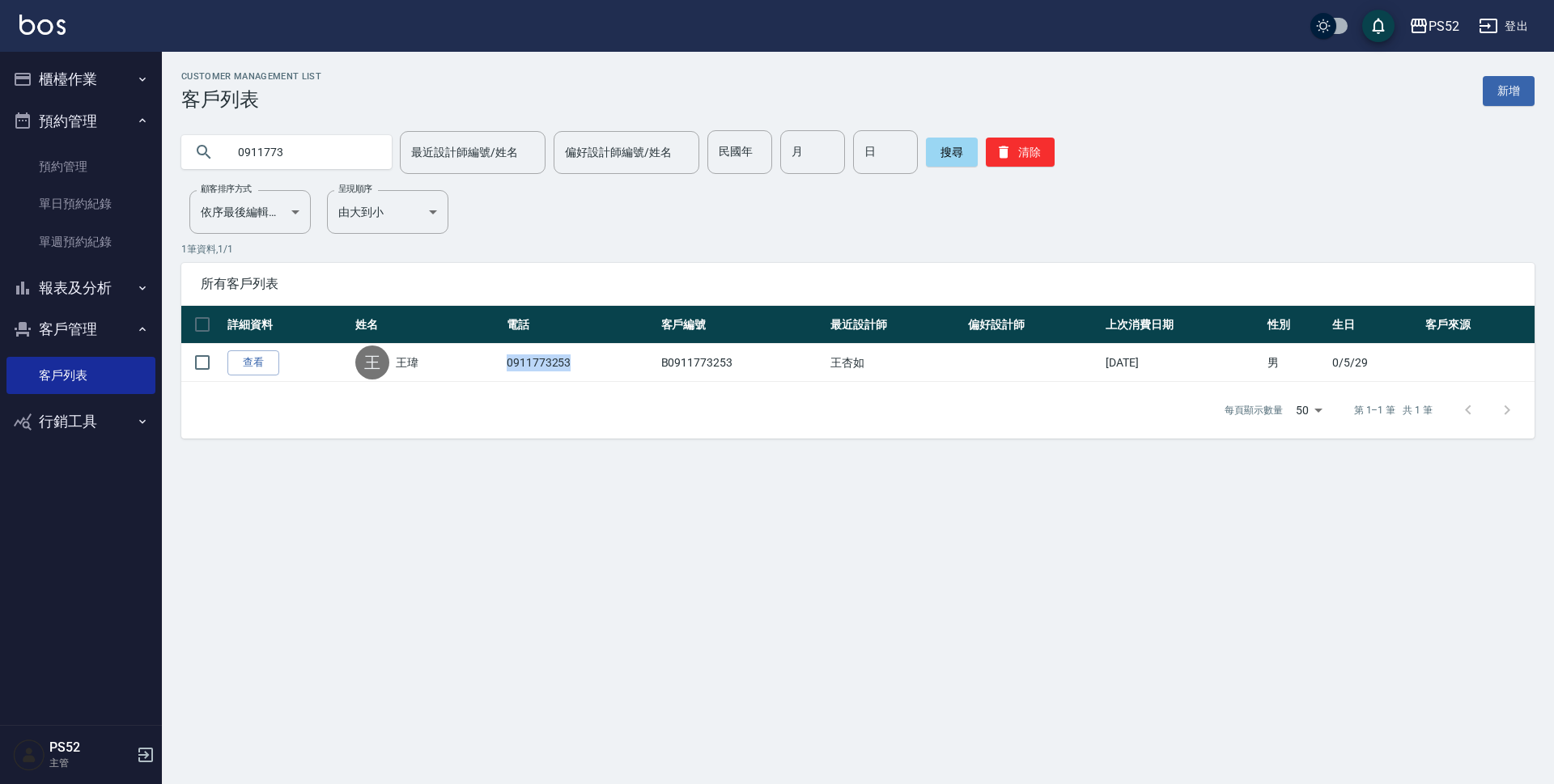
copy td "0911773253"
